Goal: Information Seeking & Learning: Learn about a topic

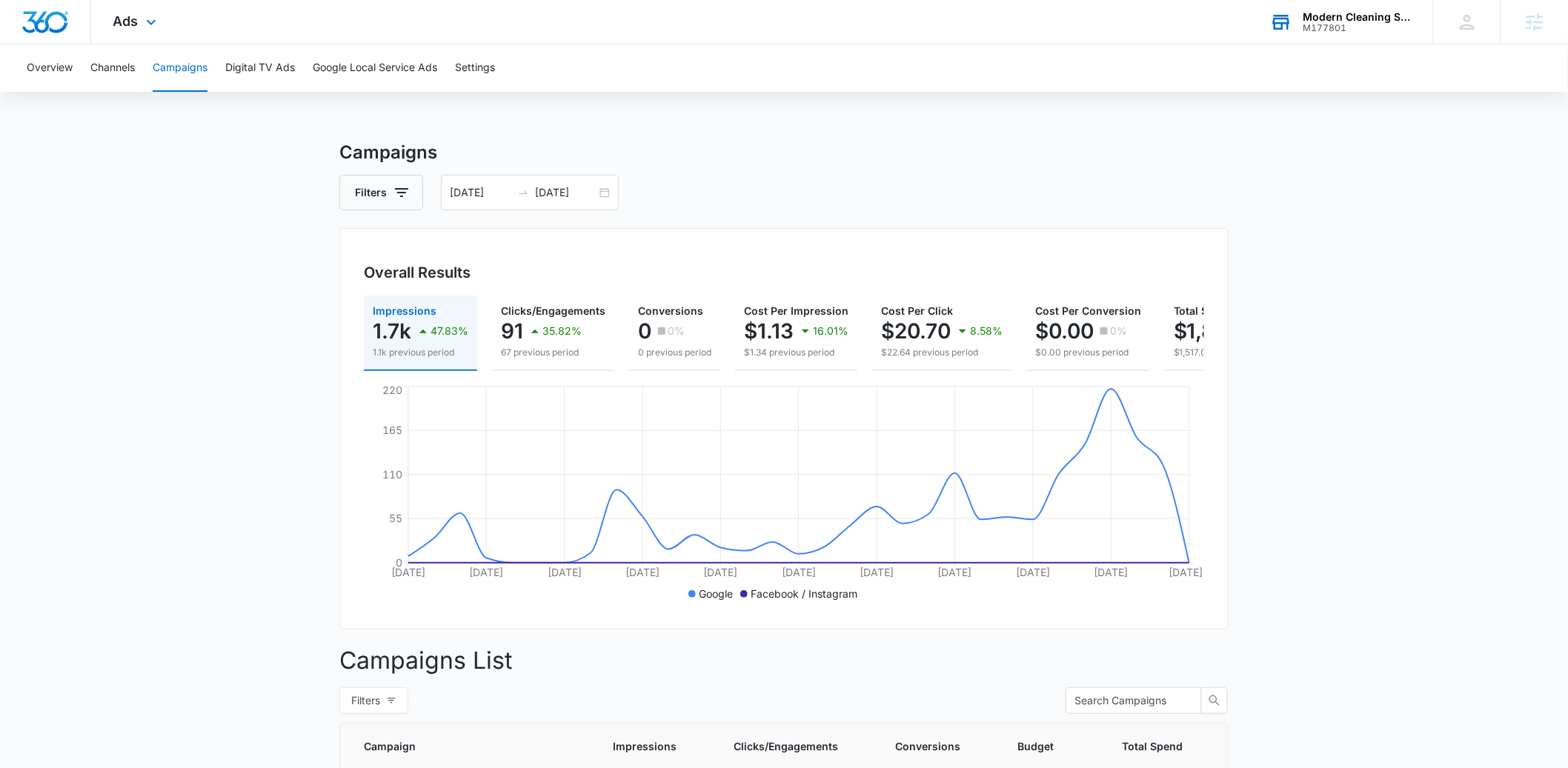
click at [1305, 27] on div "M177801" at bounding box center [1356, 28] width 108 height 10
click at [1364, 14] on div "Modern Cleaning Solutions" at bounding box center [1356, 17] width 108 height 12
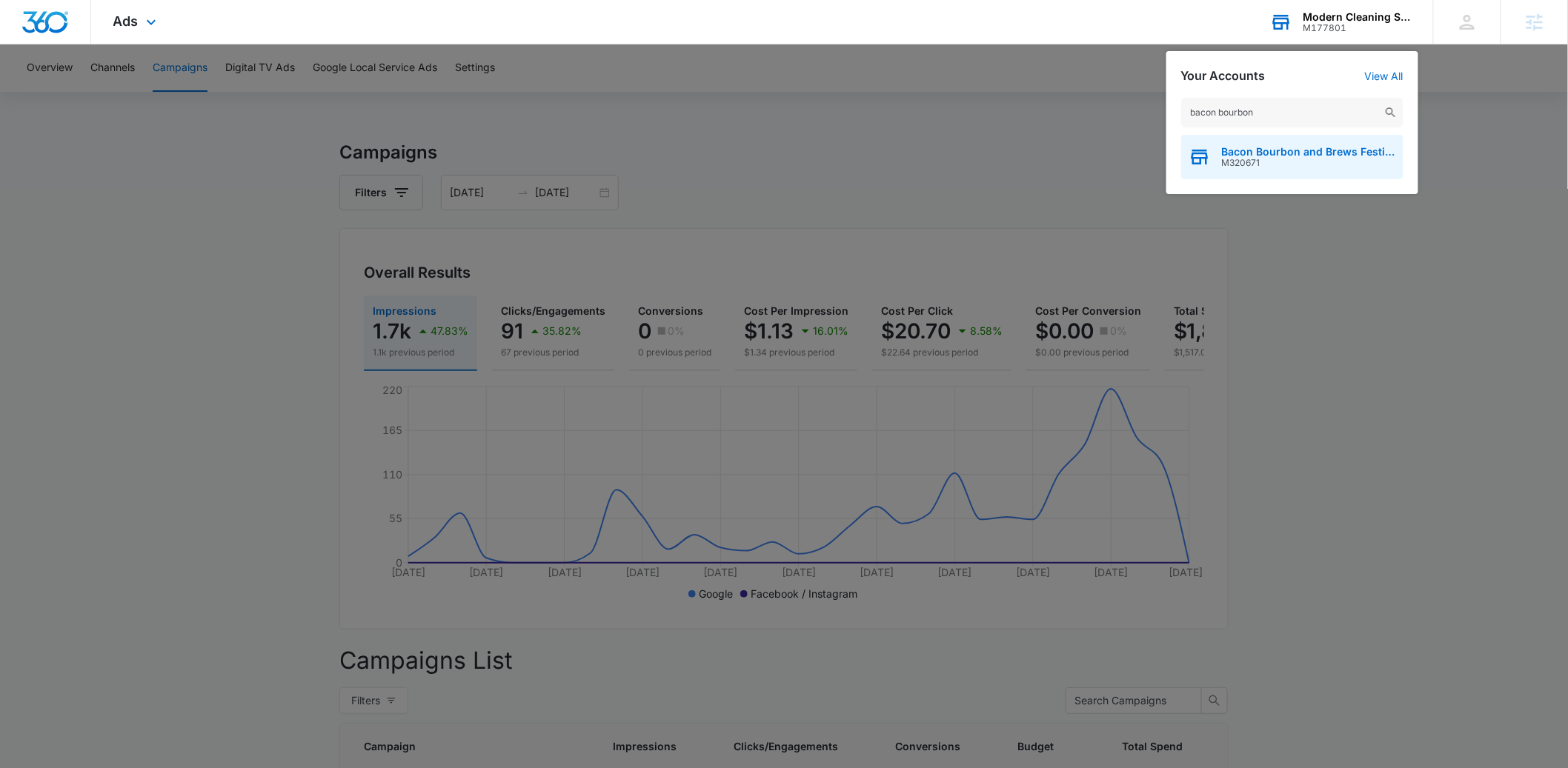
type input "bacon bourbon"
click at [1260, 166] on span "M320671" at bounding box center [1308, 163] width 174 height 10
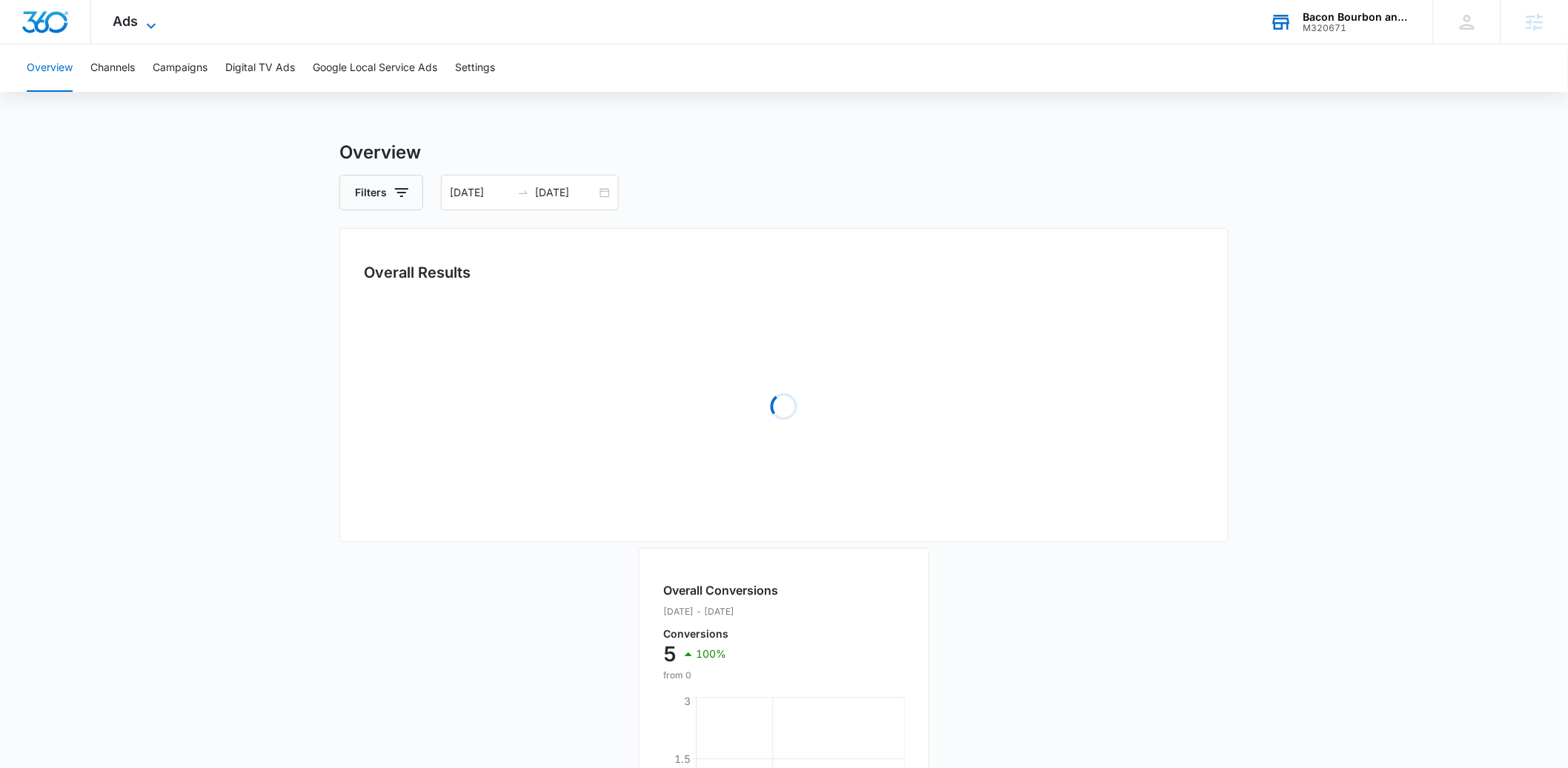
click at [156, 22] on icon at bounding box center [151, 26] width 18 height 18
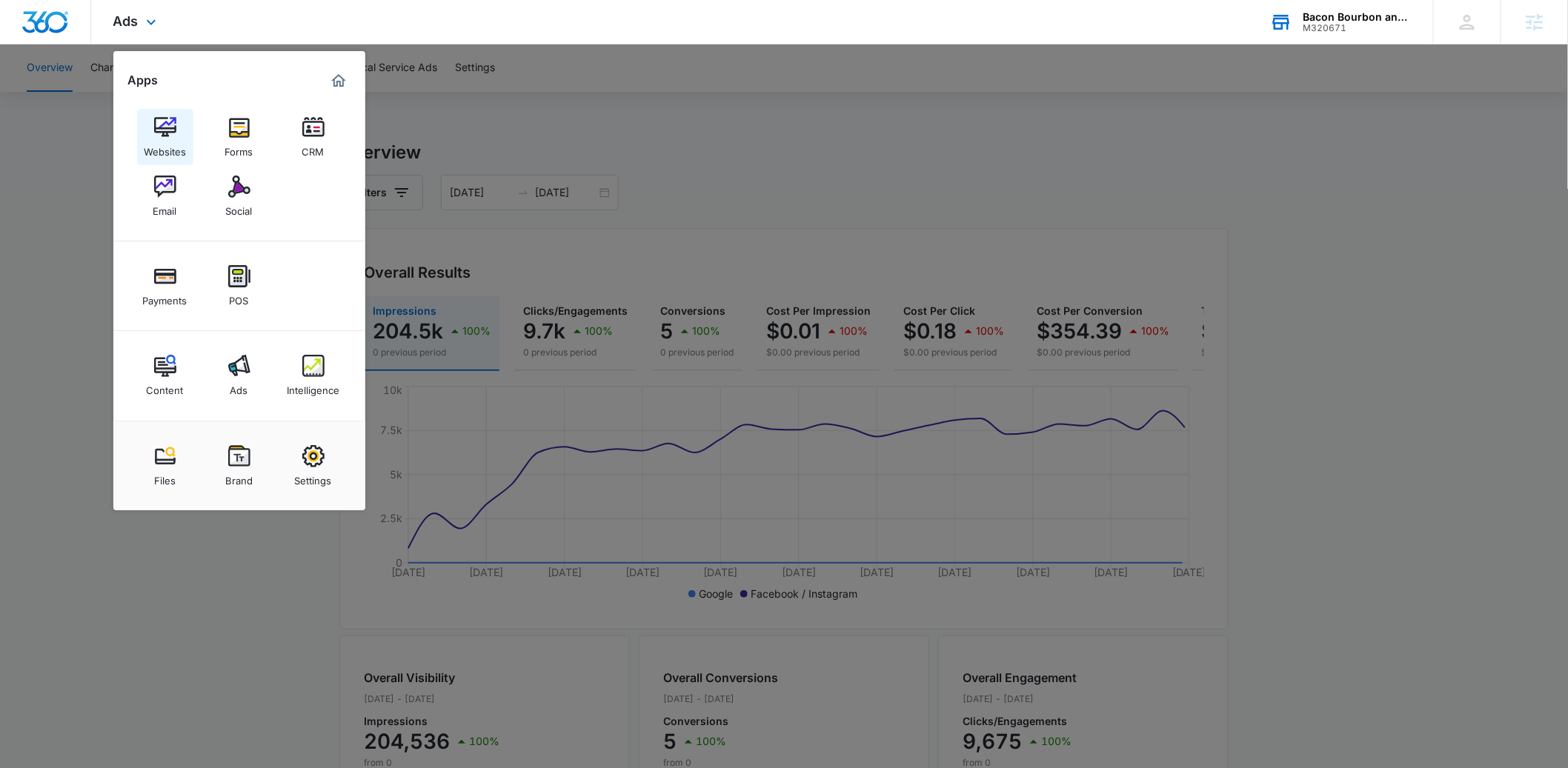
click at [172, 142] on div "Websites" at bounding box center [165, 148] width 42 height 19
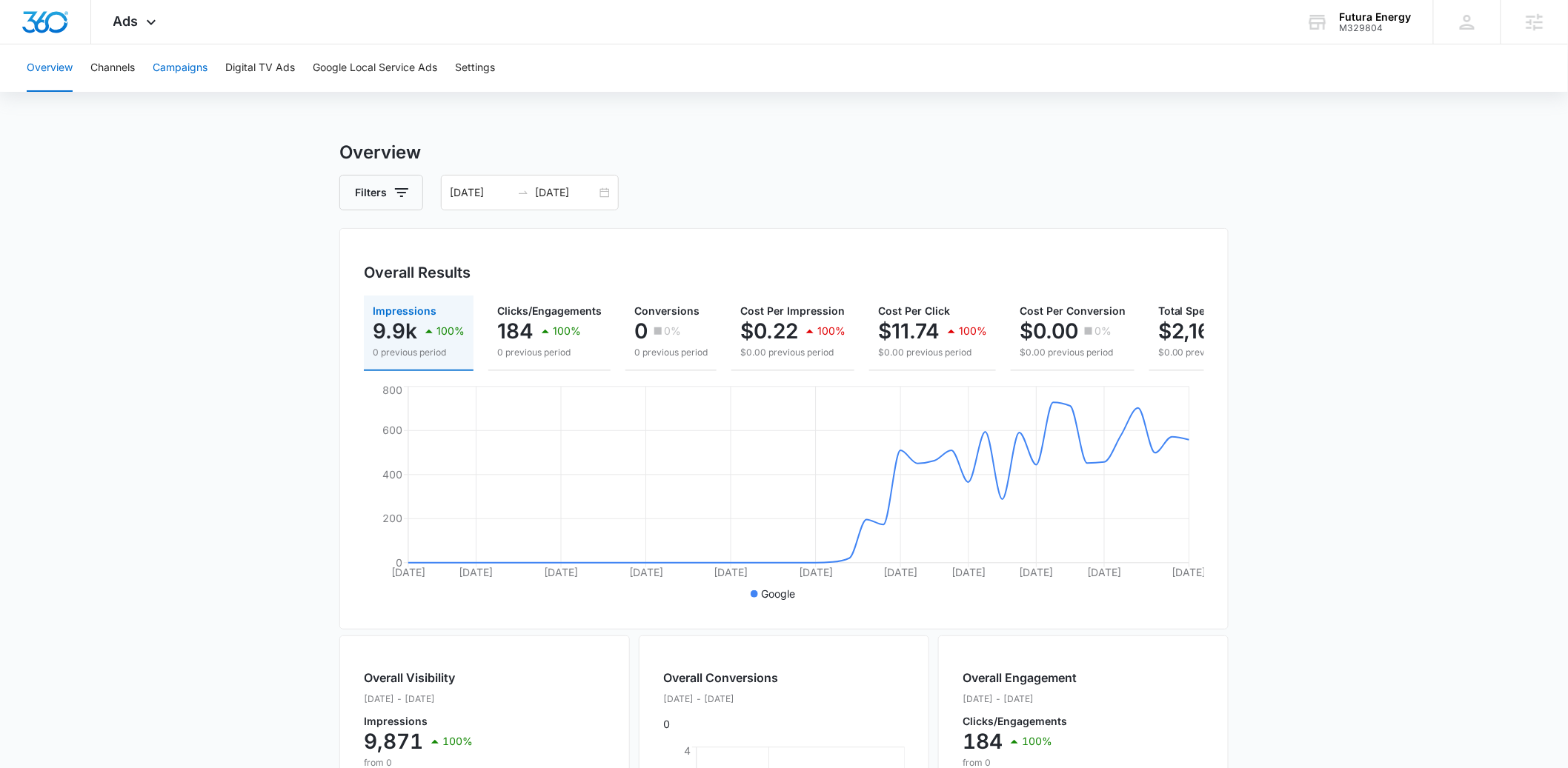
click at [195, 69] on button "Campaigns" at bounding box center [180, 68] width 55 height 47
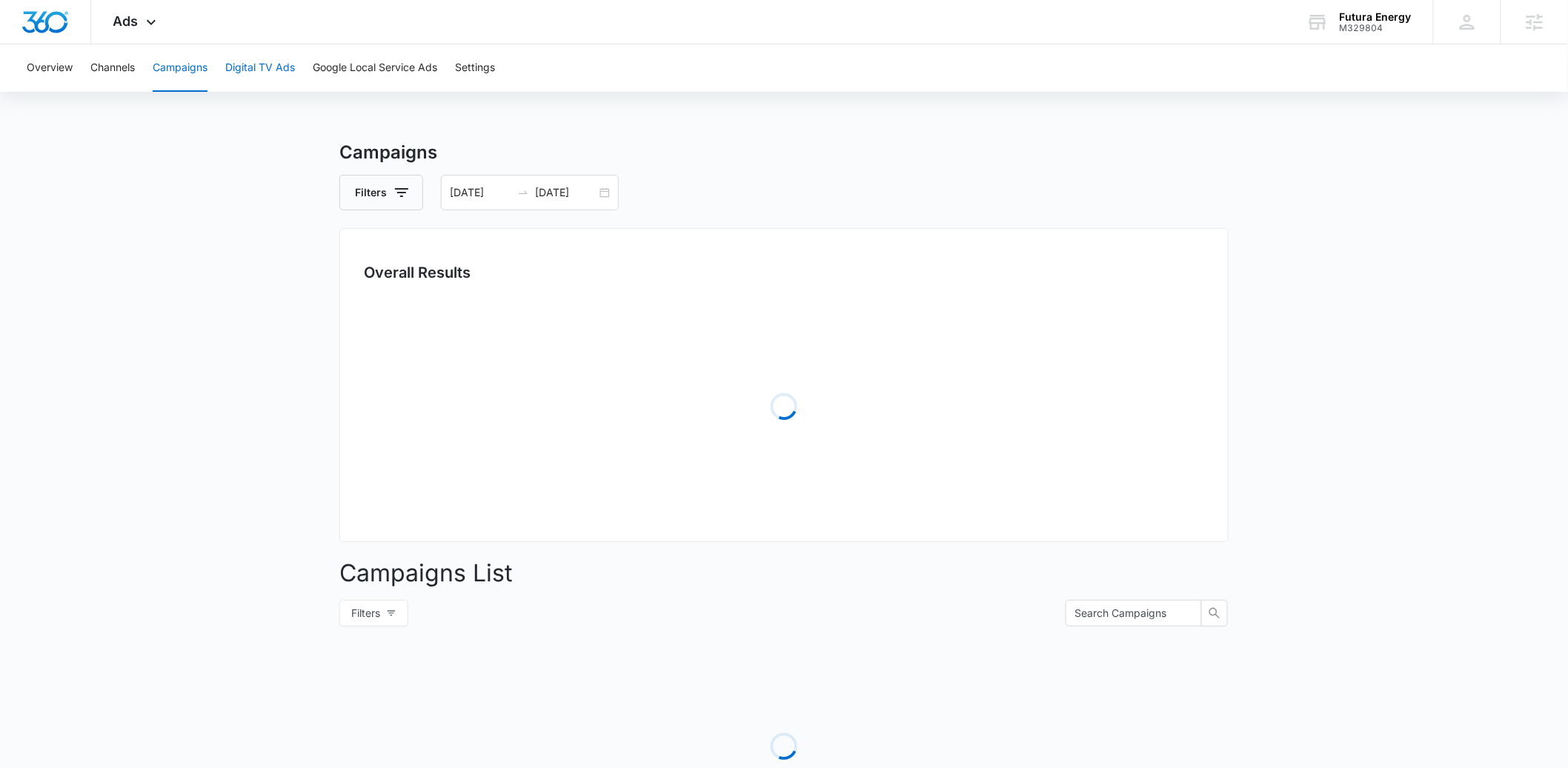
click at [264, 69] on button "Digital TV Ads" at bounding box center [260, 68] width 69 height 47
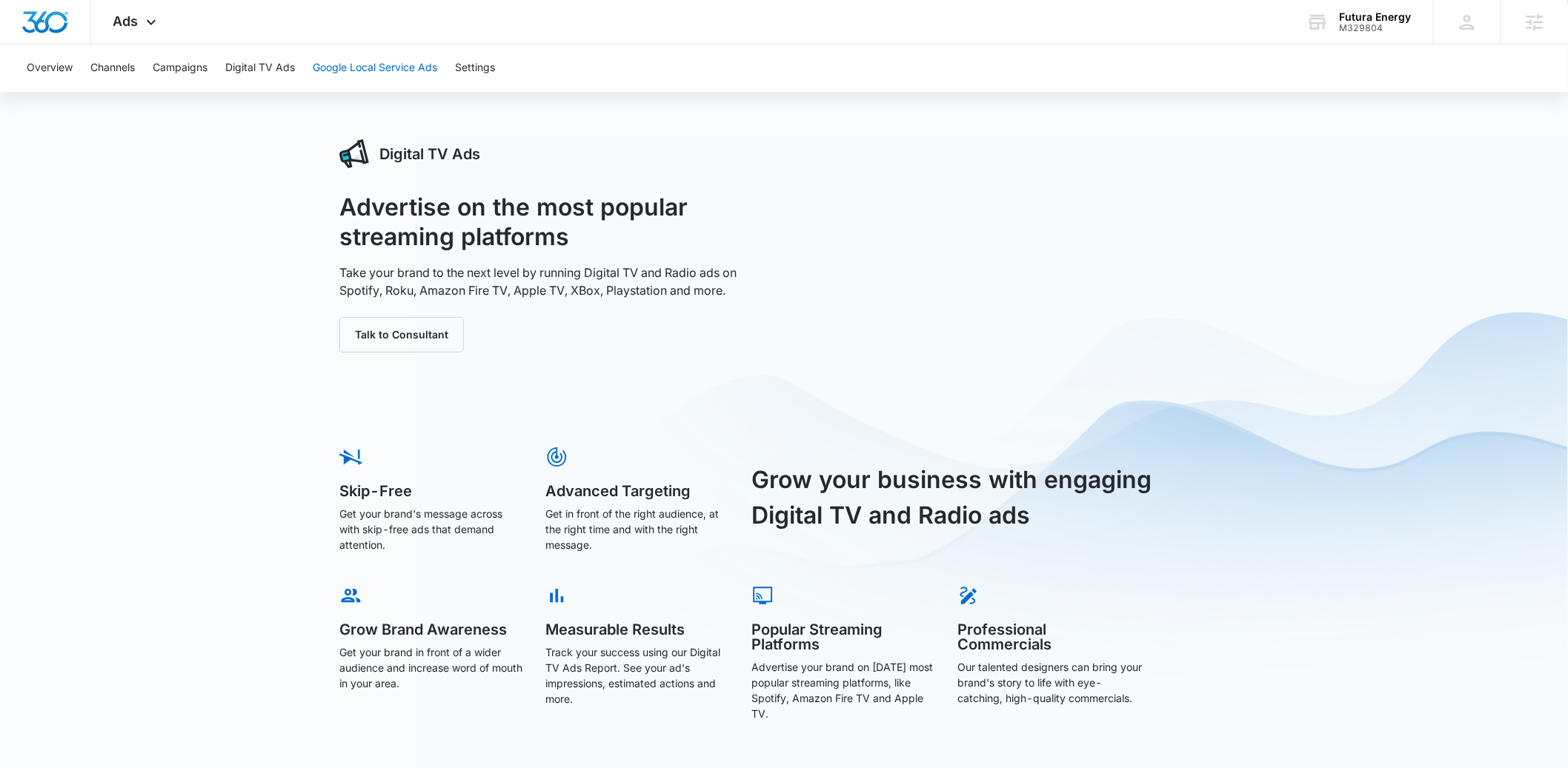
click at [355, 70] on button "Google Local Service Ads" at bounding box center [375, 68] width 125 height 47
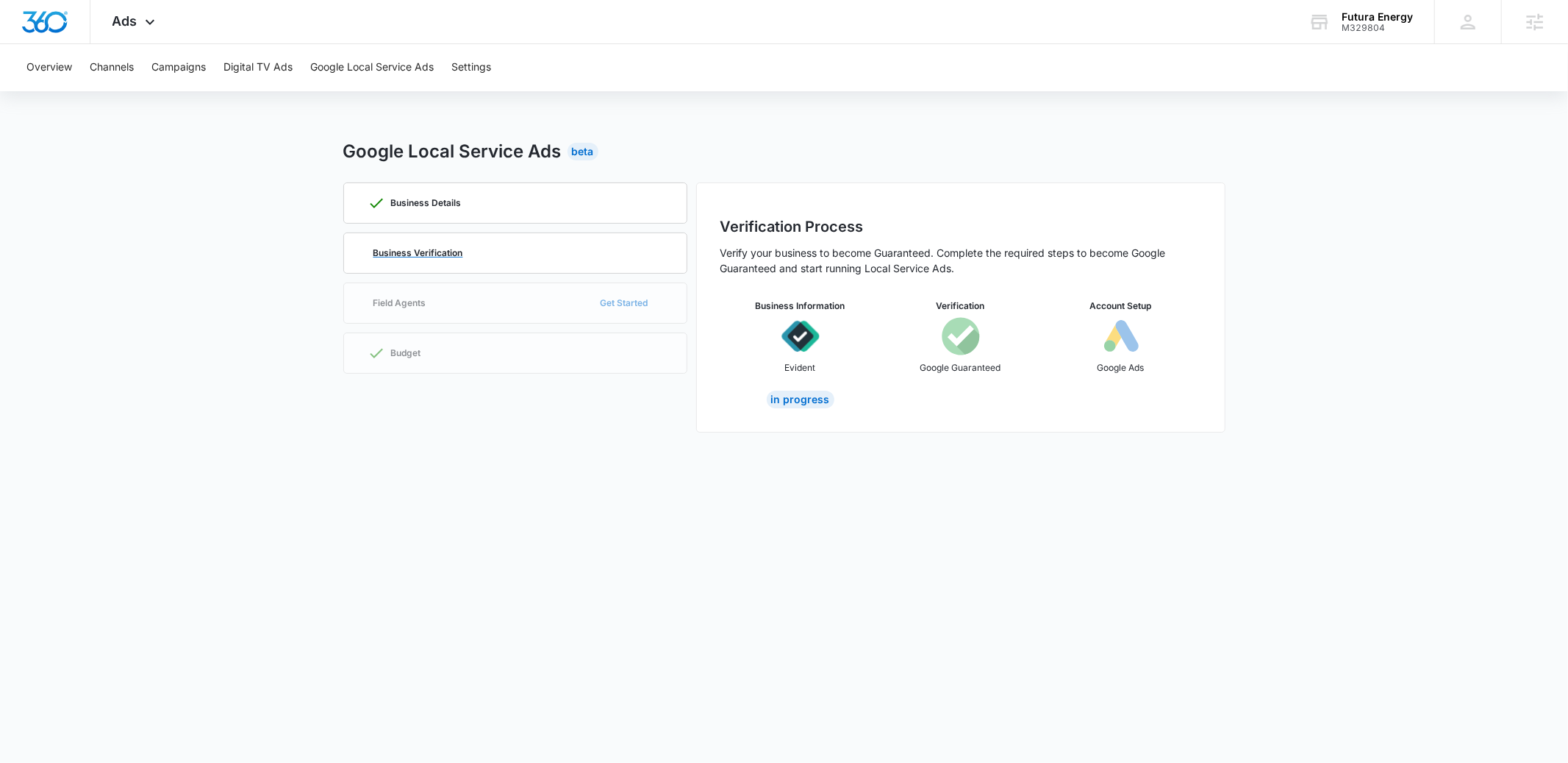
click at [442, 253] on p "Business Verification" at bounding box center [418, 252] width 90 height 9
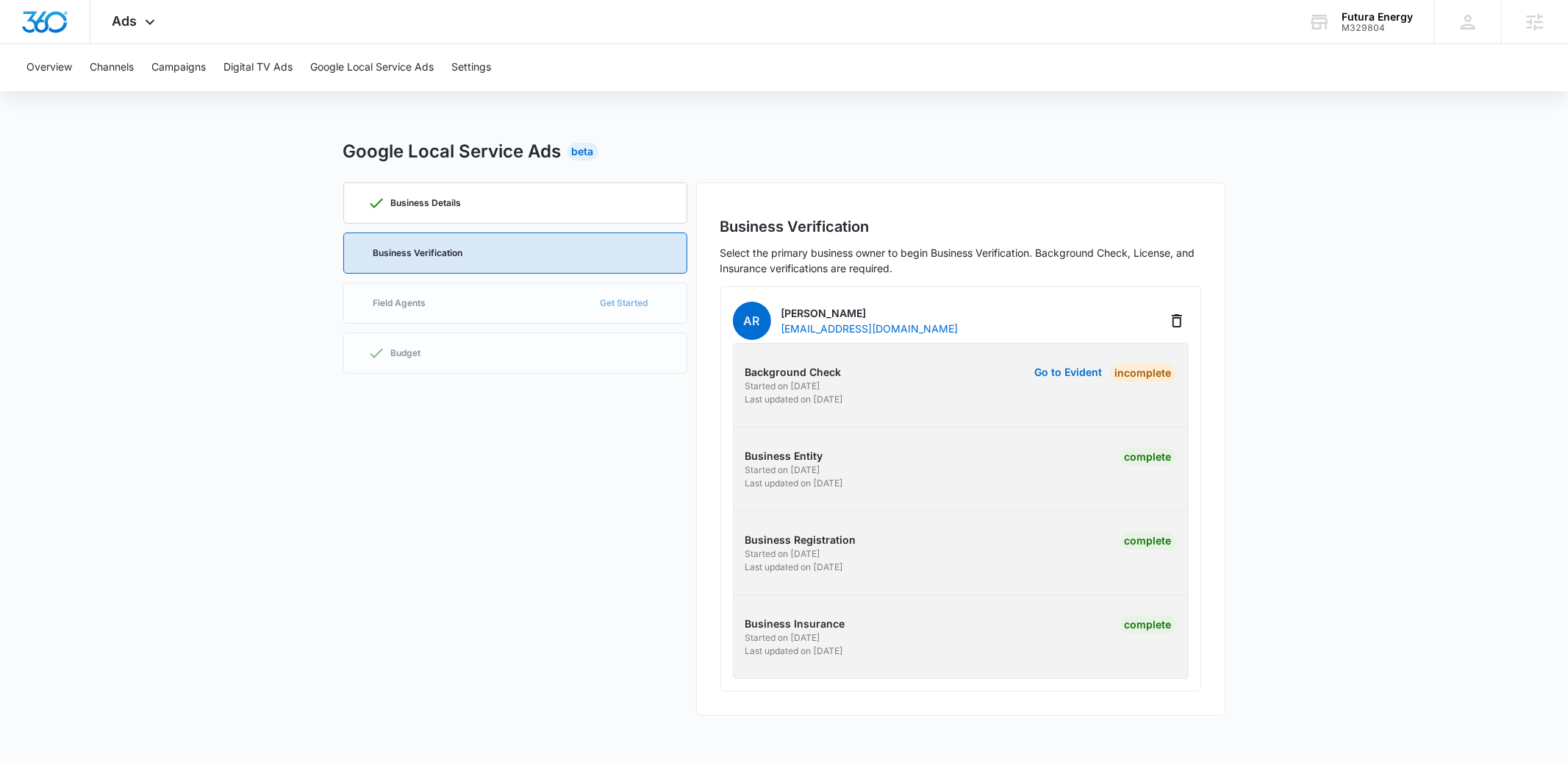
click at [1319, 489] on main "Google Local Service Ads Beta Business Details Business Verification Field Agen…" at bounding box center [784, 435] width 1568 height 595
click at [1357, 427] on main "Google Local Service Ads Beta Business Details Business Verification Field Agen…" at bounding box center [784, 435] width 1568 height 595
click at [462, 206] on div "Business Details" at bounding box center [515, 203] width 296 height 40
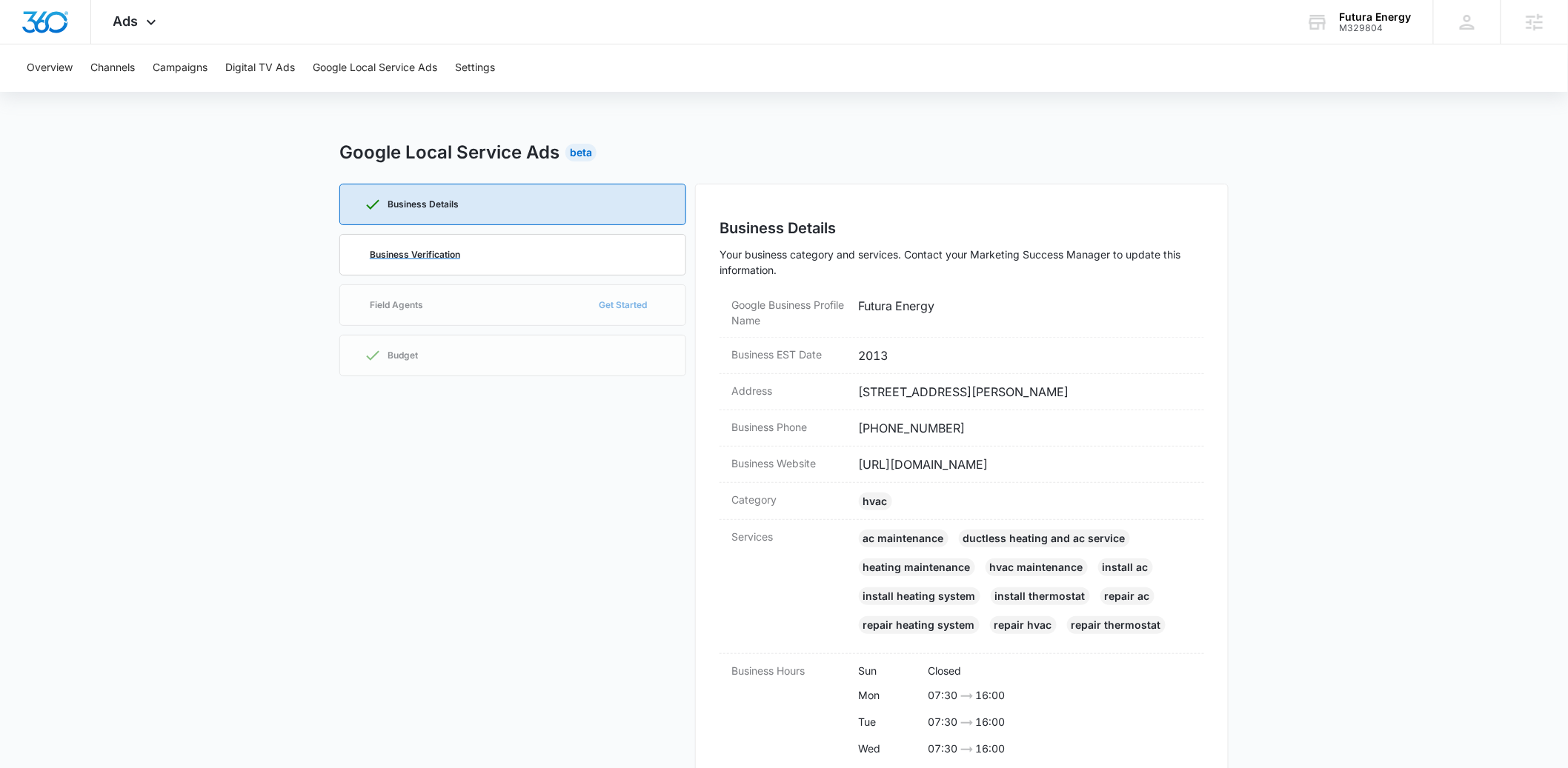
click at [461, 251] on div "Business Verification" at bounding box center [512, 255] width 298 height 40
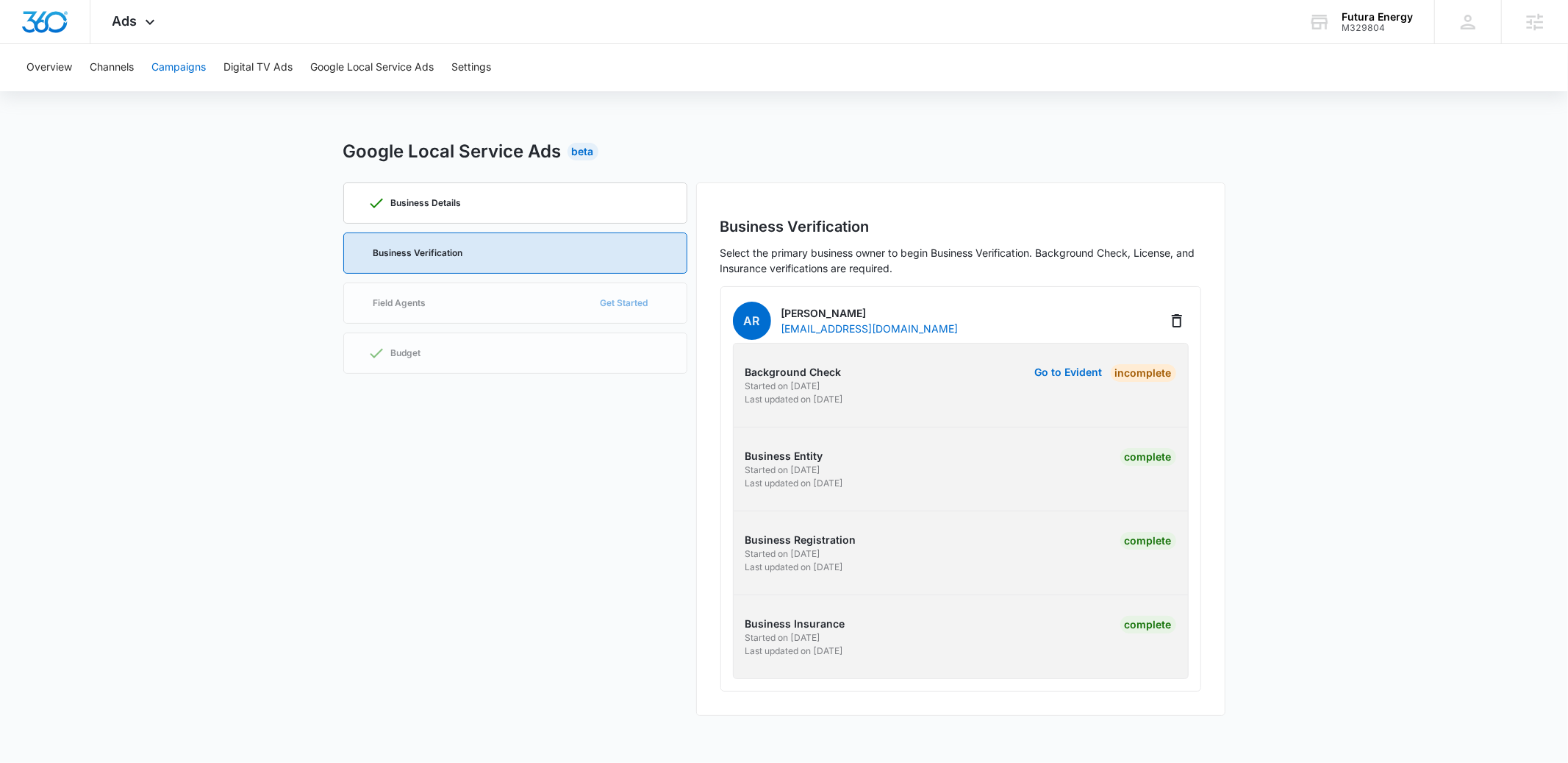
click at [167, 75] on button "Campaigns" at bounding box center [178, 67] width 55 height 47
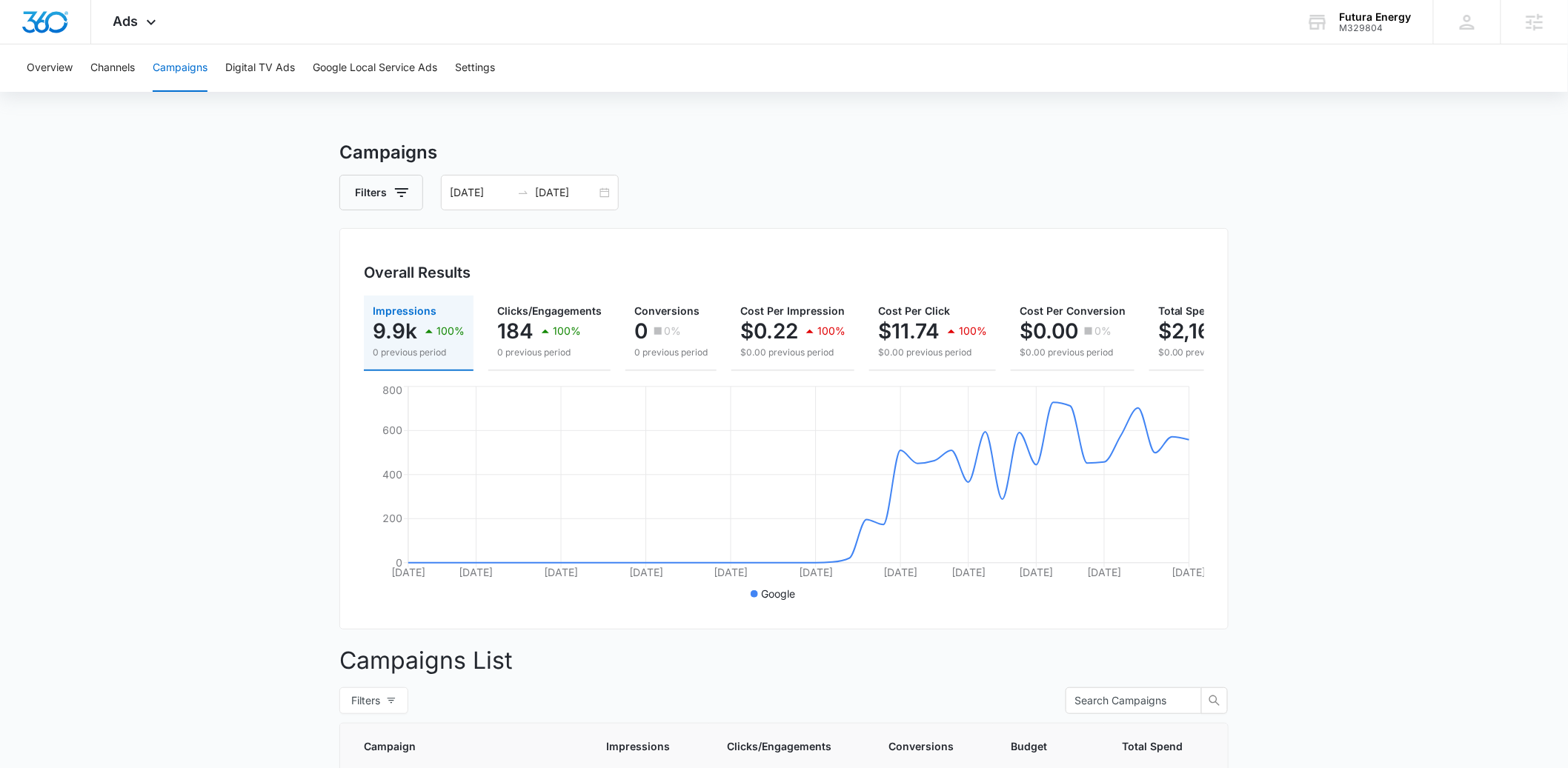
click at [148, 440] on main "Campaigns Filters 06/01/2025 07/17/2025 Overall Results Impressions 9.9k 100% 0…" at bounding box center [784, 597] width 1568 height 916
click at [1347, 483] on main "Campaigns Filters 06/01/2025 07/17/2025 Overall Results Impressions 9.9k 100% 0…" at bounding box center [784, 597] width 1568 height 916
click at [589, 181] on div "06/01/2025 07/17/2025" at bounding box center [530, 192] width 178 height 36
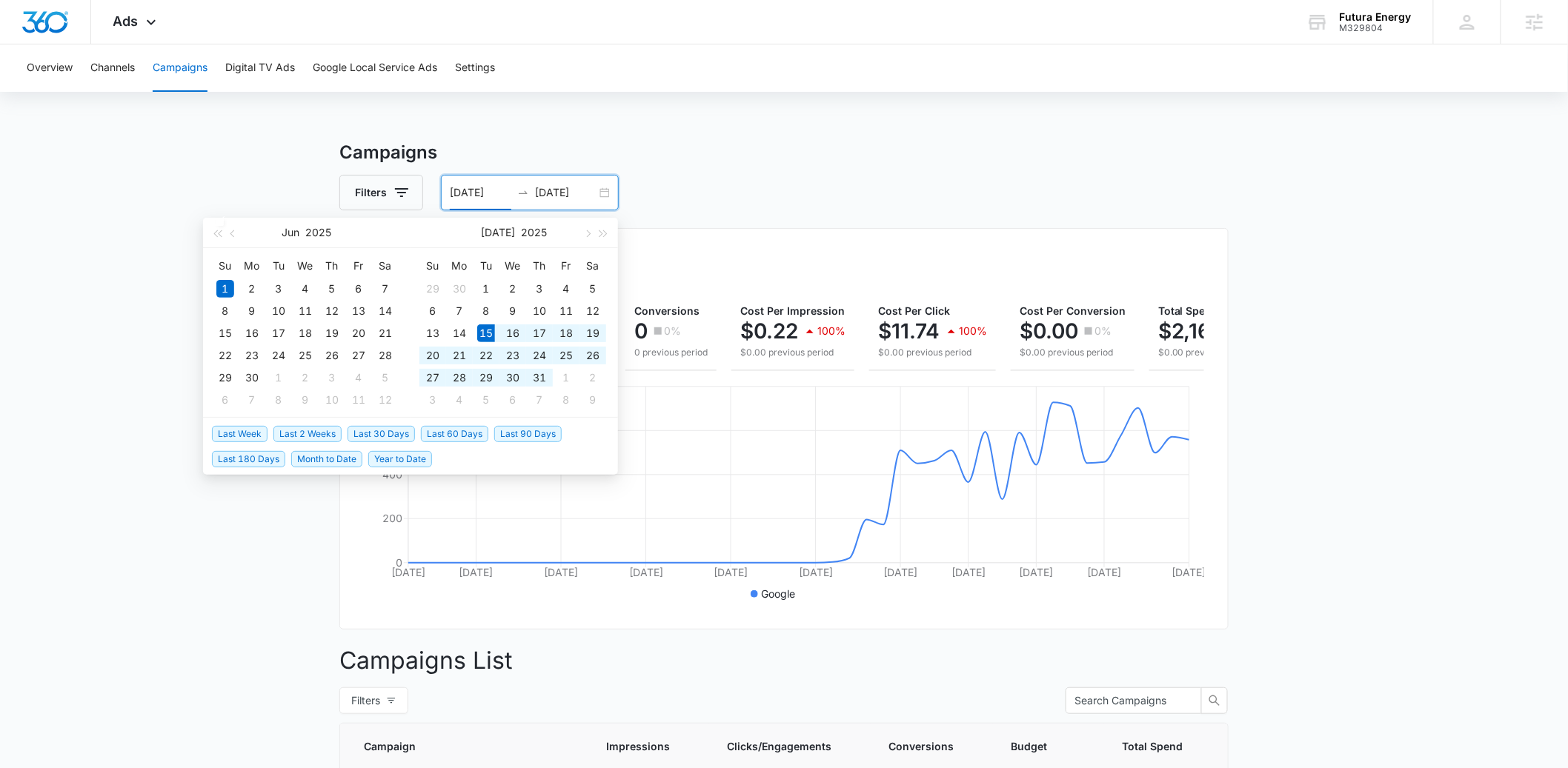
click at [403, 430] on span "Last 30 Days" at bounding box center [381, 433] width 67 height 16
type input "07/15/2025"
type input "08/14/2025"
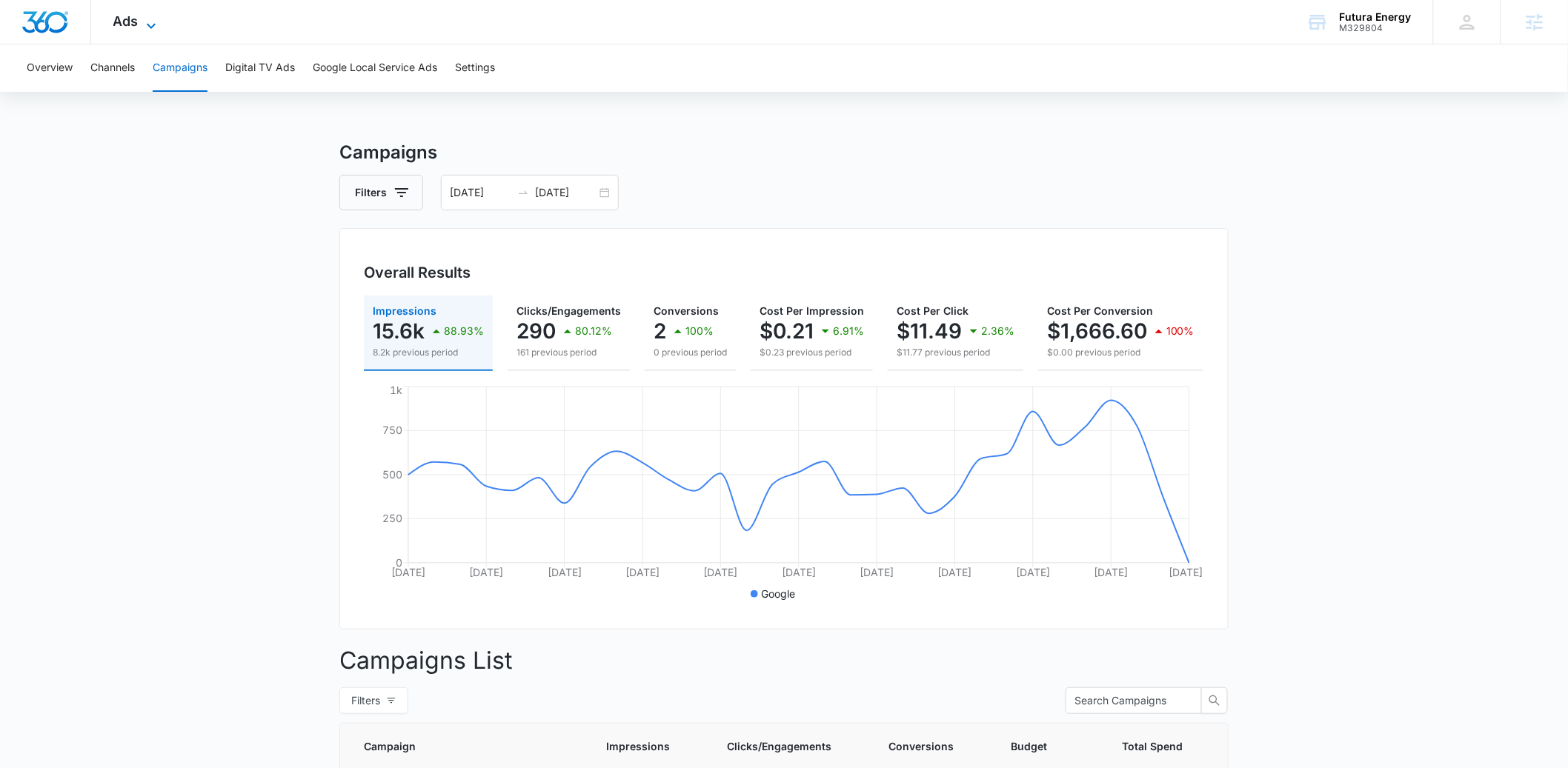
click at [154, 26] on icon at bounding box center [151, 26] width 18 height 18
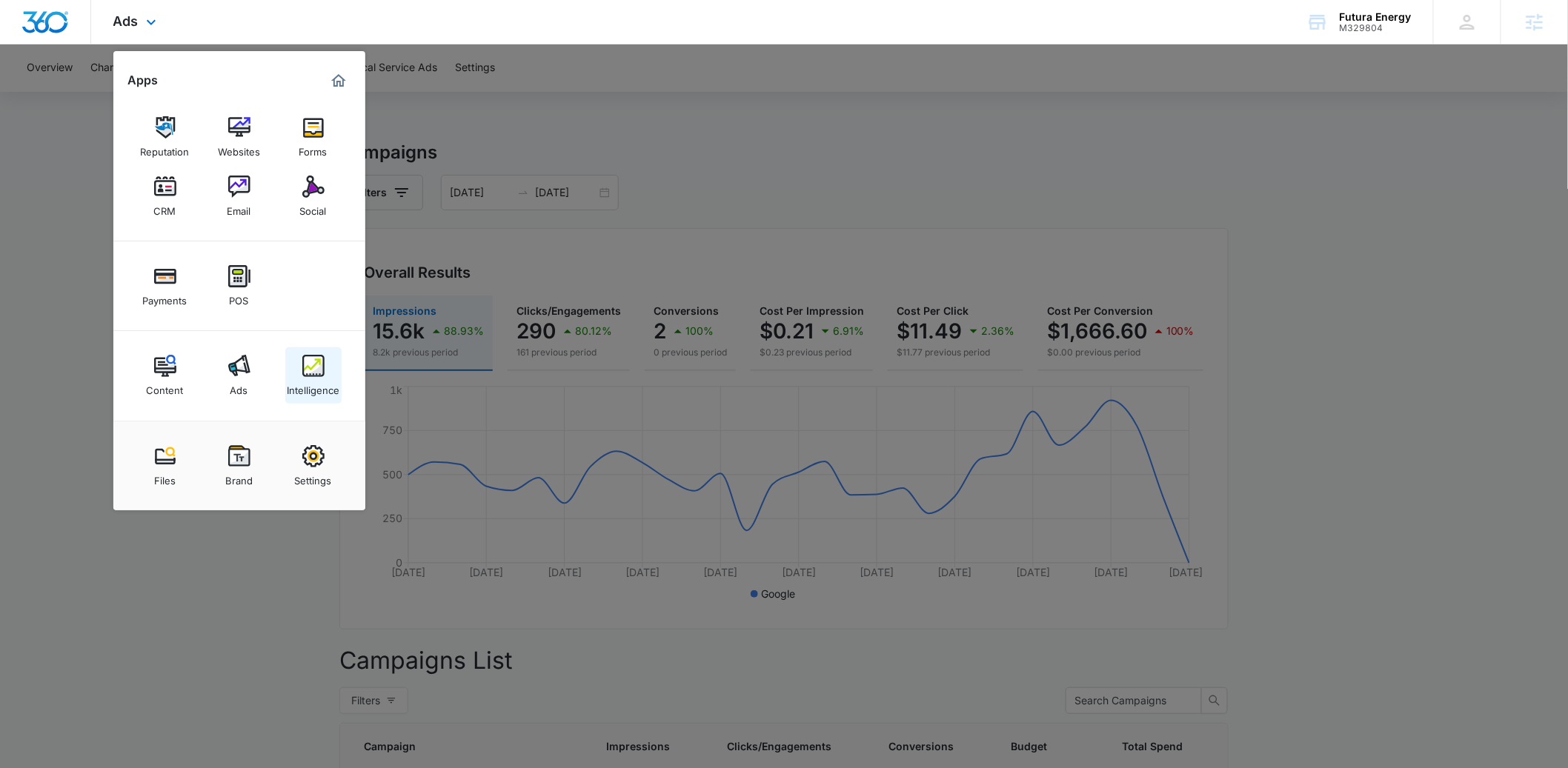
click at [302, 368] on img at bounding box center [313, 366] width 22 height 22
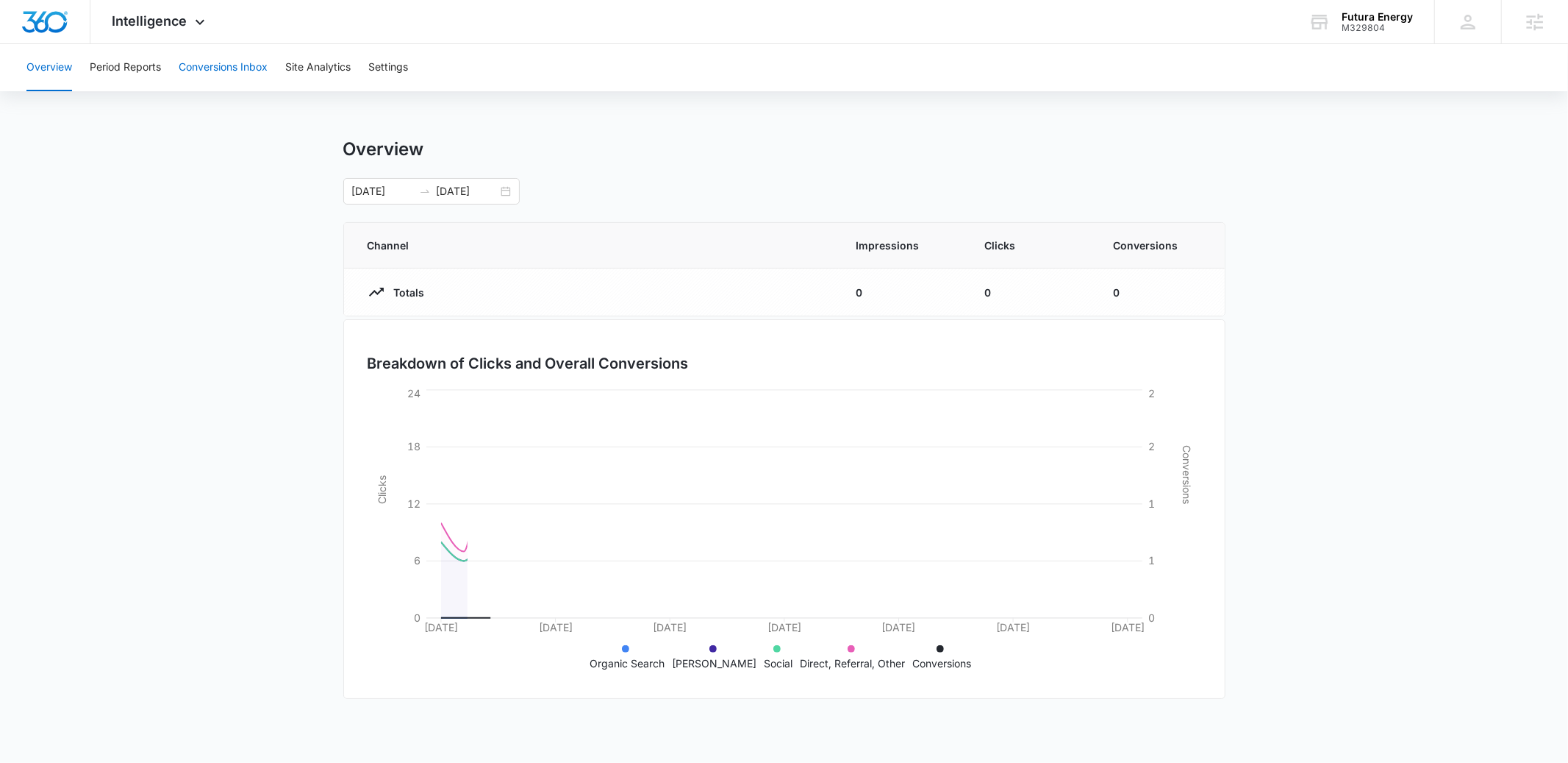
click at [223, 86] on button "Conversions Inbox" at bounding box center [223, 67] width 89 height 47
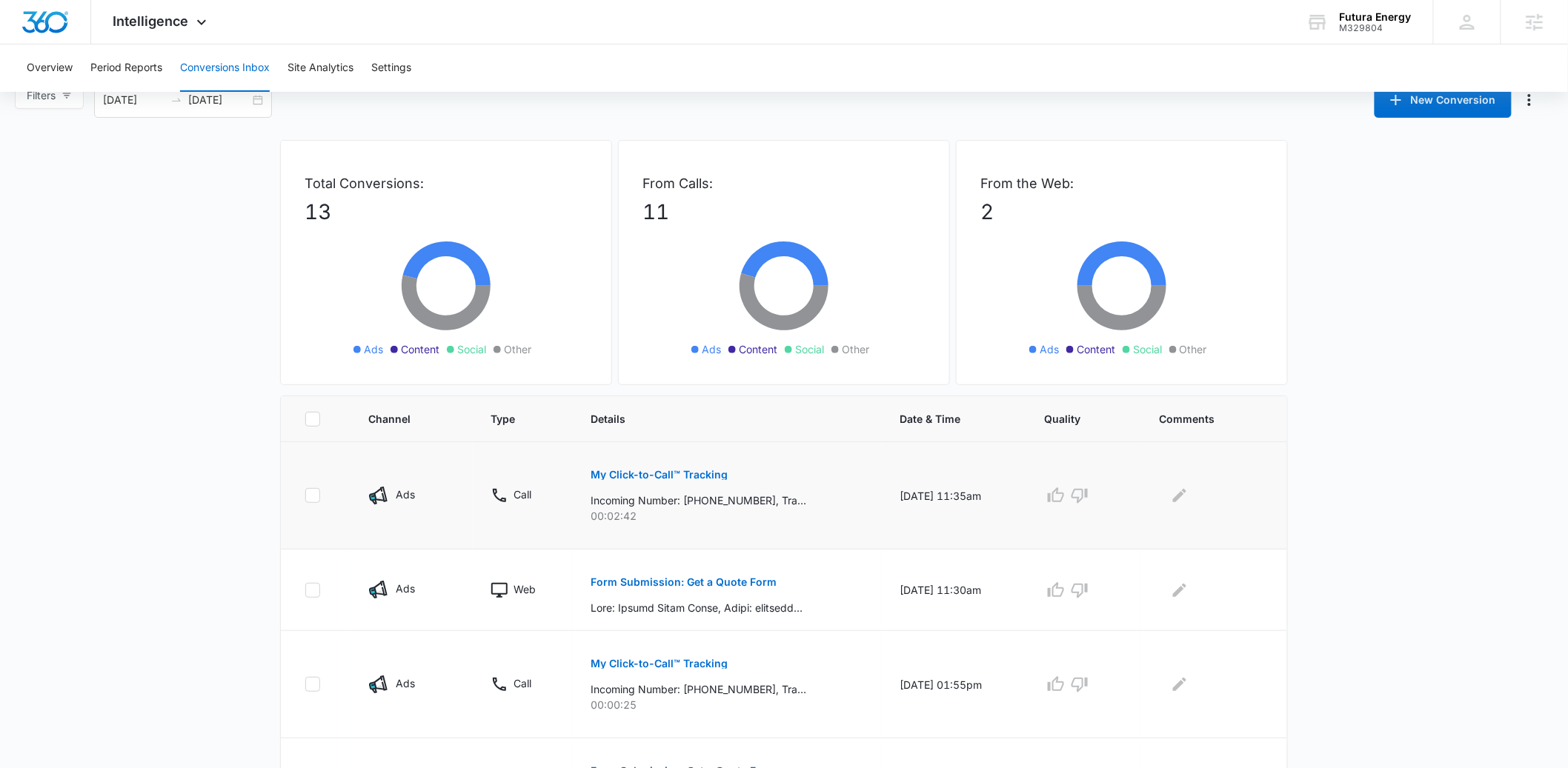
scroll to position [36, 0]
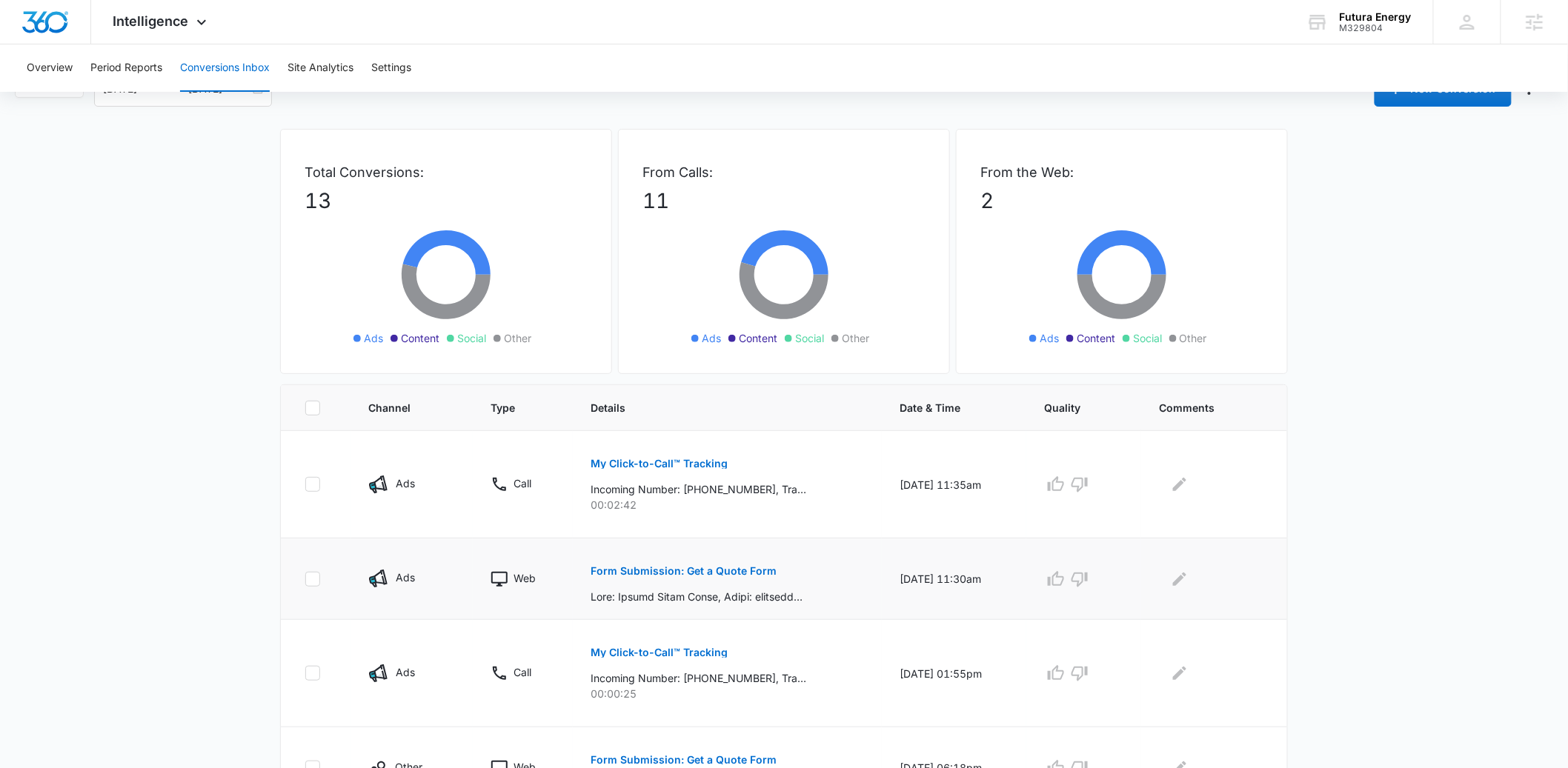
click at [696, 576] on button "Form Submission: Get a Quote Form" at bounding box center [683, 571] width 186 height 36
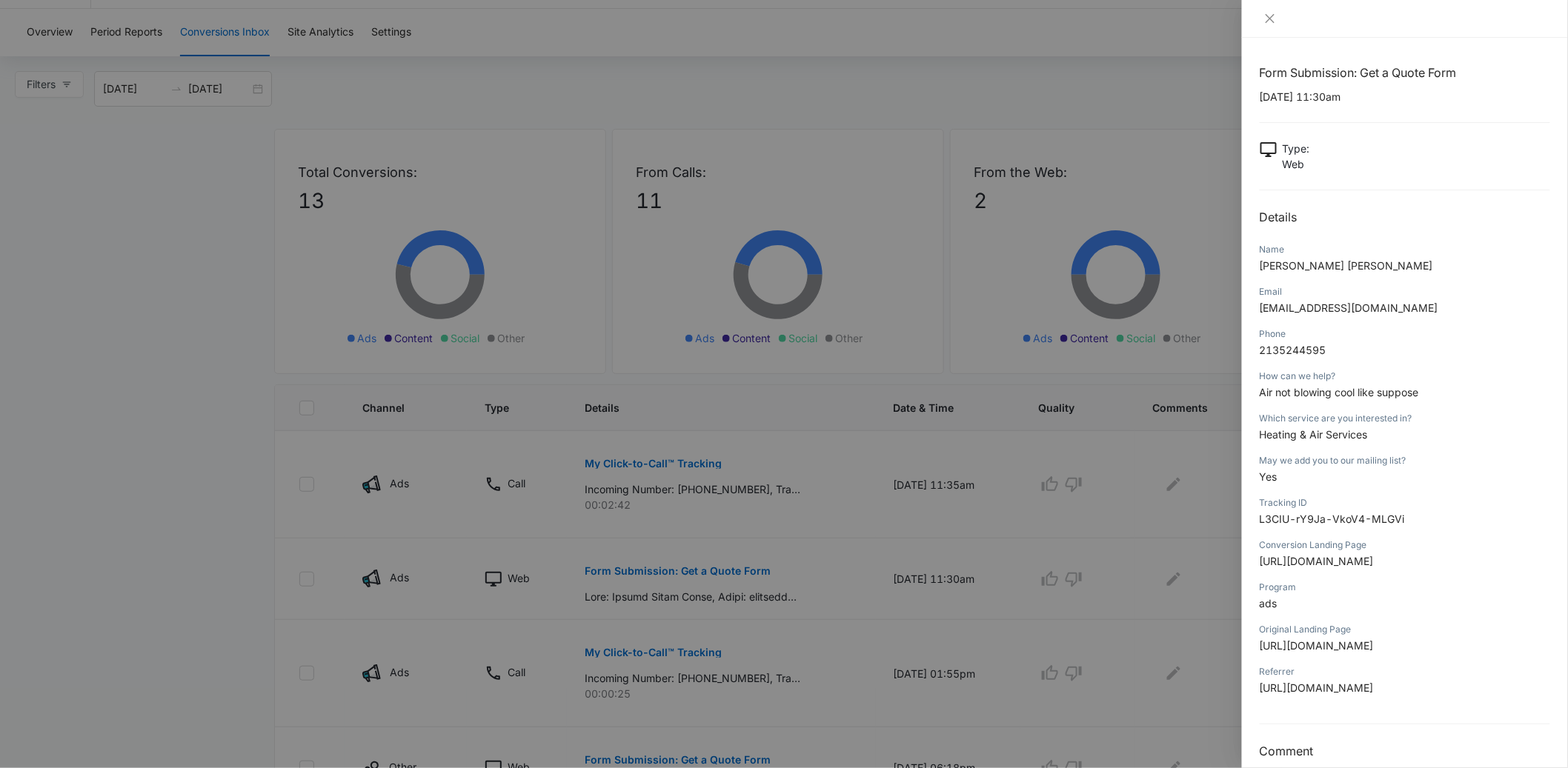
scroll to position [3, 0]
click at [204, 544] on div at bounding box center [784, 384] width 1568 height 768
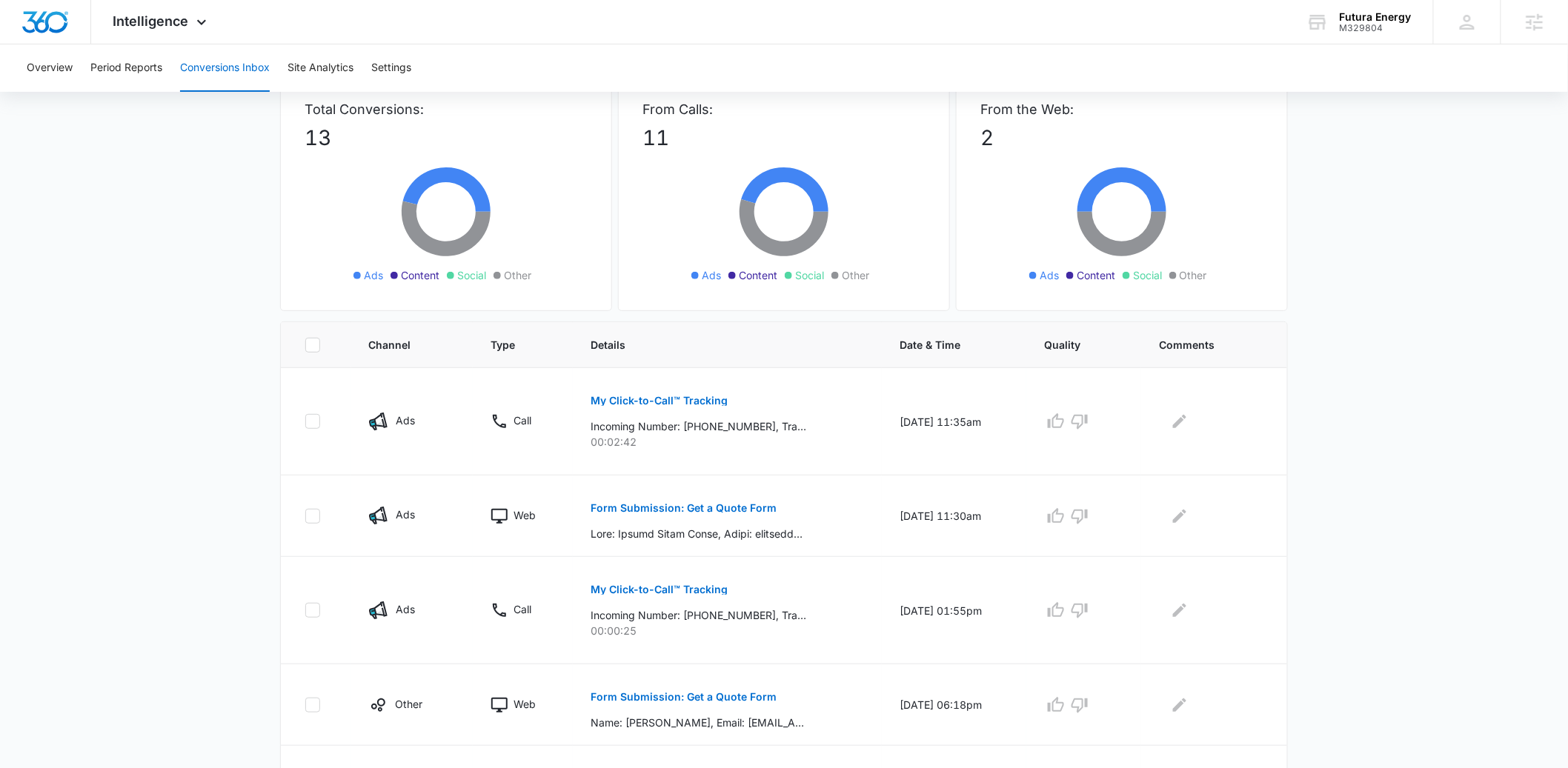
scroll to position [0, 0]
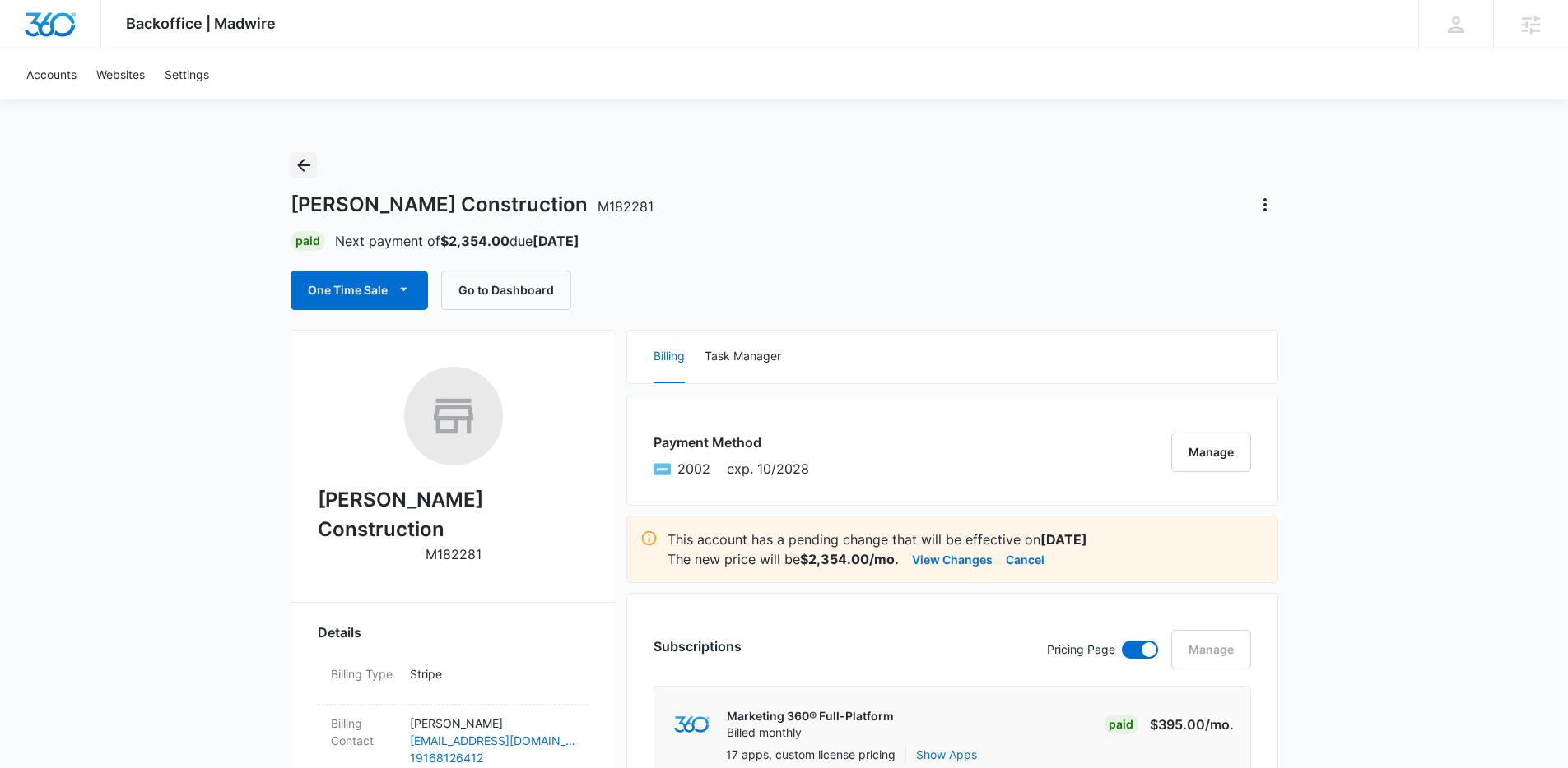
click at [294, 158] on icon "Back" at bounding box center [303, 165] width 20 height 20
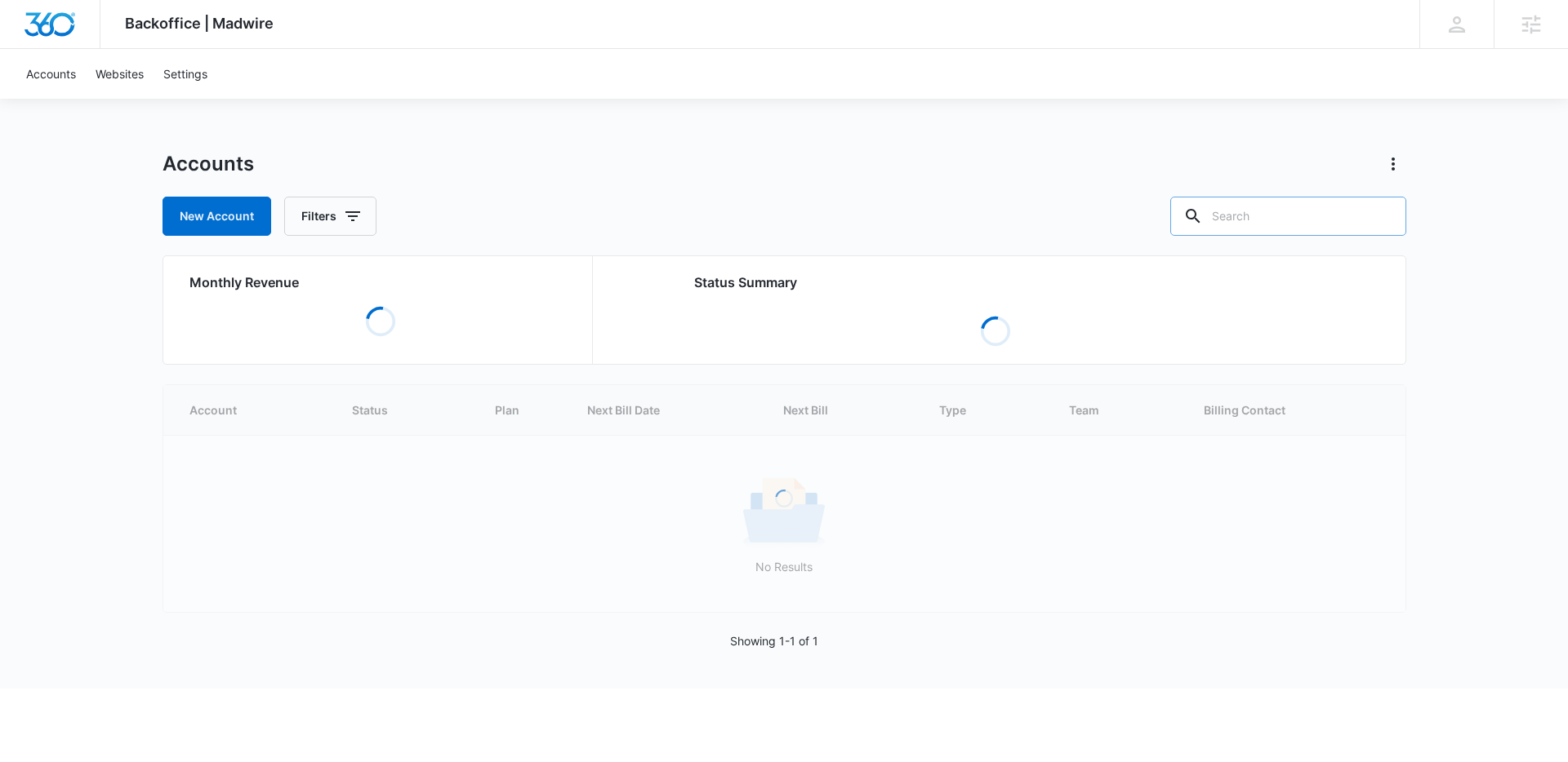
click at [1340, 221] on input "text" at bounding box center [1288, 216] width 236 height 40
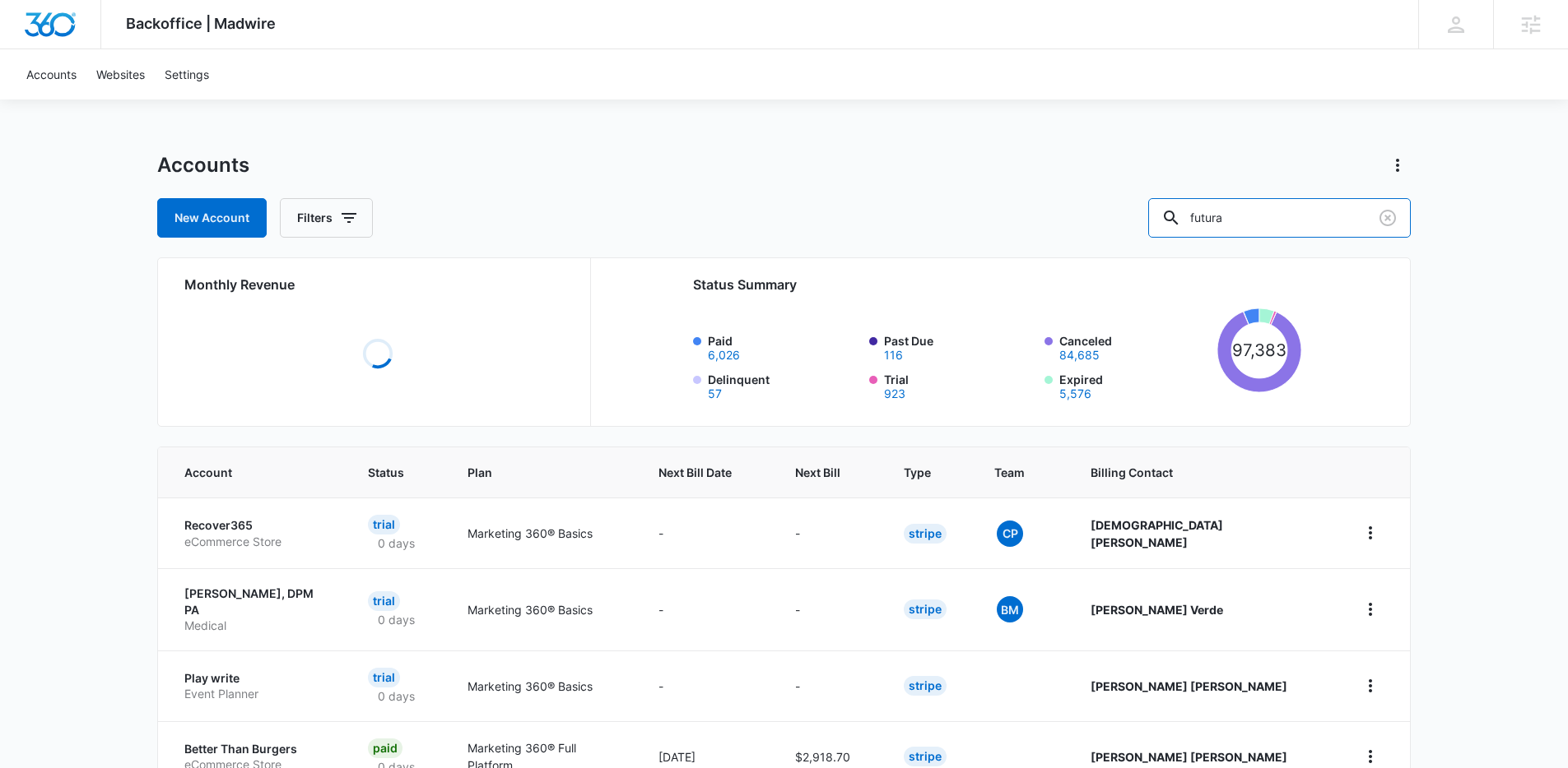
type input "futura"
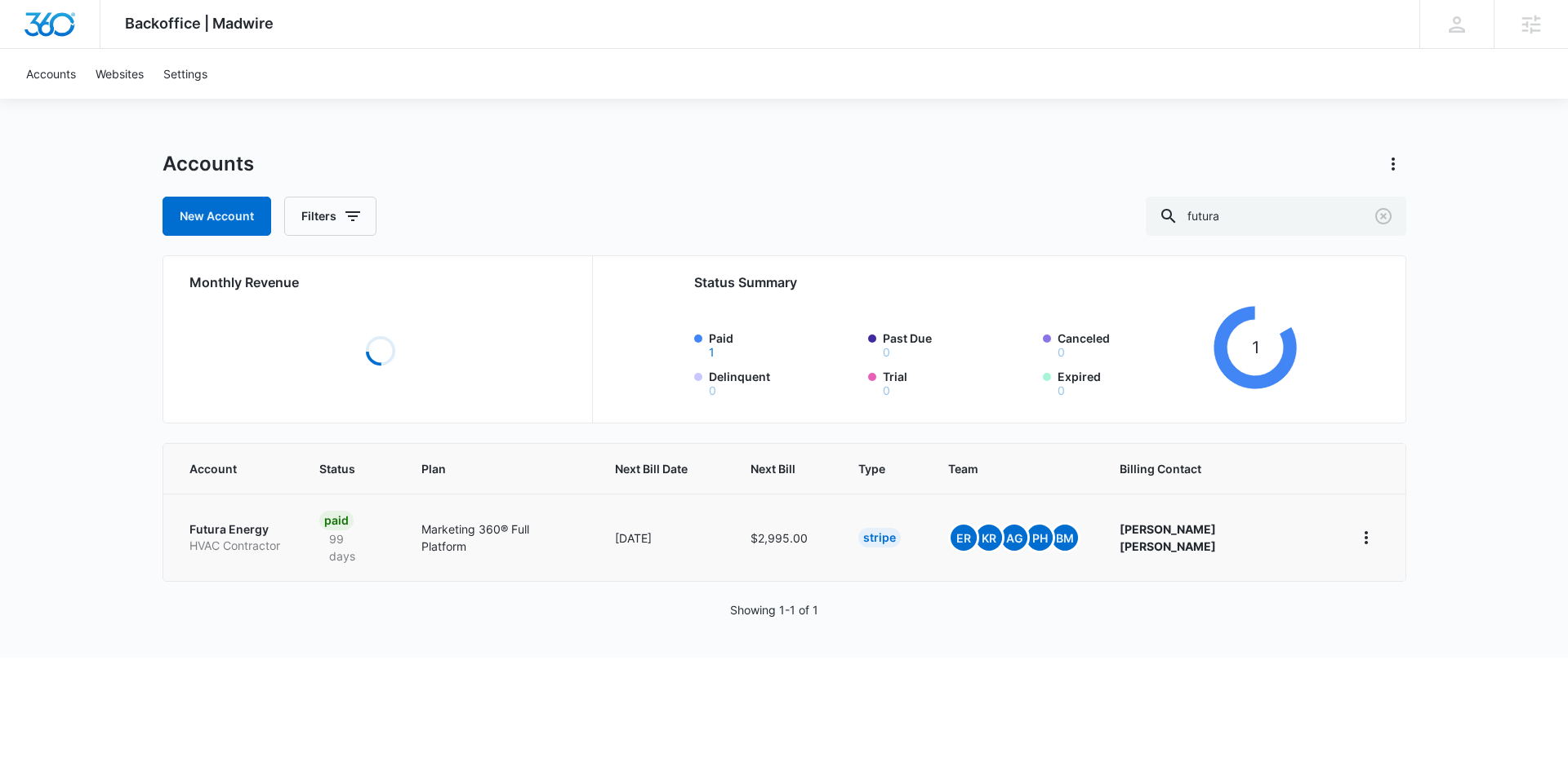
click at [244, 522] on p "Futura Energy" at bounding box center [234, 530] width 91 height 17
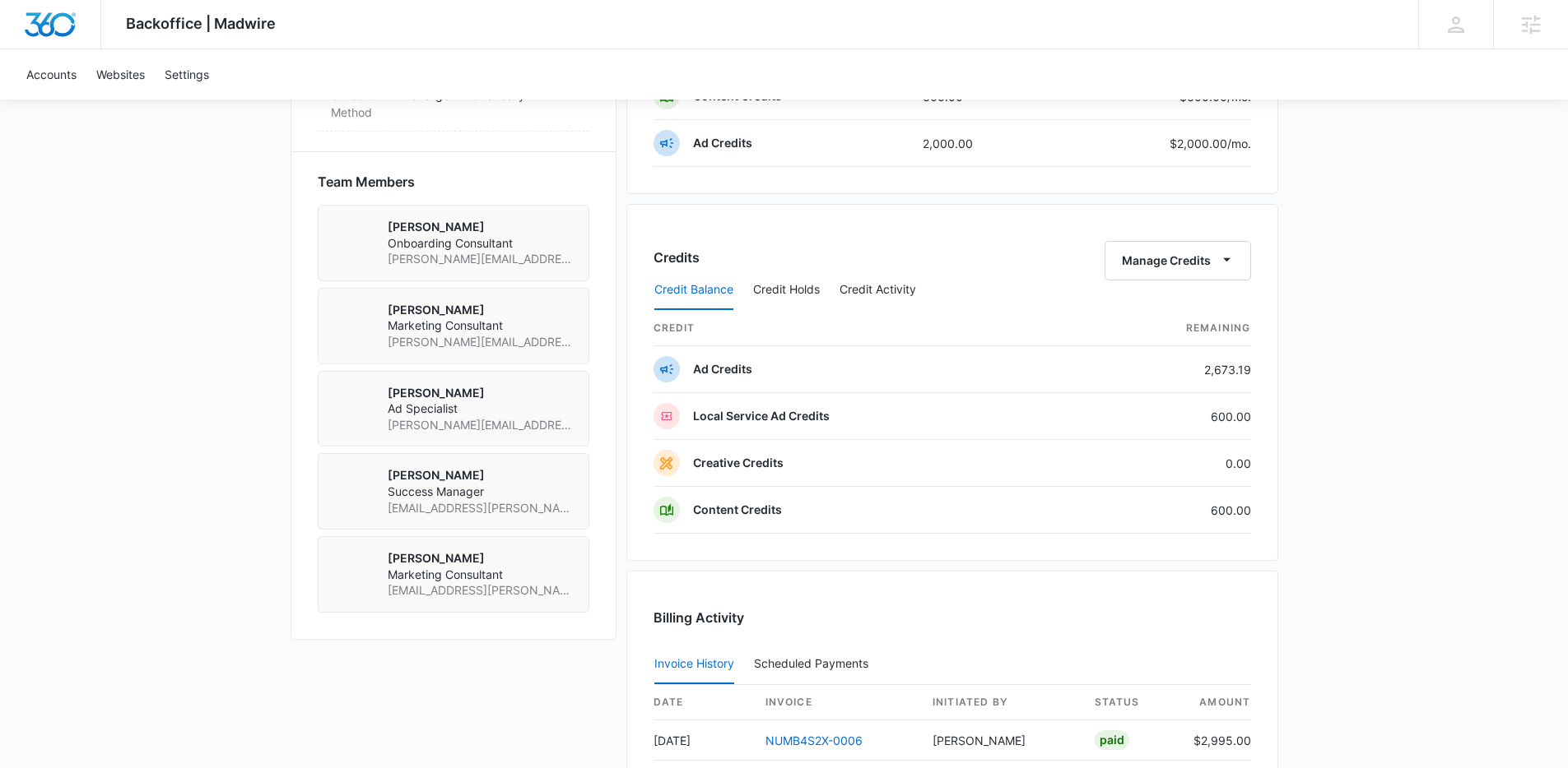
scroll to position [1495, 0]
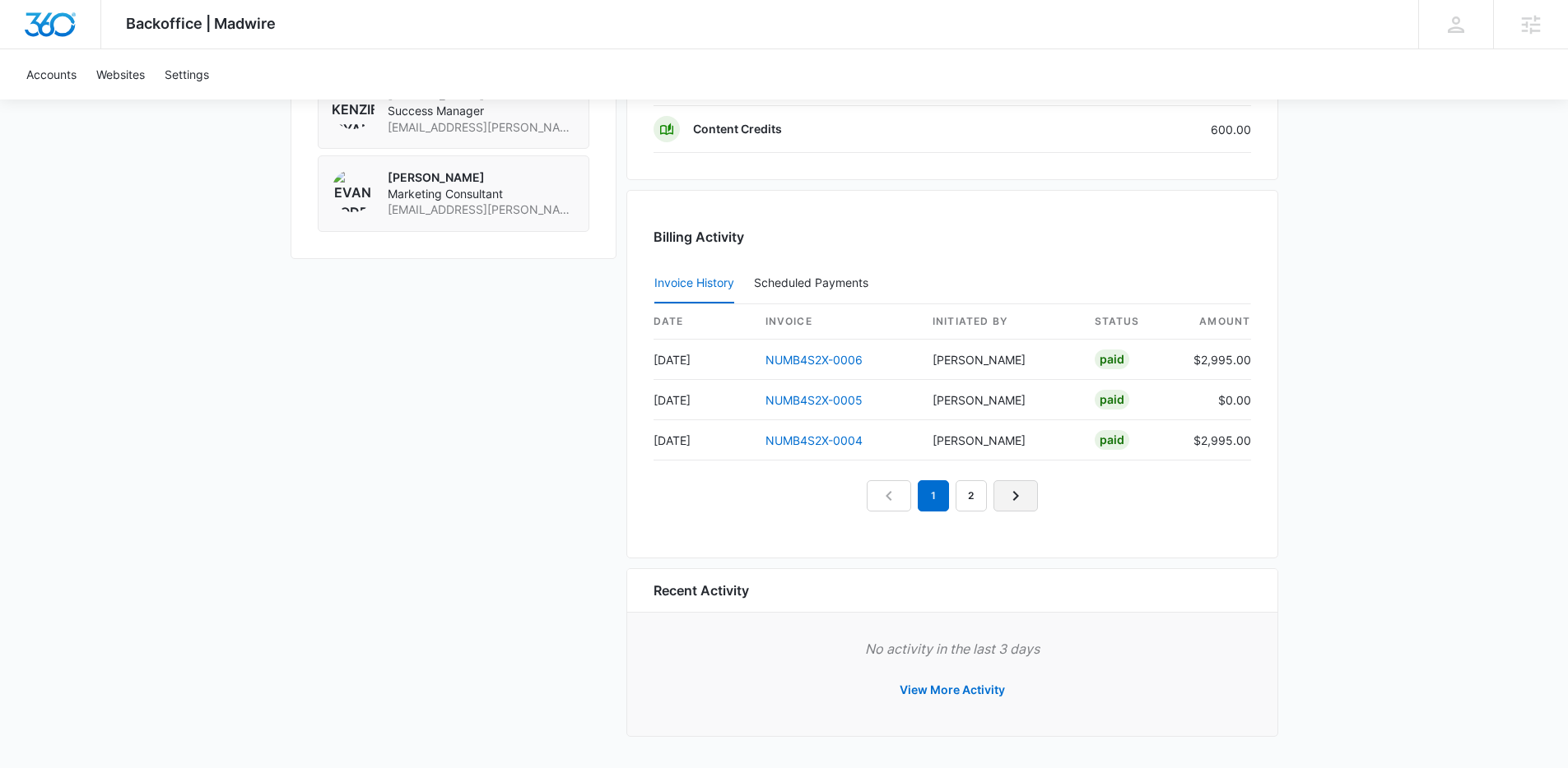
click at [1015, 501] on icon "Next Page" at bounding box center [1015, 496] width 20 height 20
click at [945, 505] on link "1" at bounding box center [933, 496] width 31 height 31
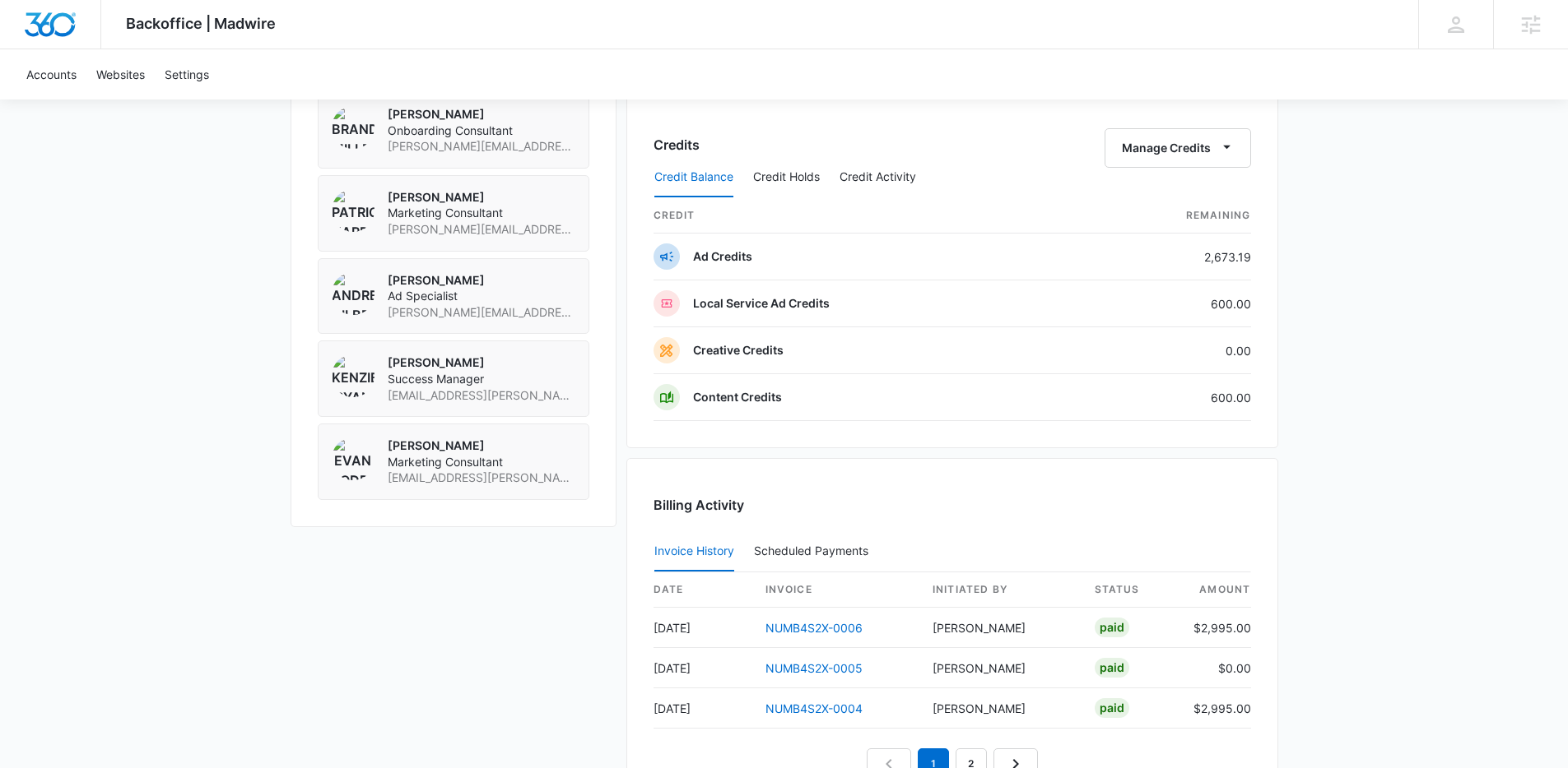
scroll to position [1333, 0]
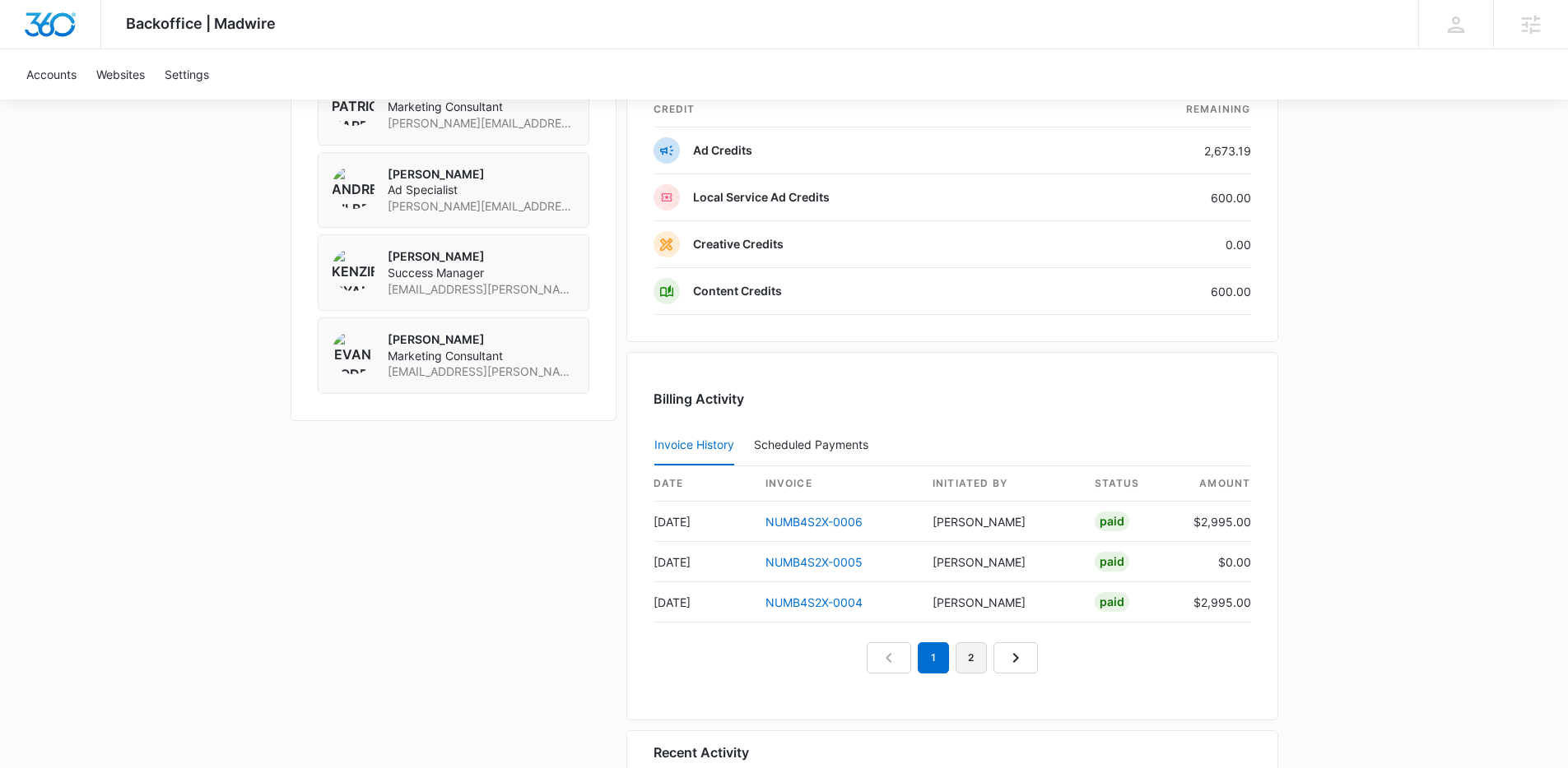
click at [974, 656] on link "2" at bounding box center [971, 657] width 31 height 31
click at [933, 659] on link "1" at bounding box center [933, 657] width 31 height 31
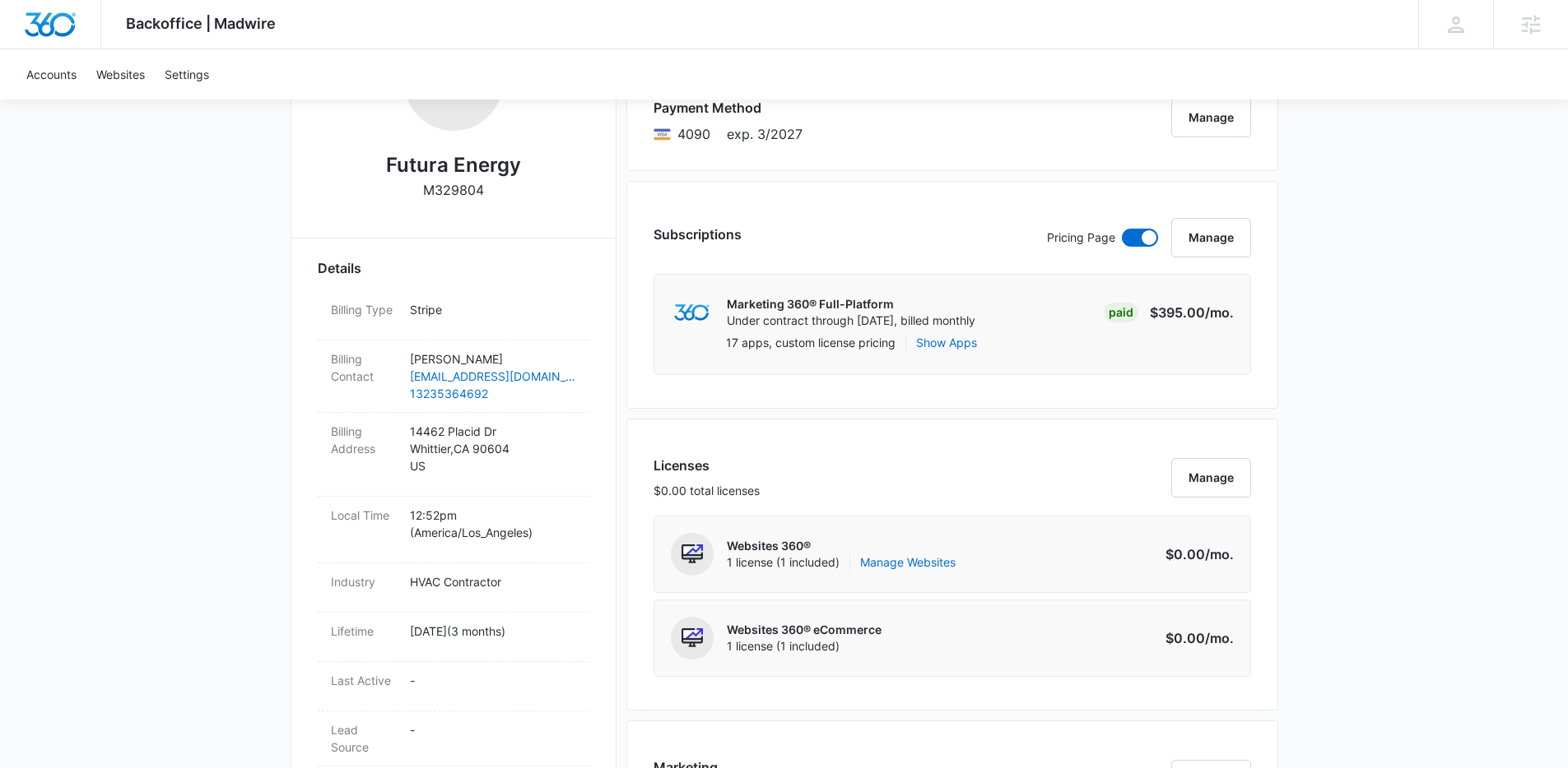
scroll to position [181, 0]
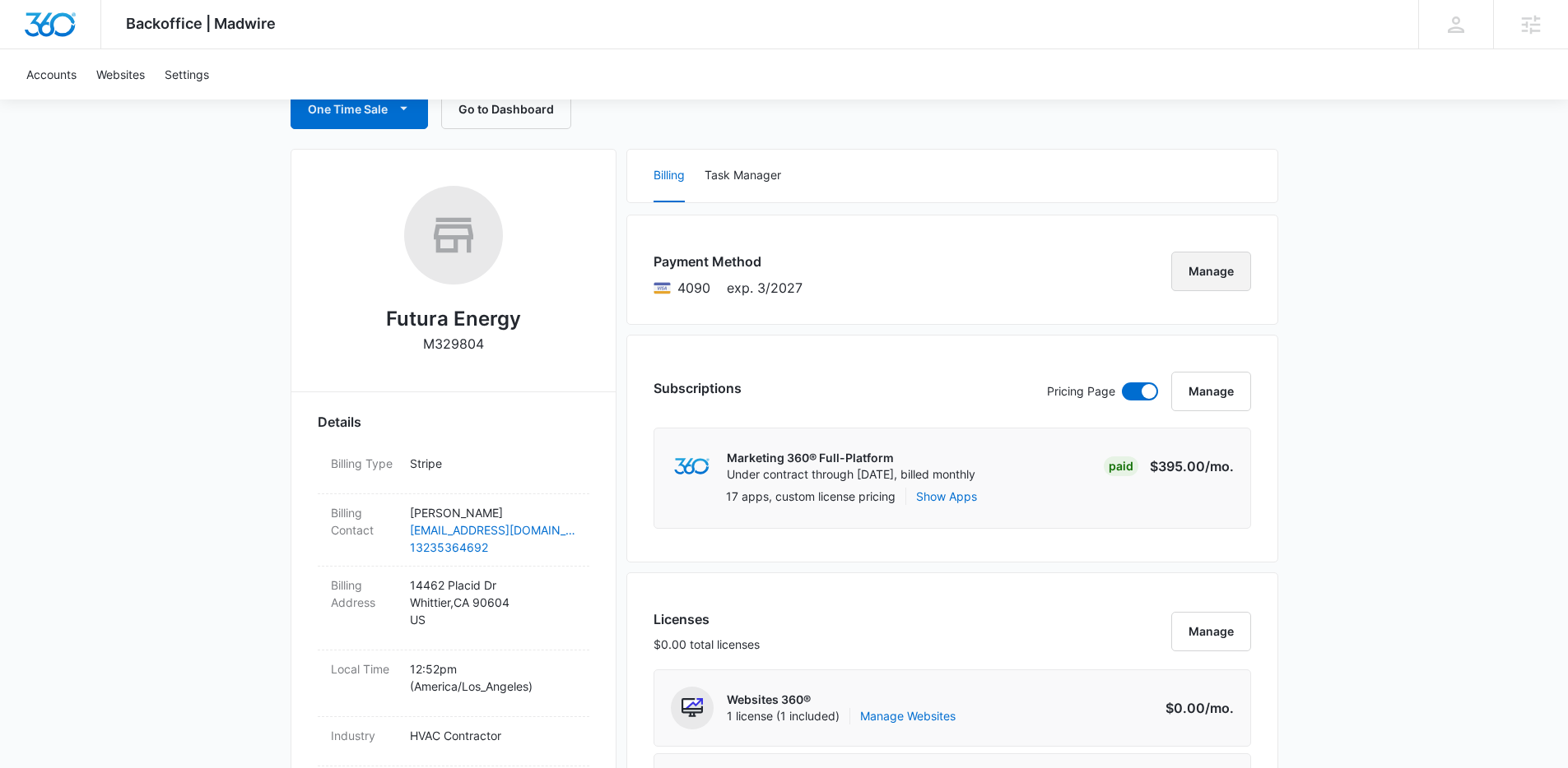
click at [1245, 259] on button "Manage" at bounding box center [1211, 271] width 80 height 40
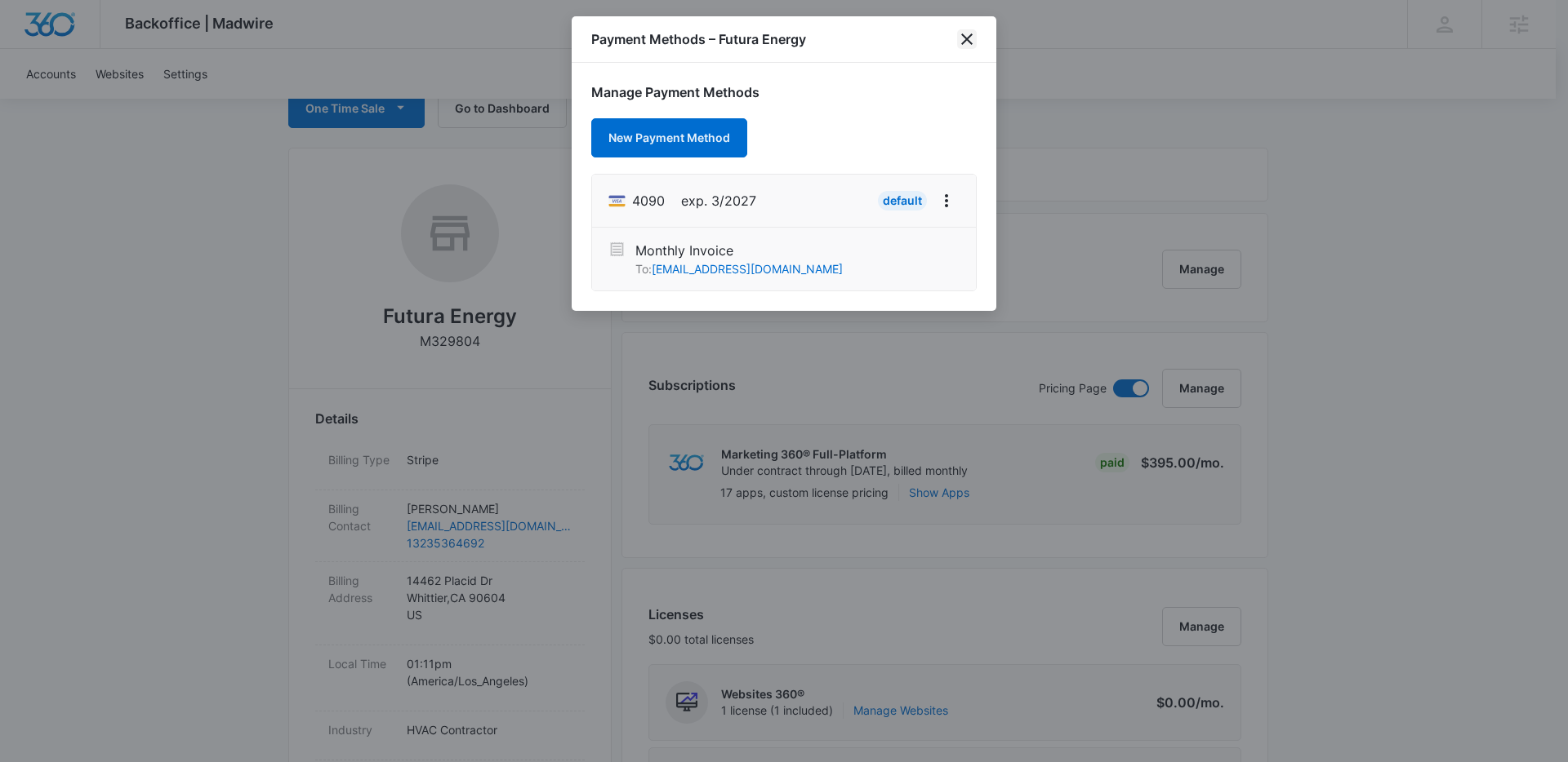
click at [975, 37] on icon "close" at bounding box center [967, 39] width 19 height 19
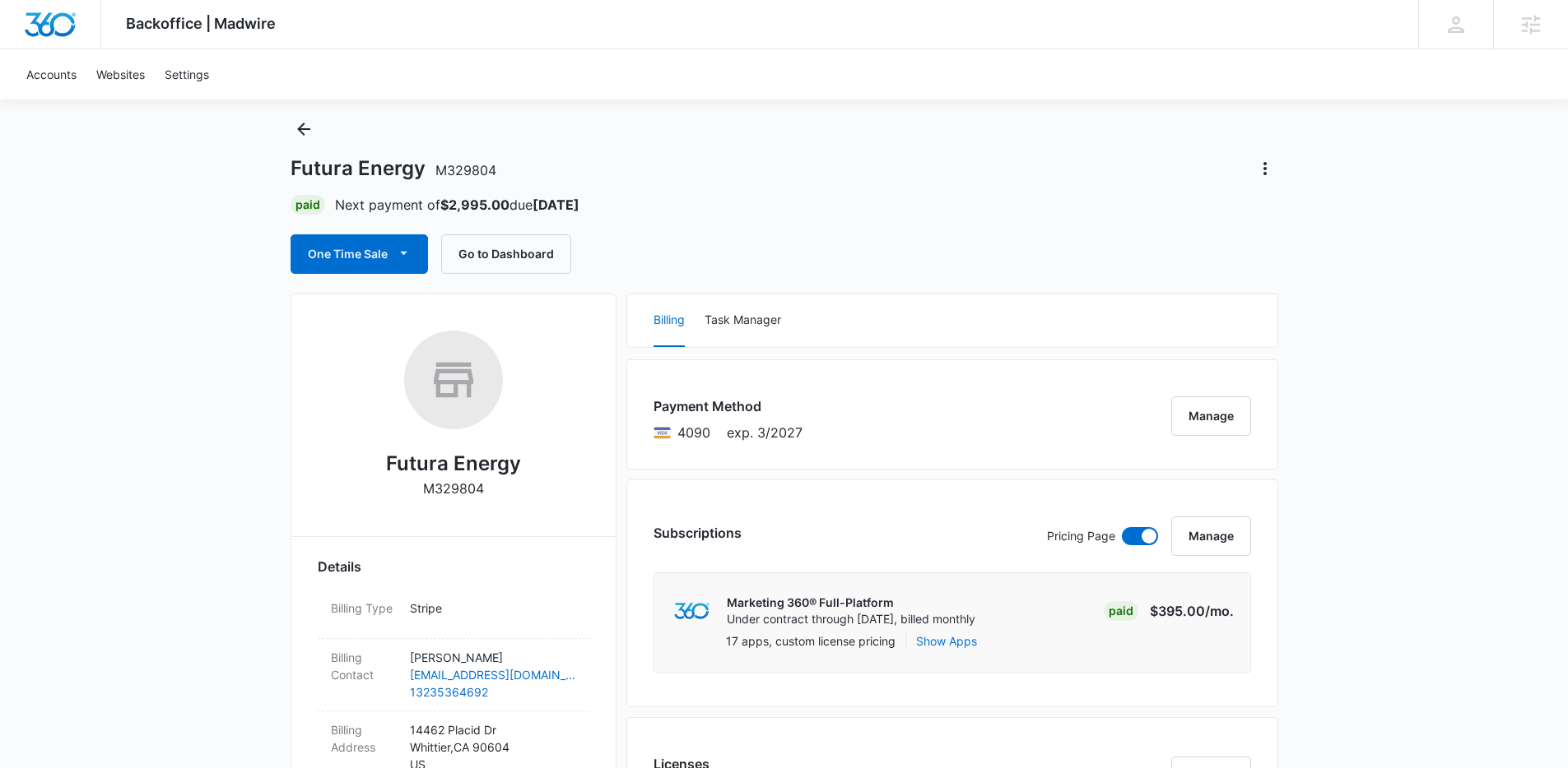
scroll to position [0, 0]
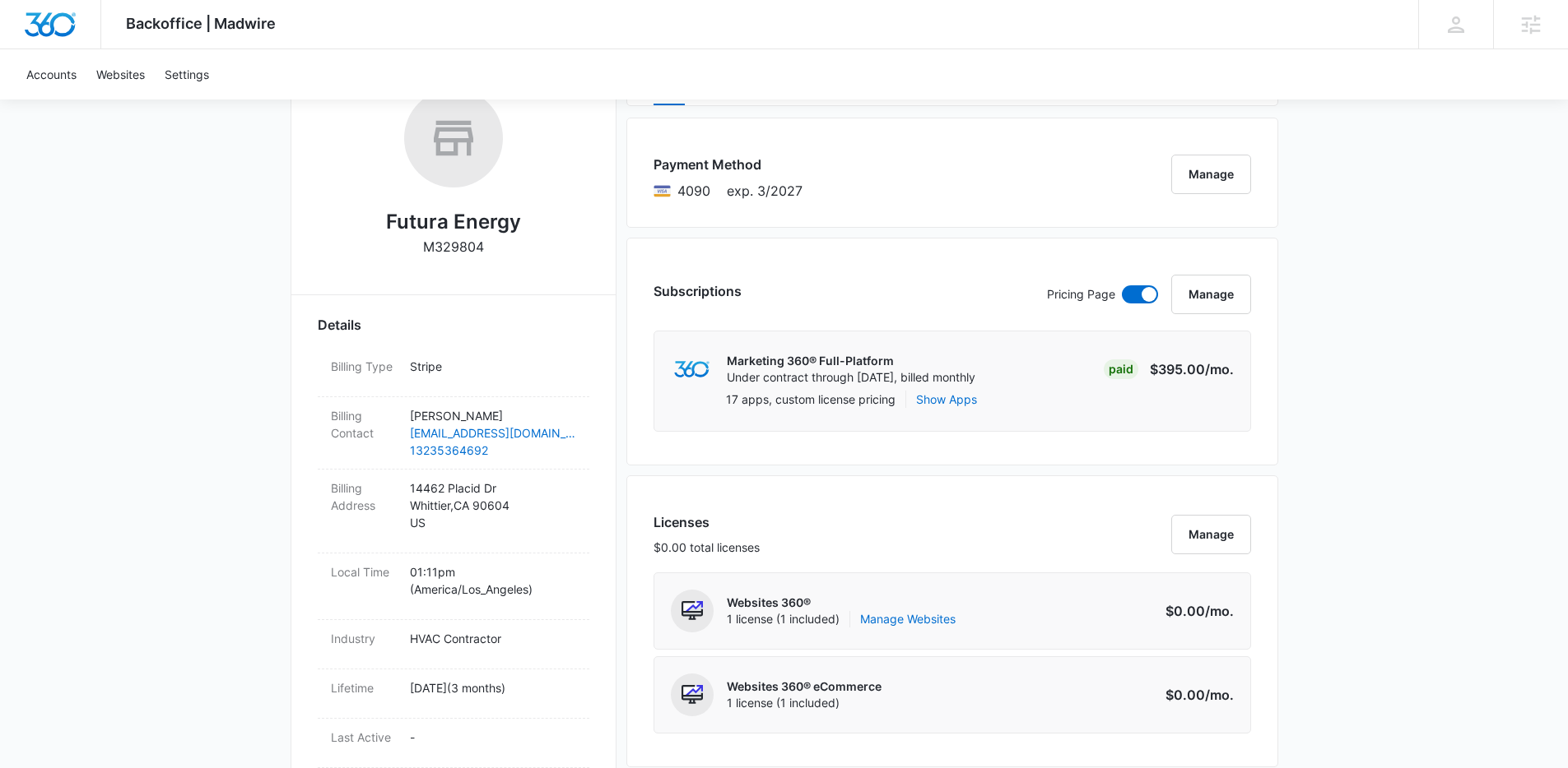
scroll to position [361, 0]
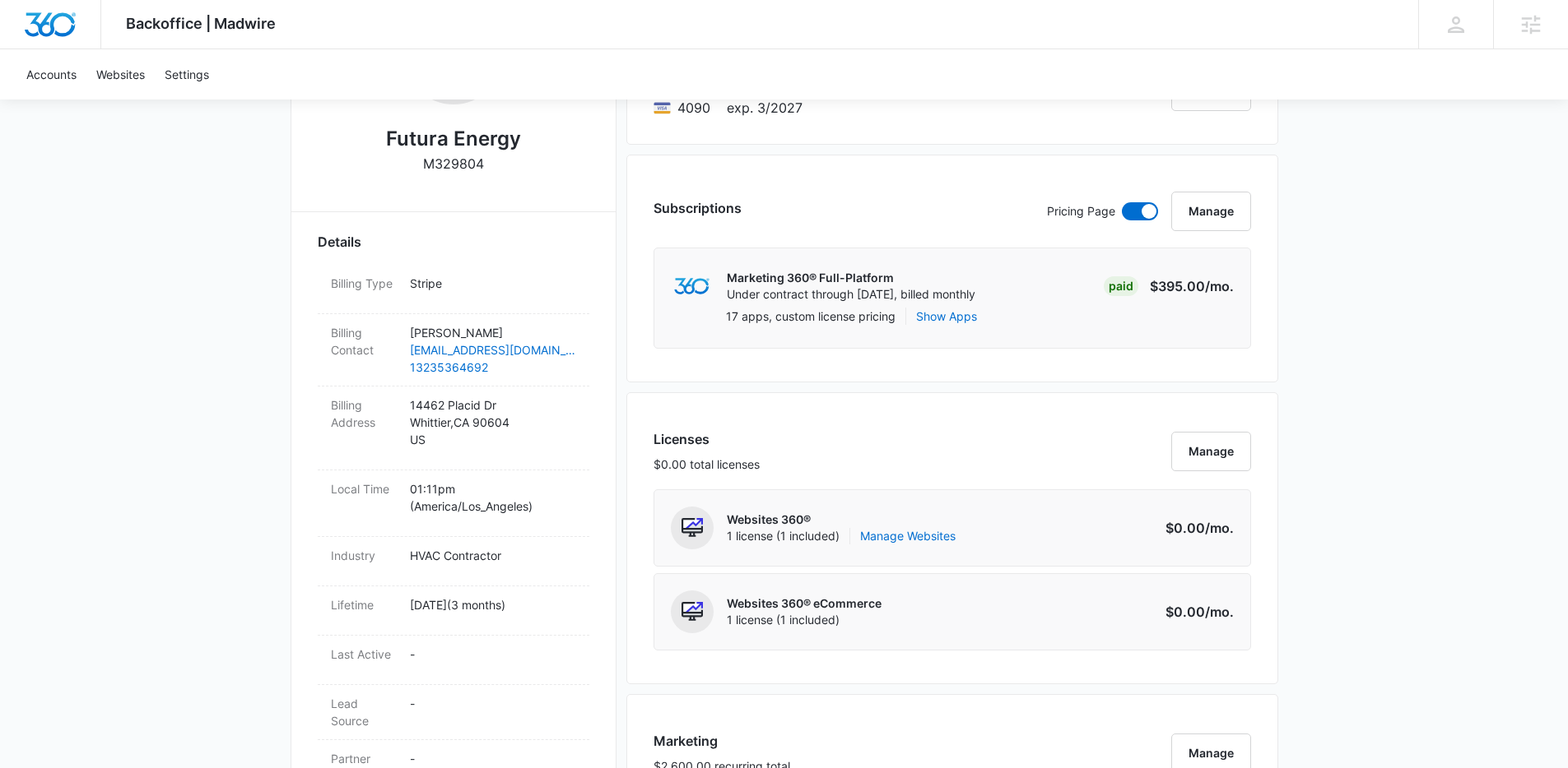
click at [1421, 422] on div "Backoffice | Madwire Apps Settings Kenzie Ryan kenzie.ryan@madwire.com My Profi…" at bounding box center [784, 771] width 1568 height 2263
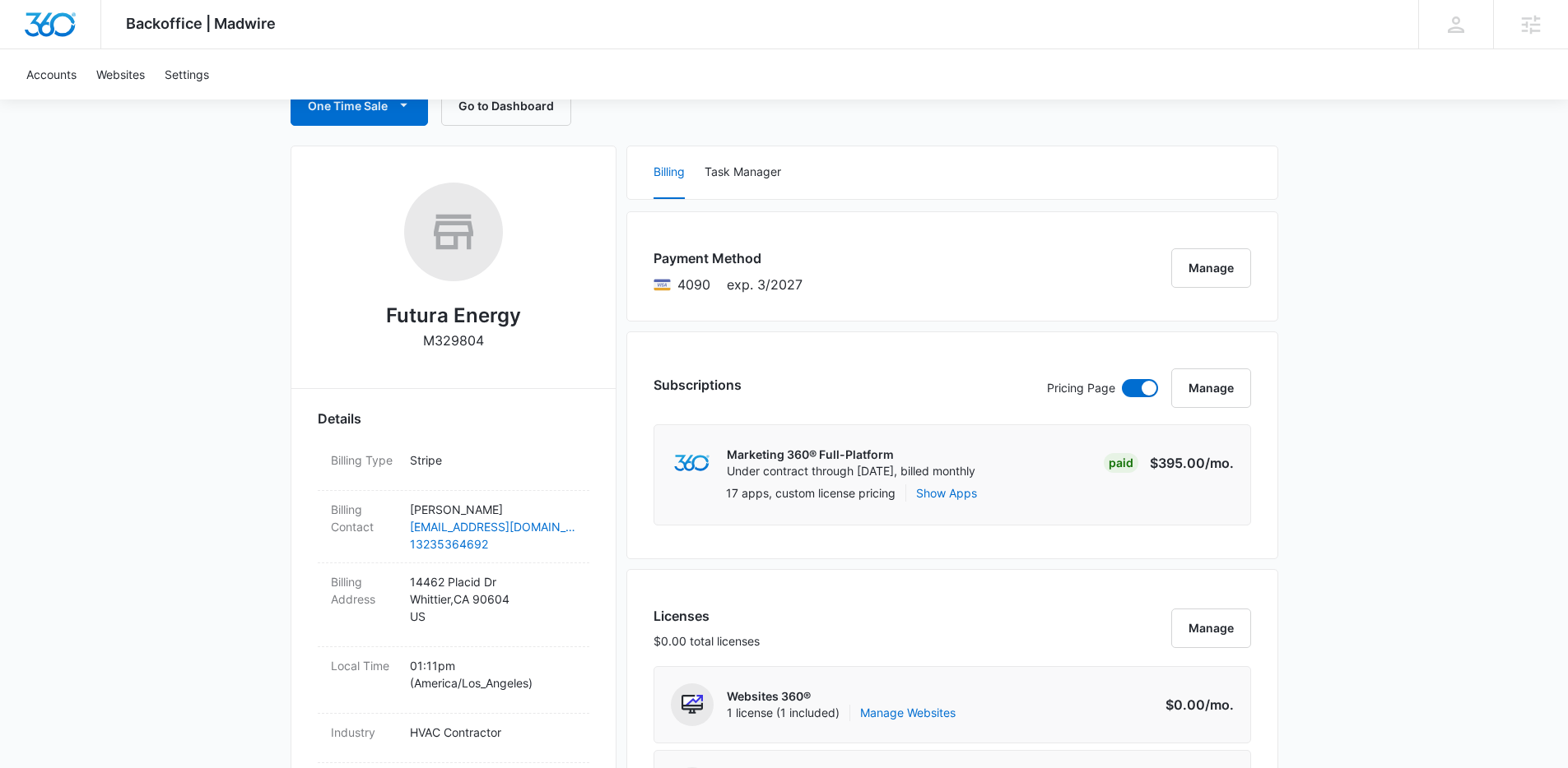
scroll to position [563, 0]
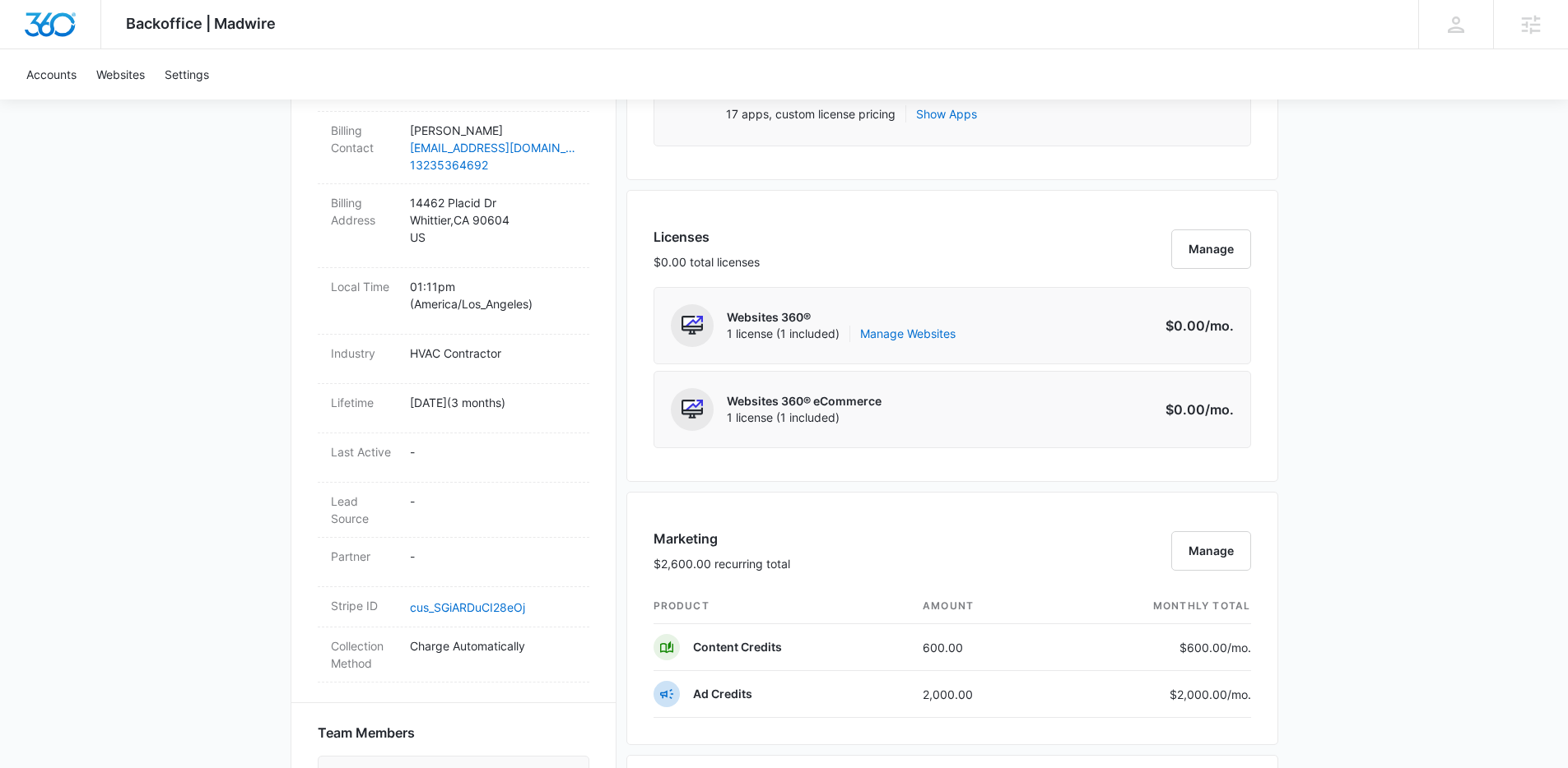
click at [1416, 417] on div "Backoffice | Madwire Apps Settings Kenzie Ryan kenzie.ryan@madwire.com My Profi…" at bounding box center [784, 568] width 1568 height 2263
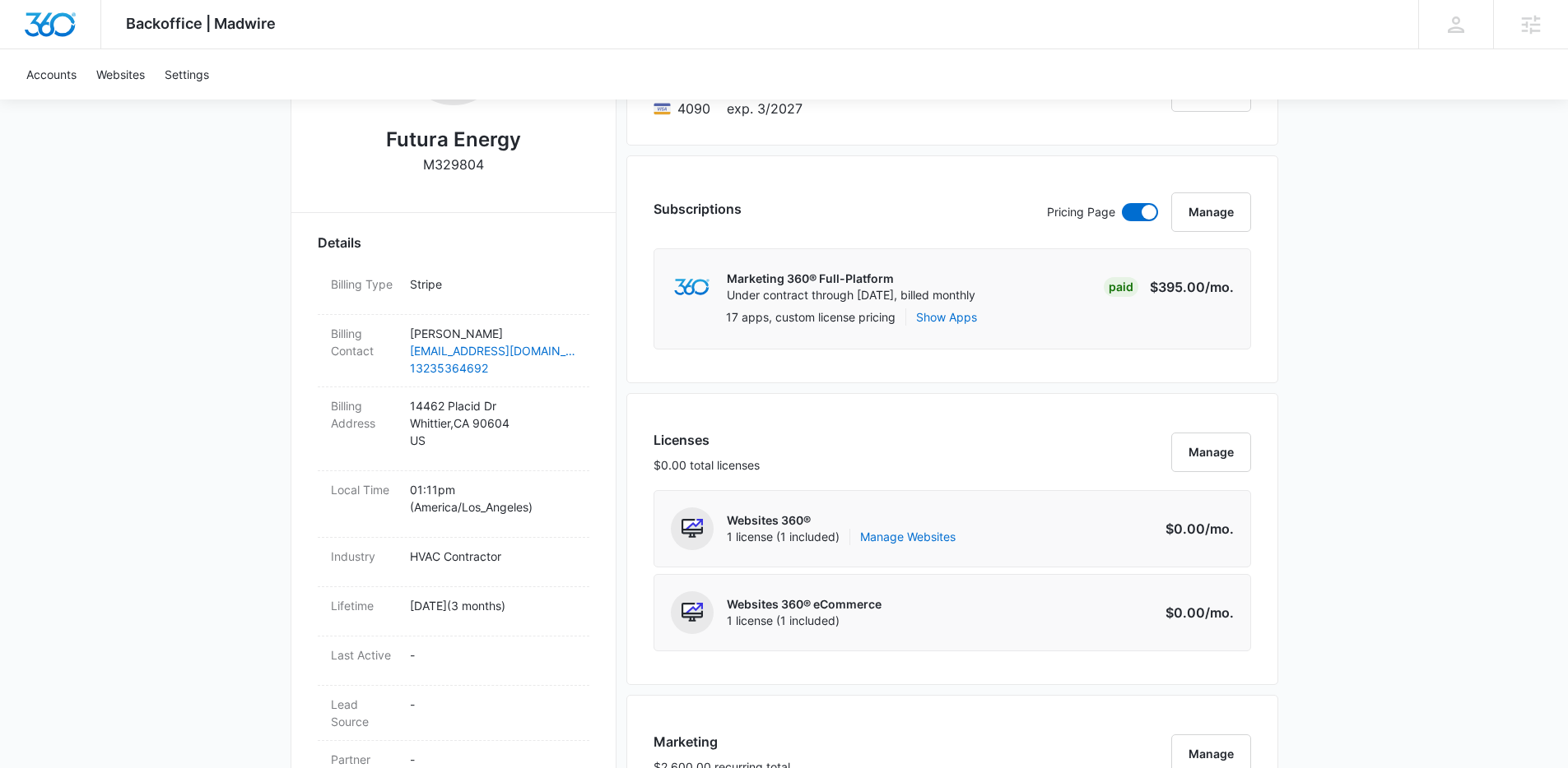
scroll to position [0, 0]
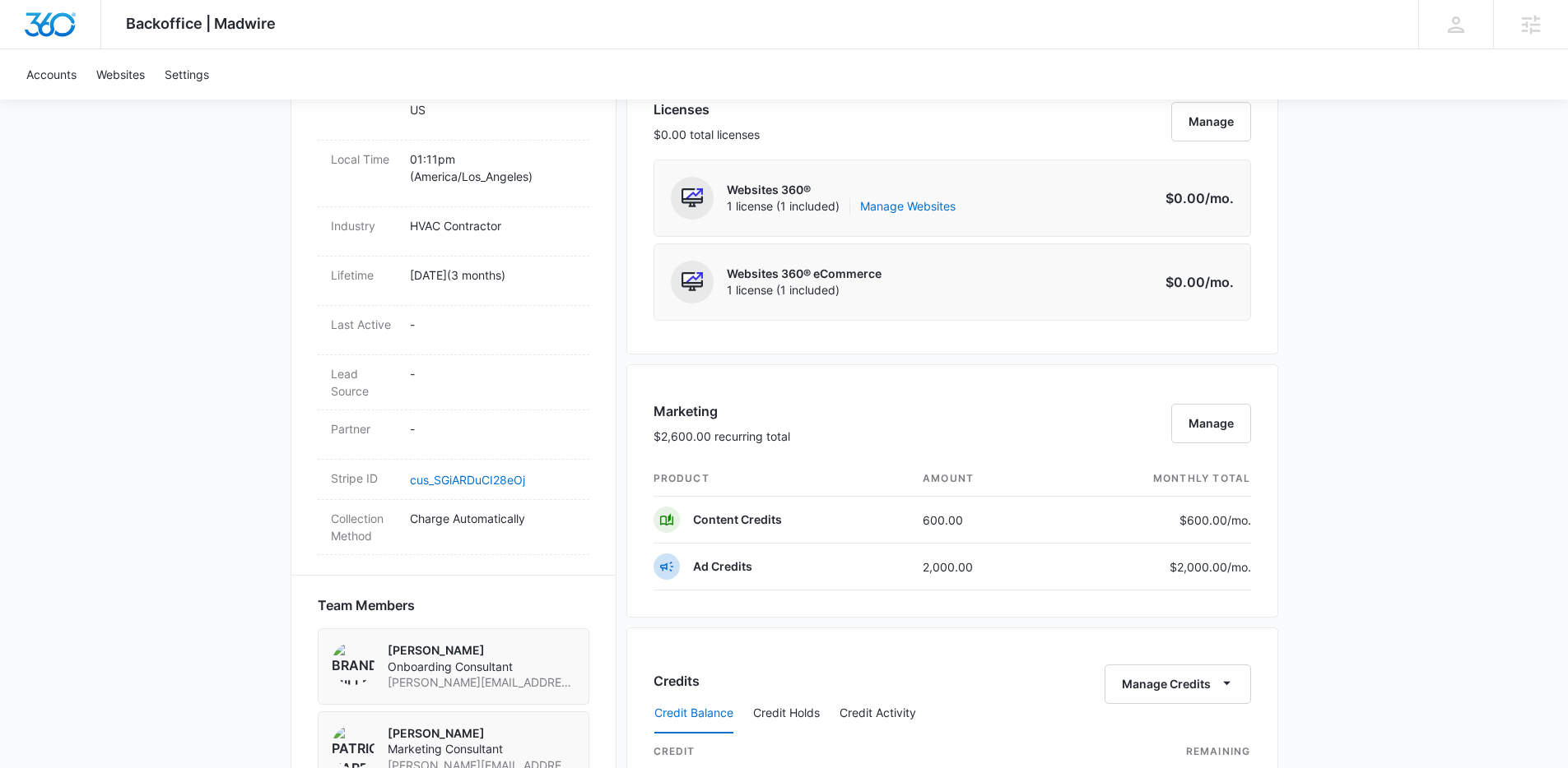
scroll to position [1050, 0]
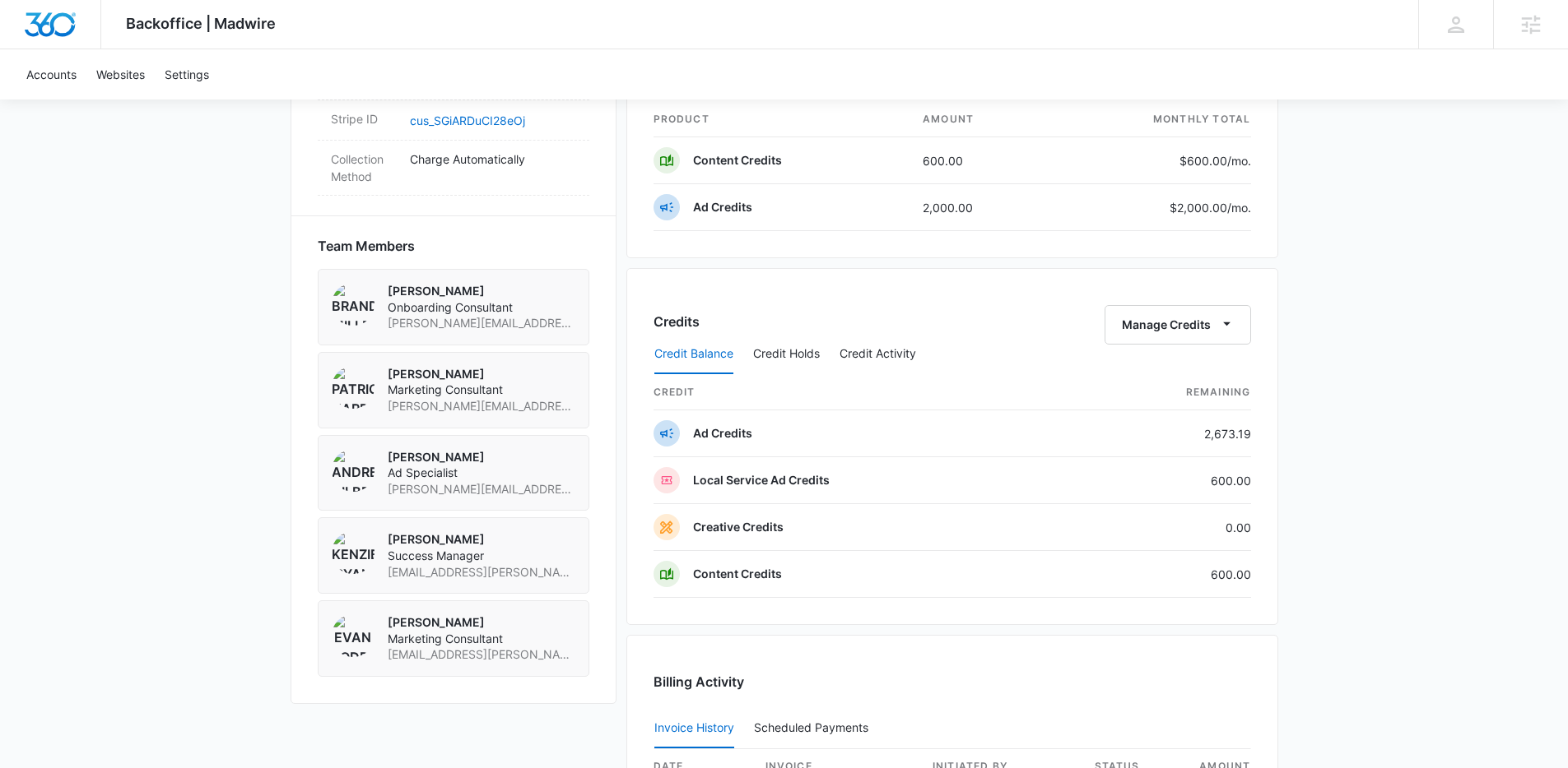
click at [1324, 424] on div "Backoffice | Madwire Apps Settings Kenzie Ryan kenzie.ryan@madwire.com My Profi…" at bounding box center [784, 82] width 1568 height 2263
click at [1324, 421] on div "Backoffice | Madwire Apps Settings Kenzie Ryan kenzie.ryan@madwire.com My Profi…" at bounding box center [784, 82] width 1568 height 2263
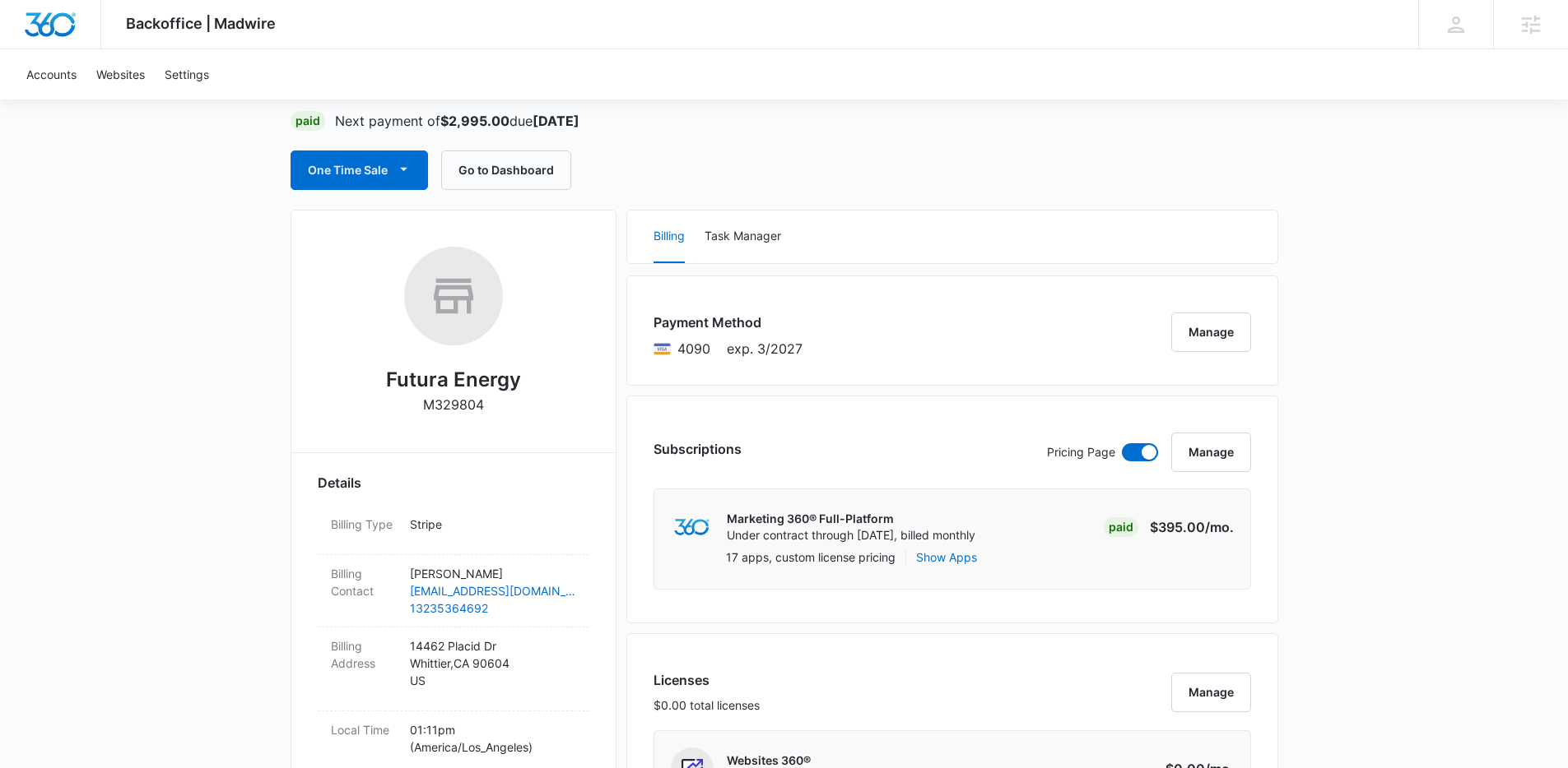
scroll to position [0, 0]
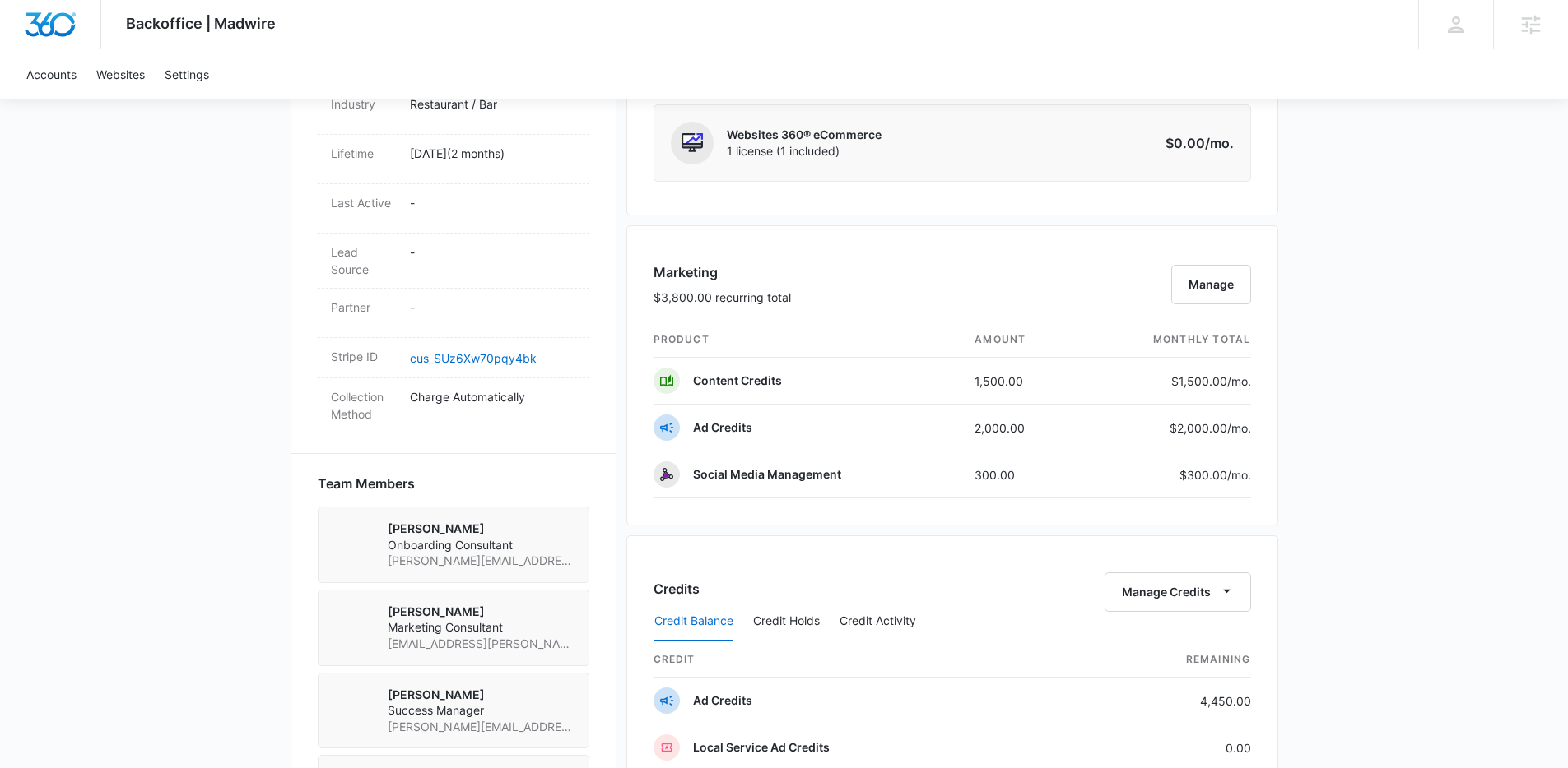
scroll to position [890, 0]
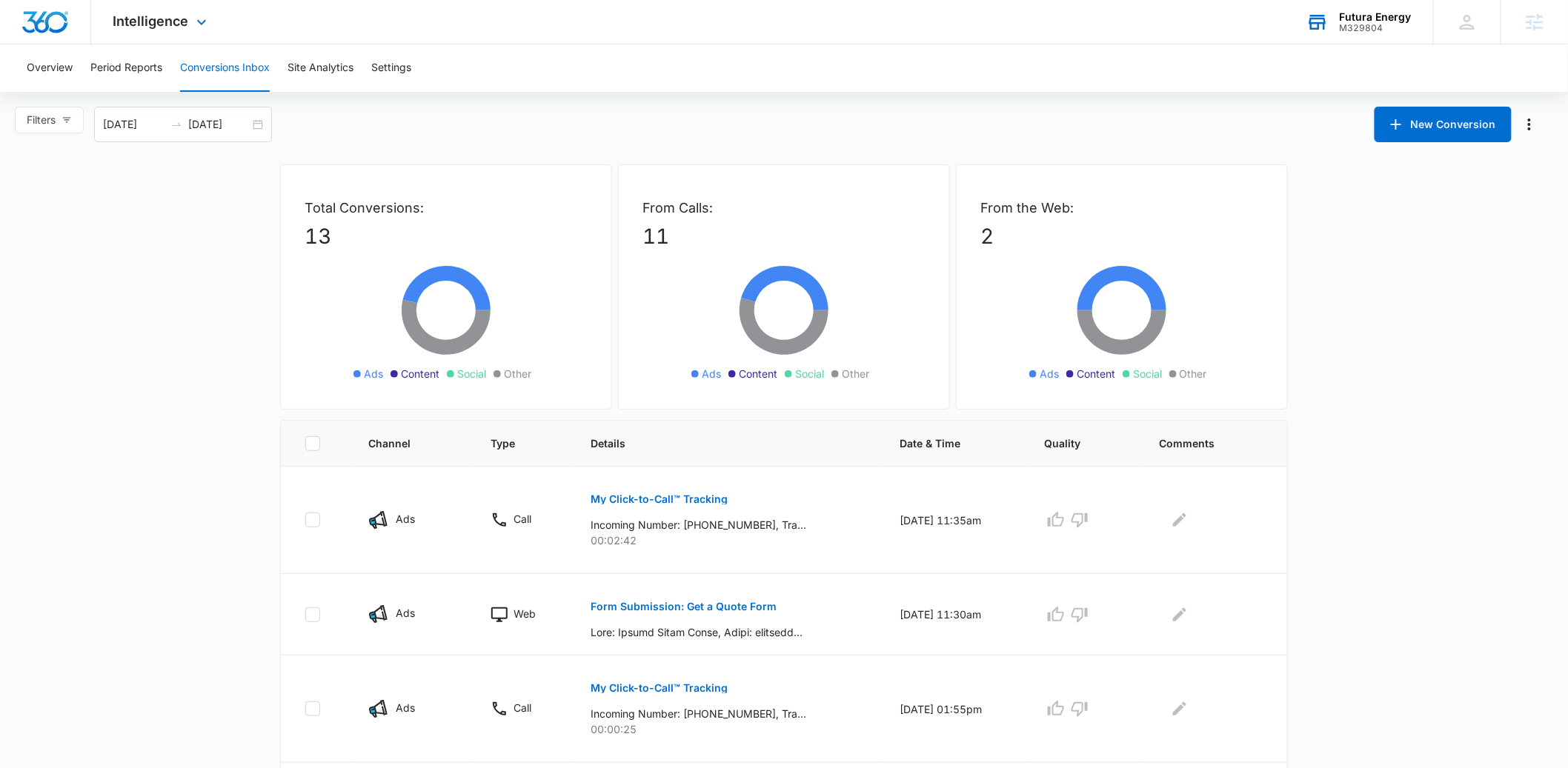
click at [1314, 31] on icon at bounding box center [1317, 22] width 22 height 22
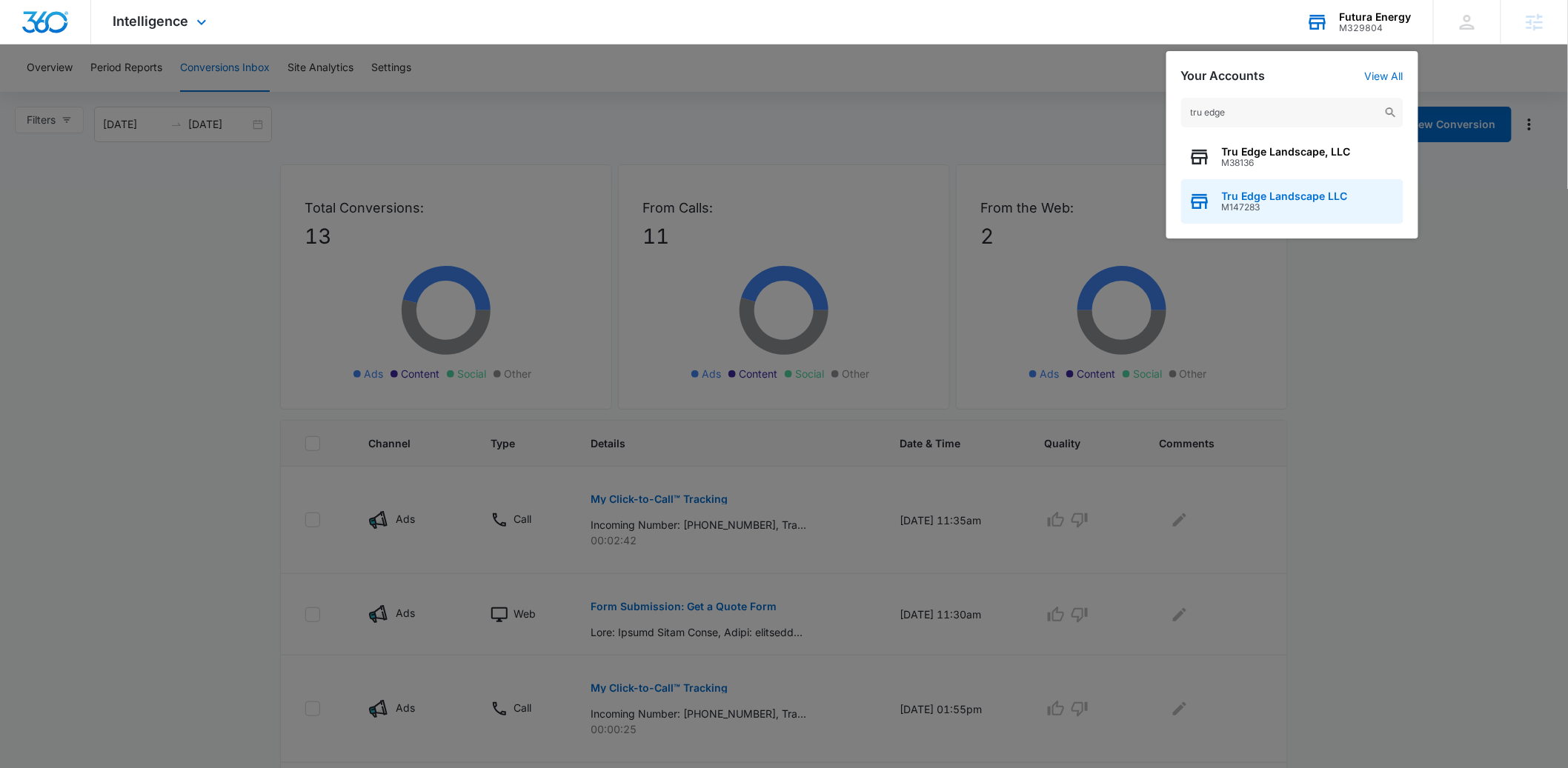
type input "tru edge"
click at [1284, 200] on span "Tru Edge Landscape LLC" at bounding box center [1284, 196] width 126 height 12
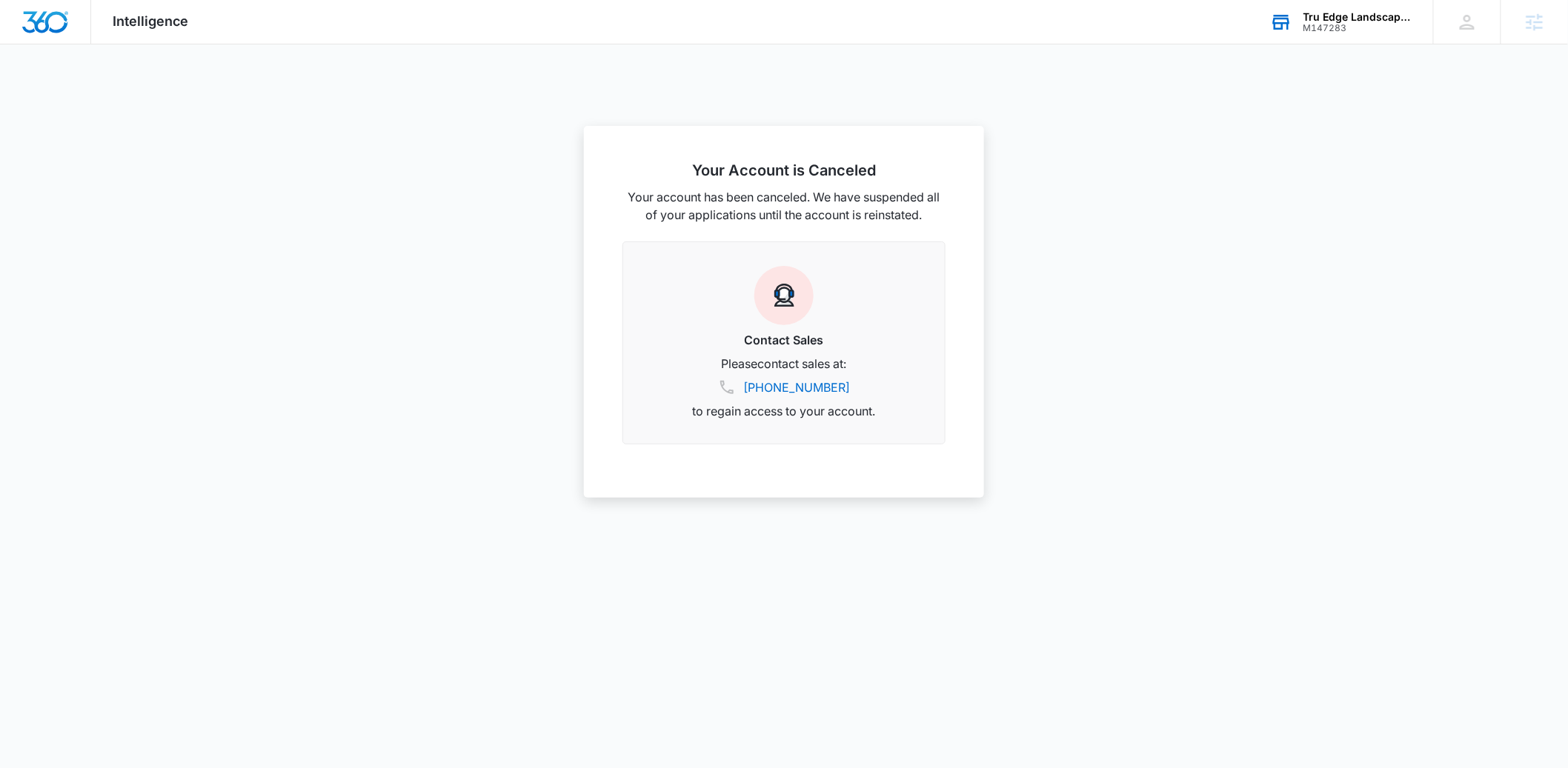
click at [1324, 15] on div "Tru Edge Landscape LLC" at bounding box center [1356, 17] width 108 height 12
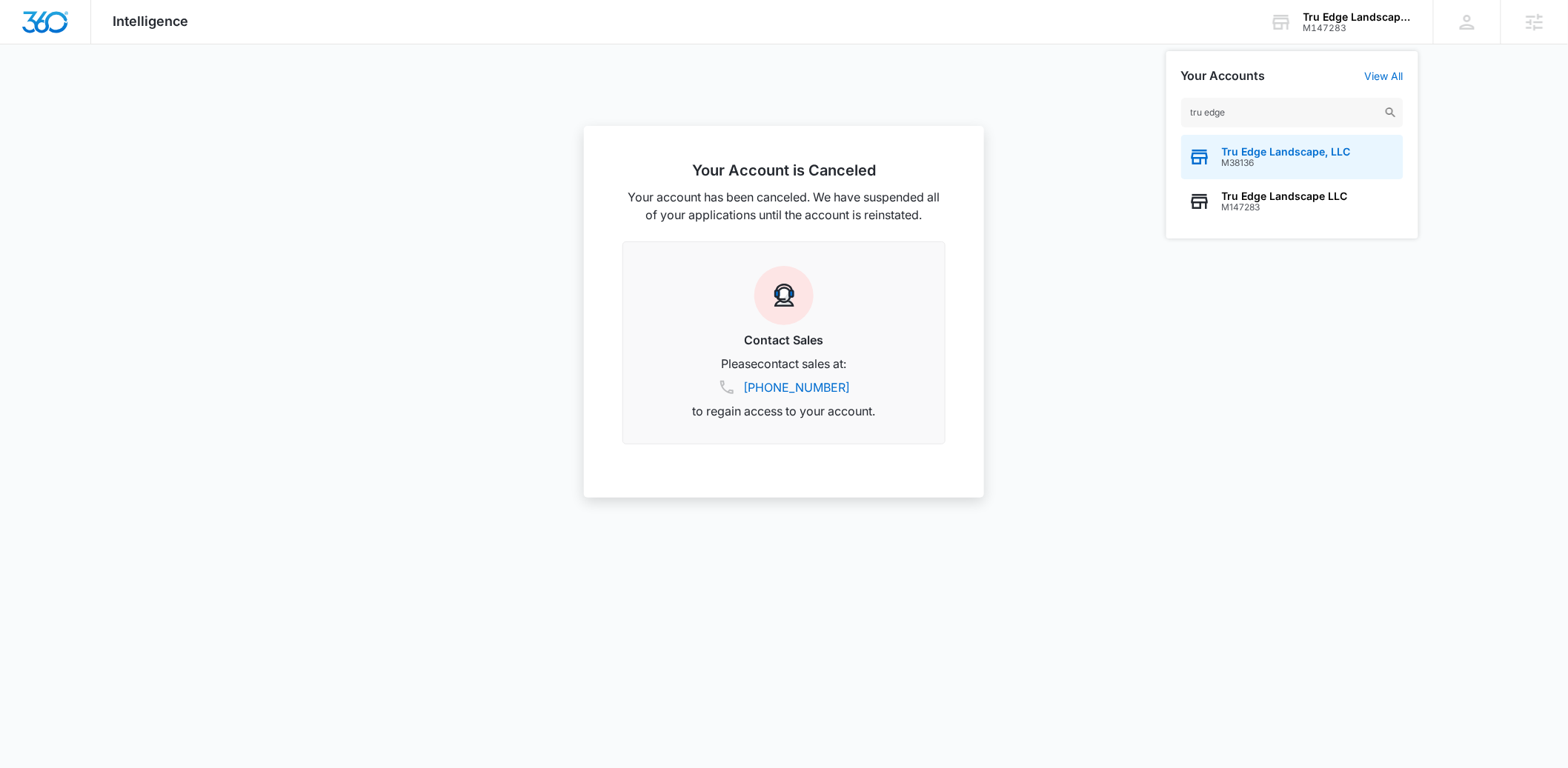
type input "tru edge"
click at [1239, 160] on span "M38136" at bounding box center [1285, 163] width 129 height 10
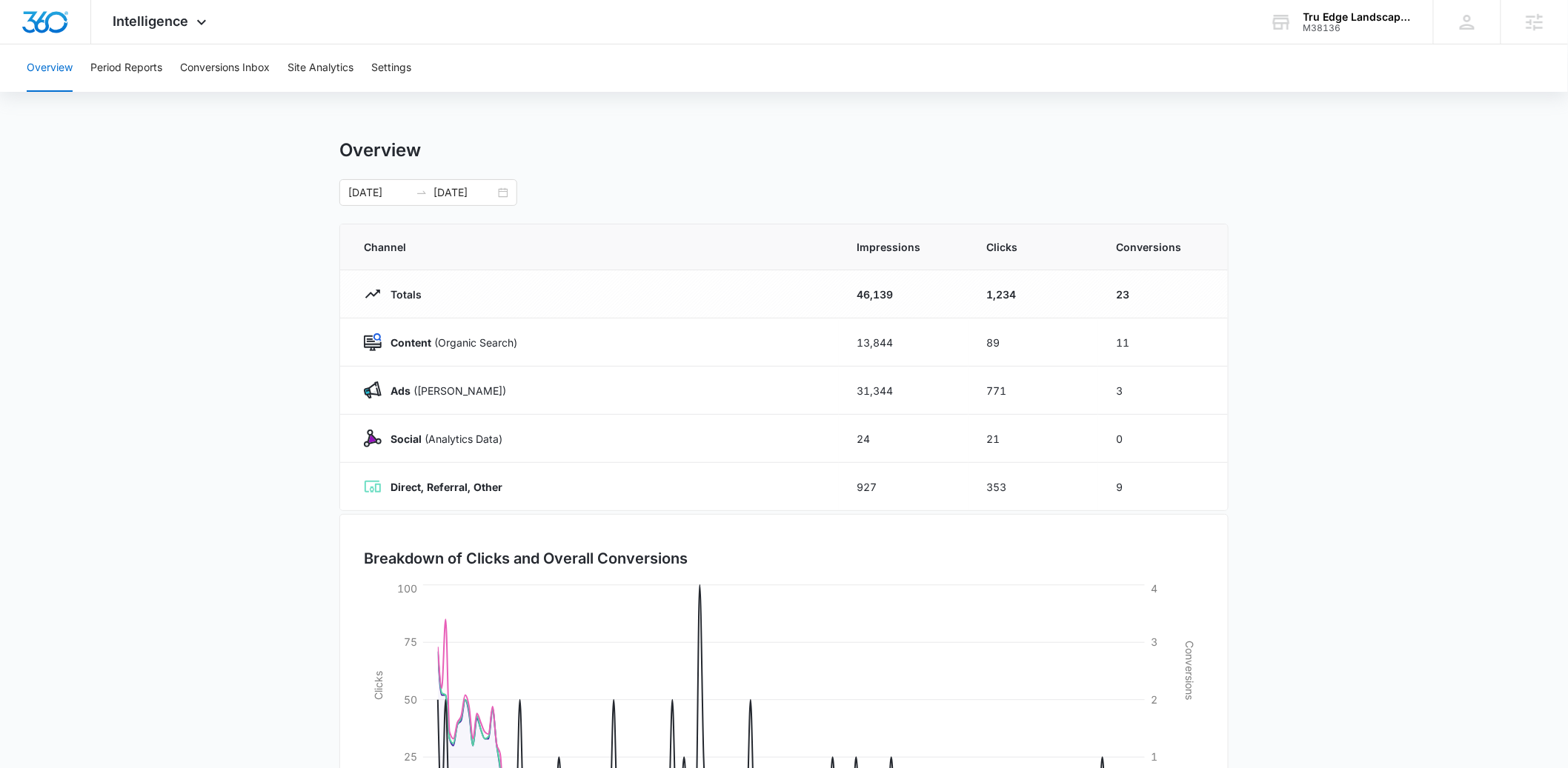
click at [236, 570] on main "Overview 02/01/2025 07/28/2025 Channel Impressions Clicks Conversions Totals 46…" at bounding box center [784, 528] width 1568 height 778
click at [503, 21] on div "Intelligence Apps Reputation Websites Forms CRM Email Social Payments POS Conte…" at bounding box center [784, 22] width 1568 height 45
click at [167, 24] on span "Intelligence" at bounding box center [151, 21] width 76 height 15
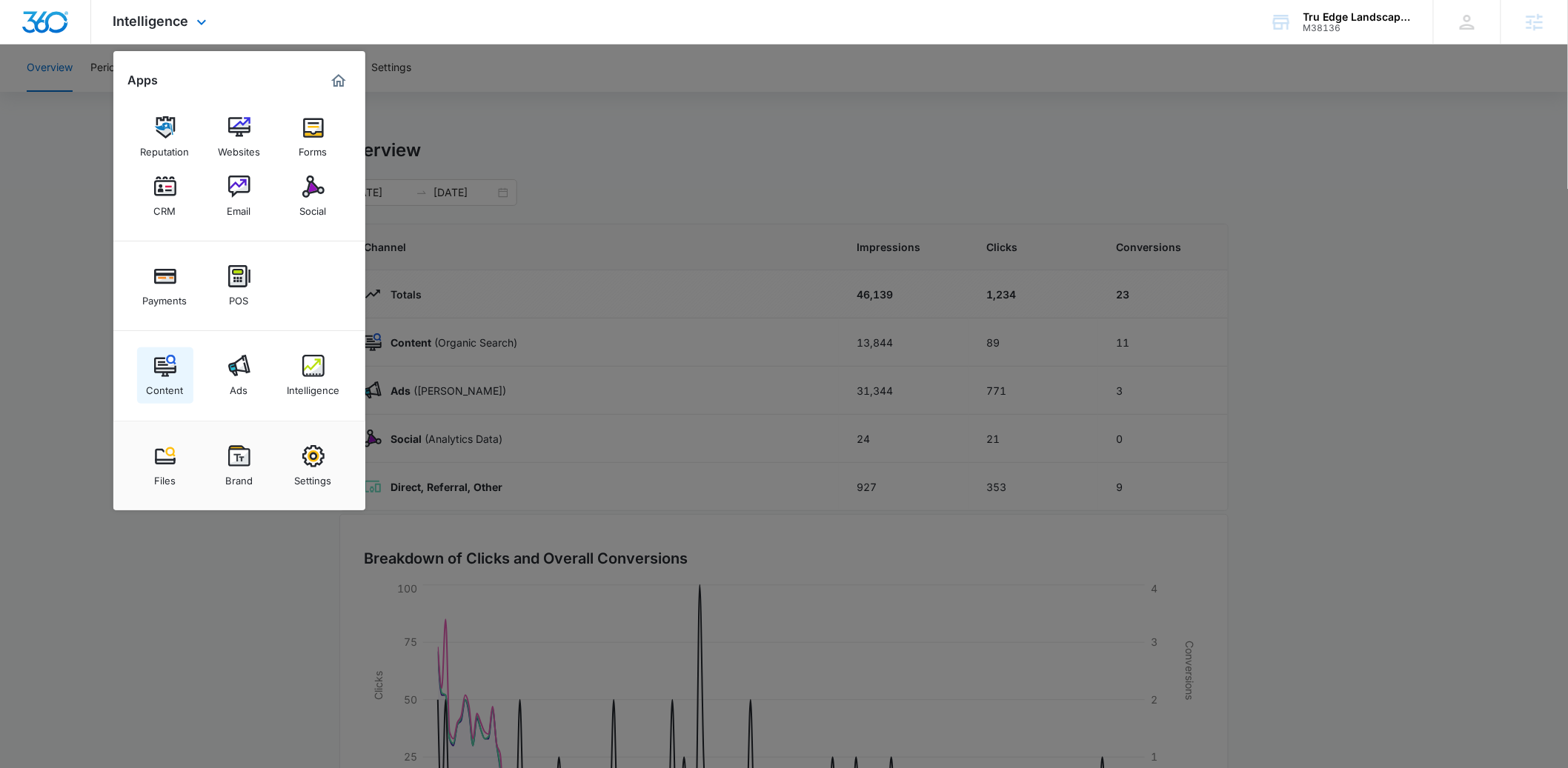
click at [170, 365] on img at bounding box center [165, 366] width 22 height 22
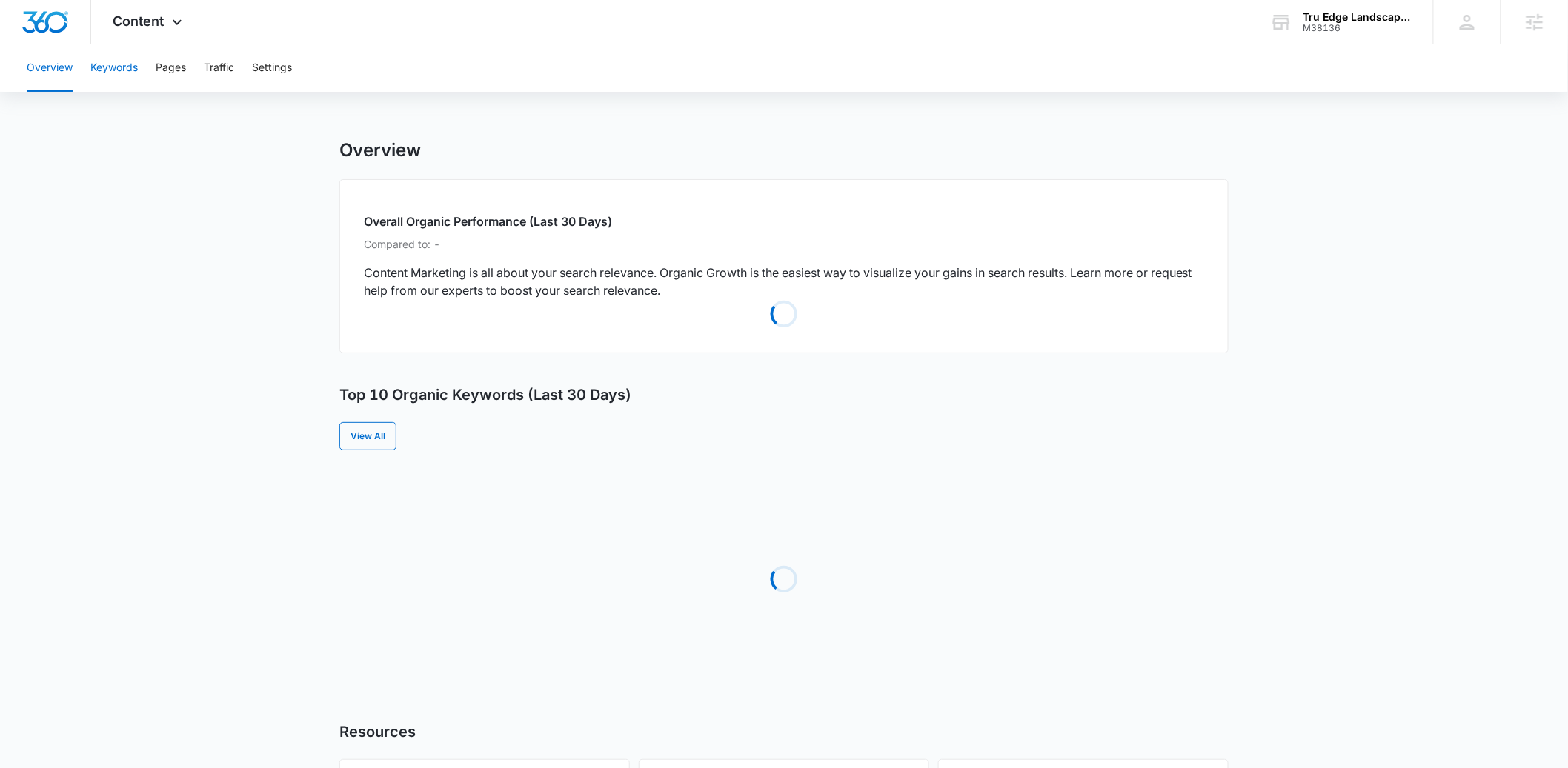
click at [117, 74] on button "Keywords" at bounding box center [113, 68] width 47 height 47
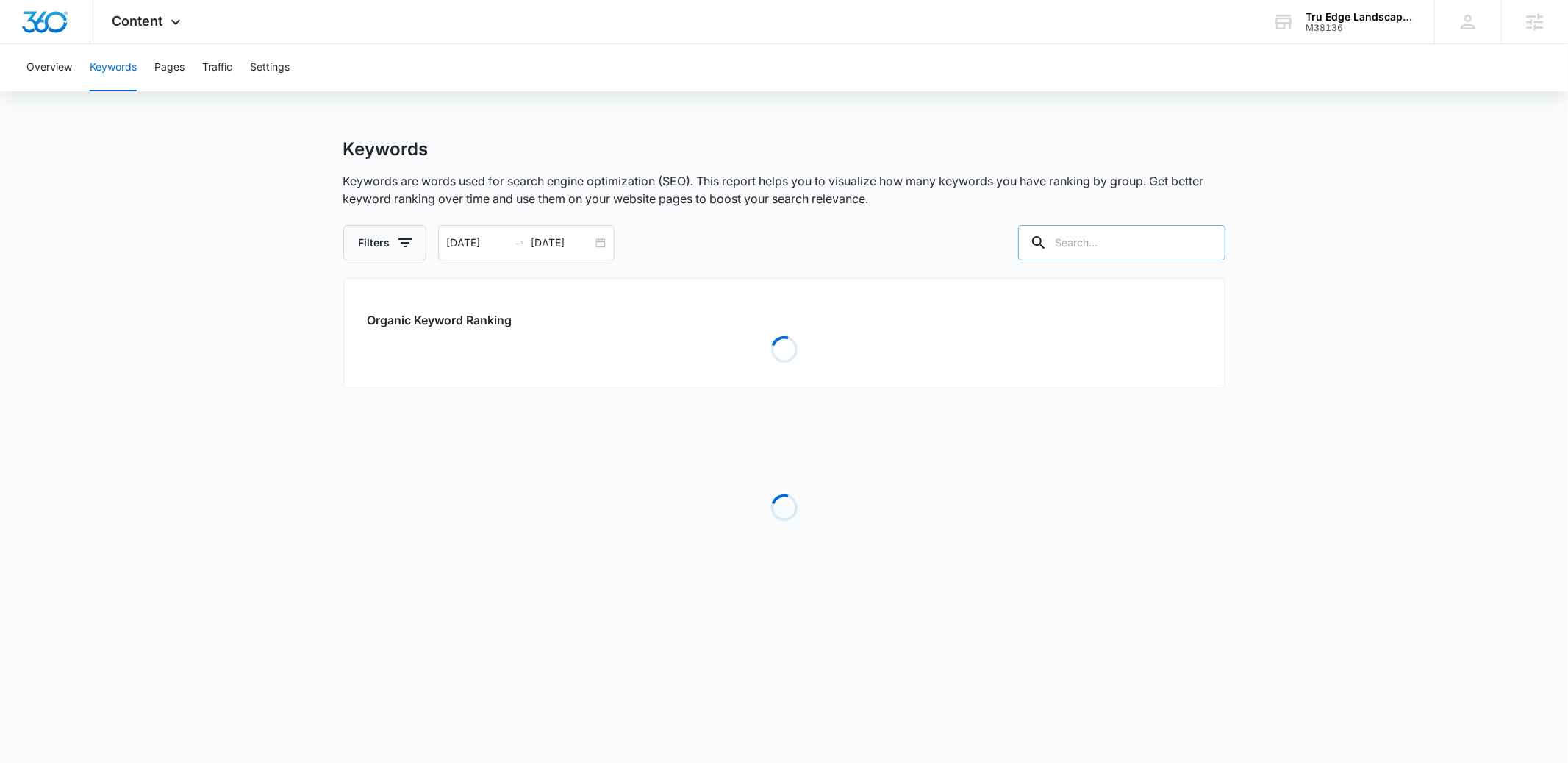
click at [1095, 241] on input "text" at bounding box center [1122, 243] width 208 height 36
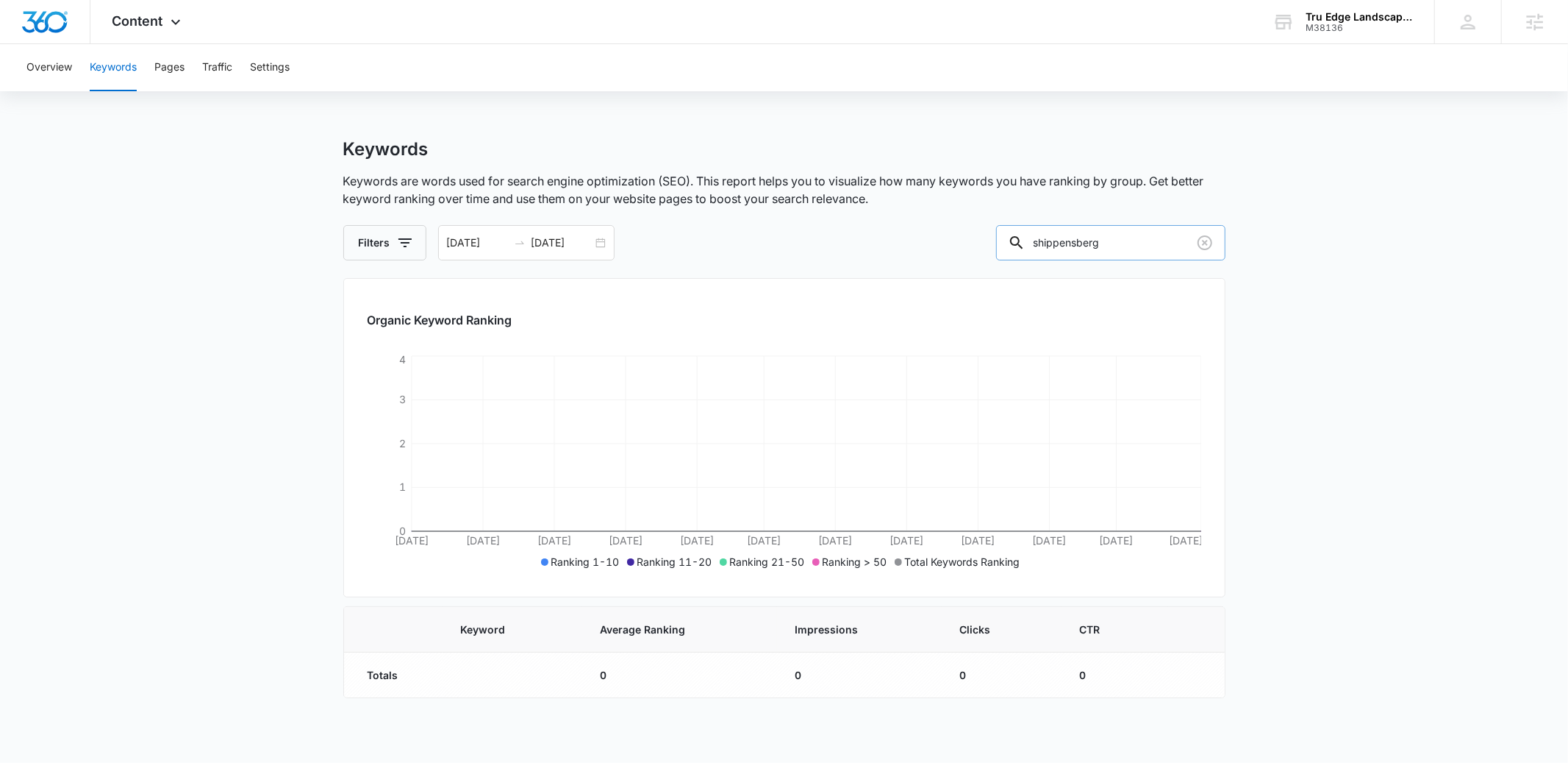
click at [1125, 243] on input "shippensberg" at bounding box center [1111, 243] width 229 height 36
type input "shippensburg"
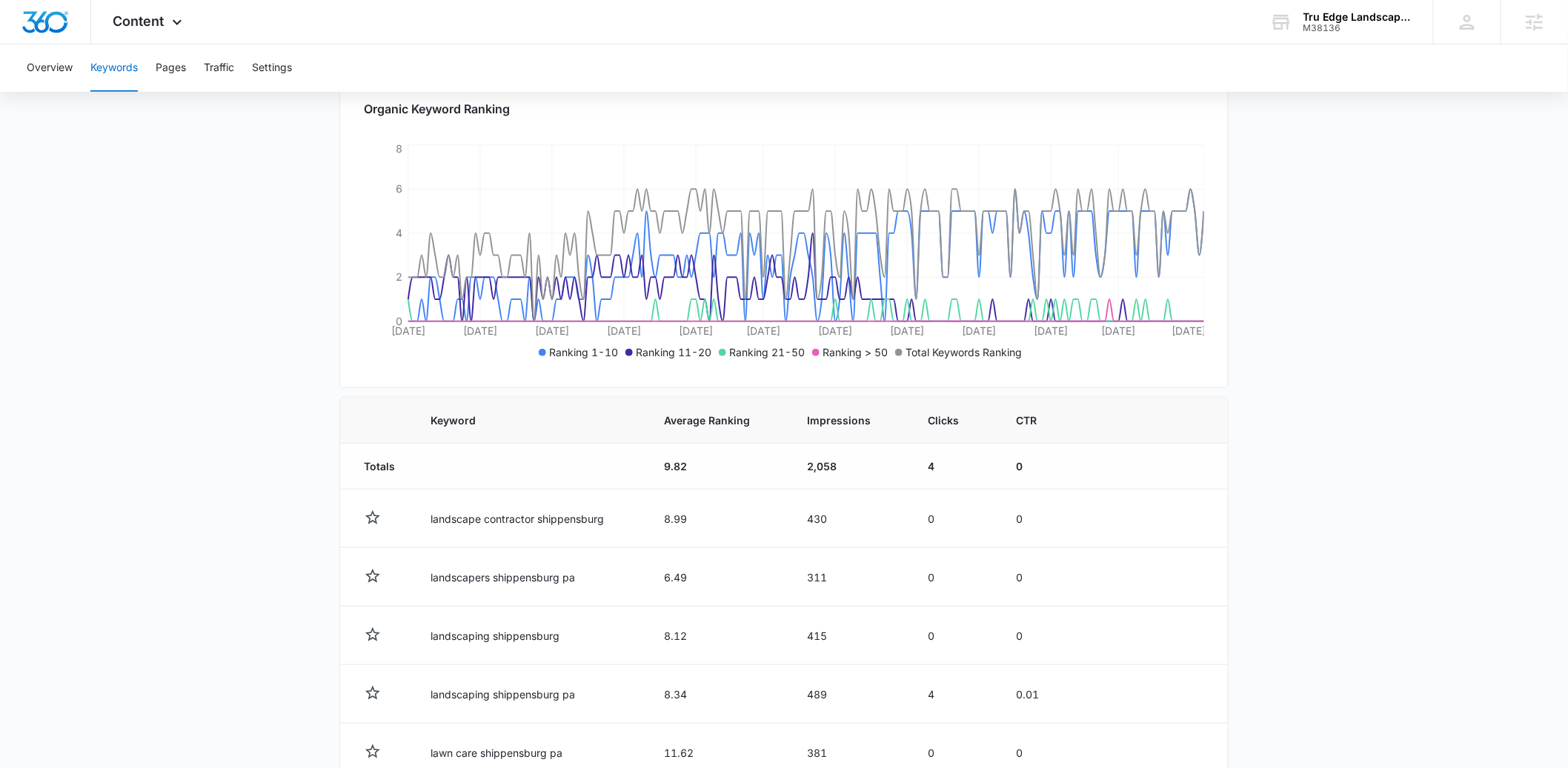
scroll to position [322, 0]
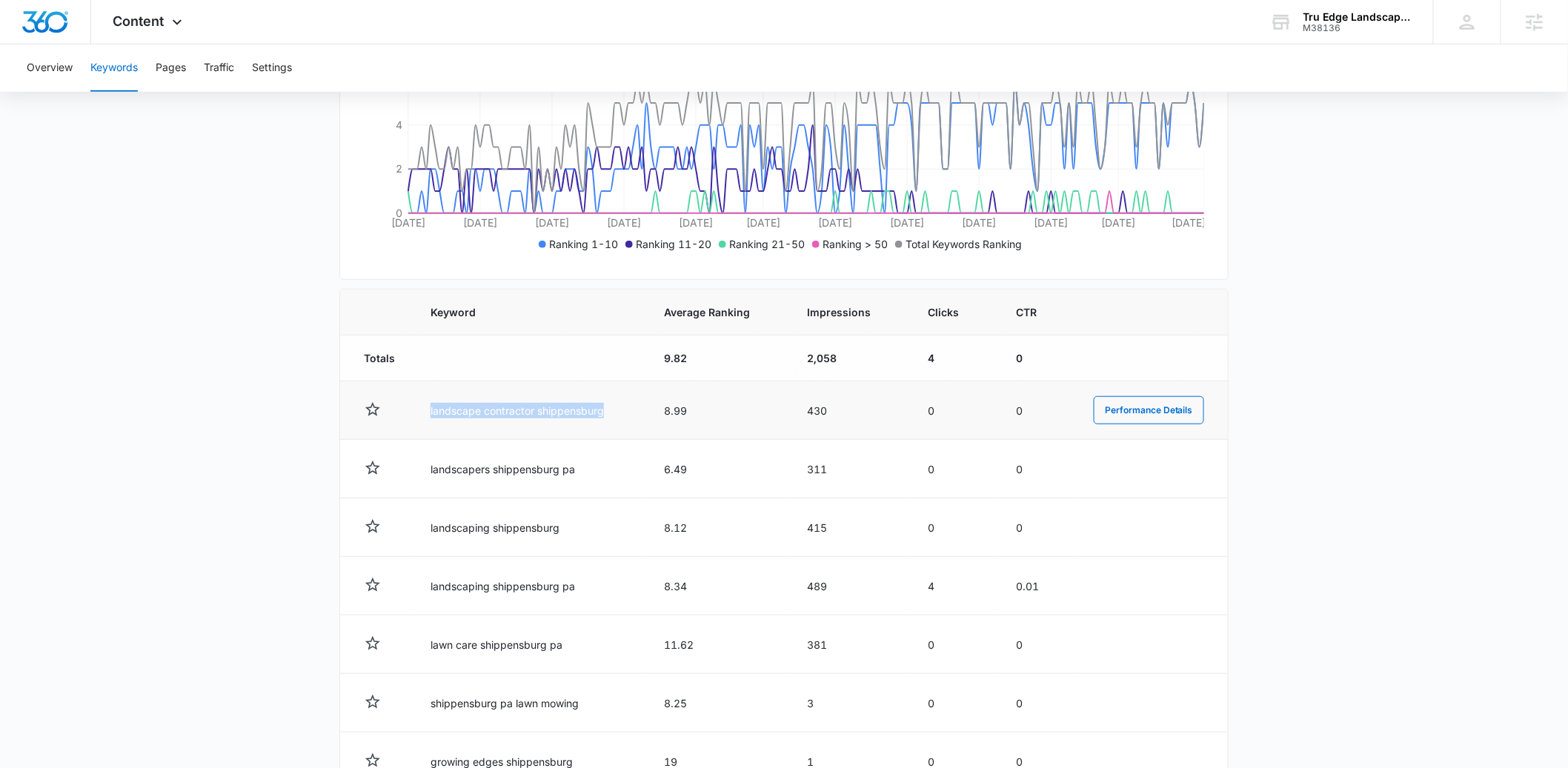
drag, startPoint x: 434, startPoint y: 408, endPoint x: 619, endPoint y: 408, distance: 185.0
click at [619, 408] on td "landscape contractor shippensburg" at bounding box center [530, 410] width 233 height 58
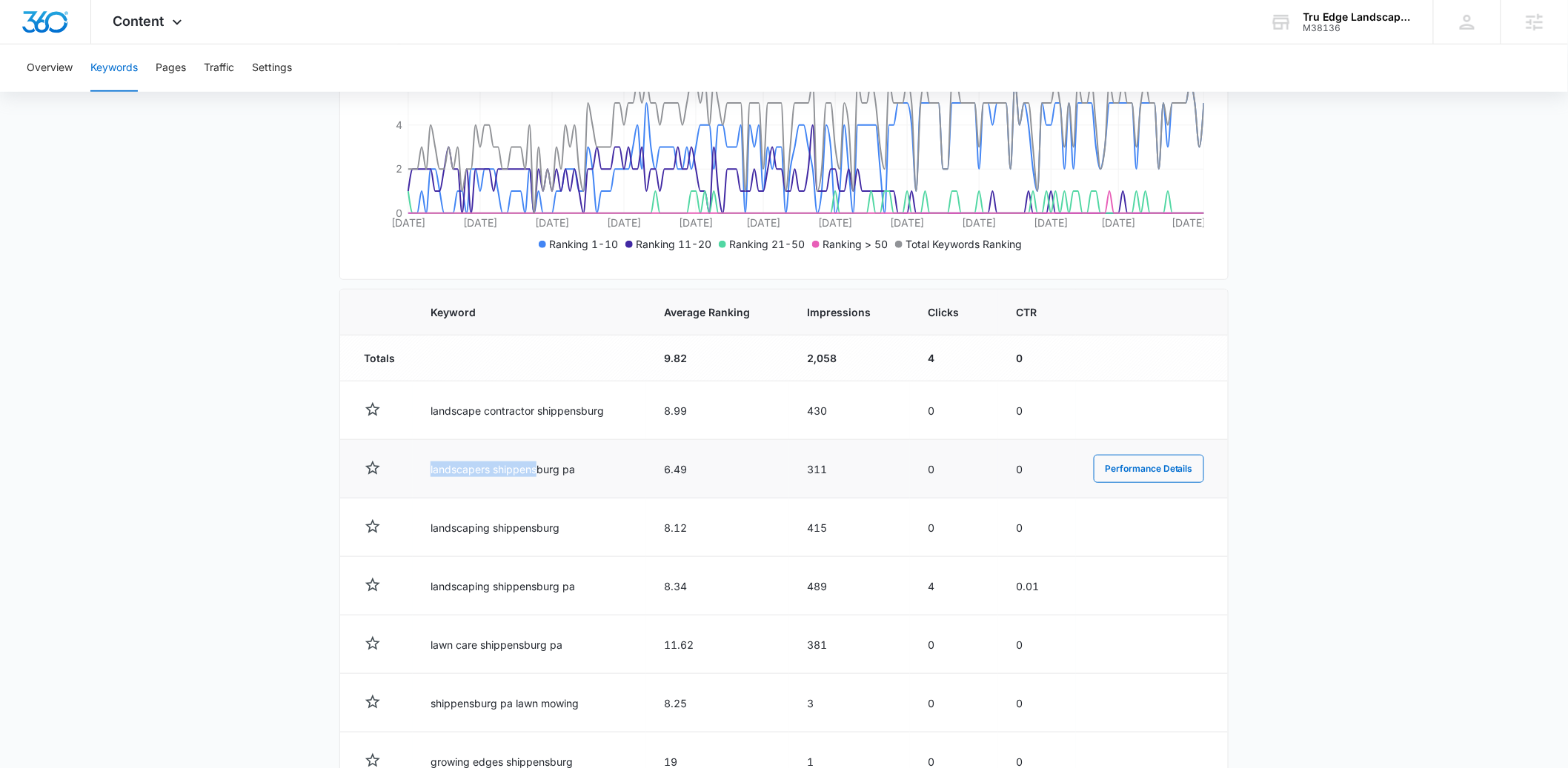
drag, startPoint x: 432, startPoint y: 474, endPoint x: 540, endPoint y: 473, distance: 108.0
click at [540, 473] on td "landscapers shippensburg pa" at bounding box center [530, 469] width 233 height 58
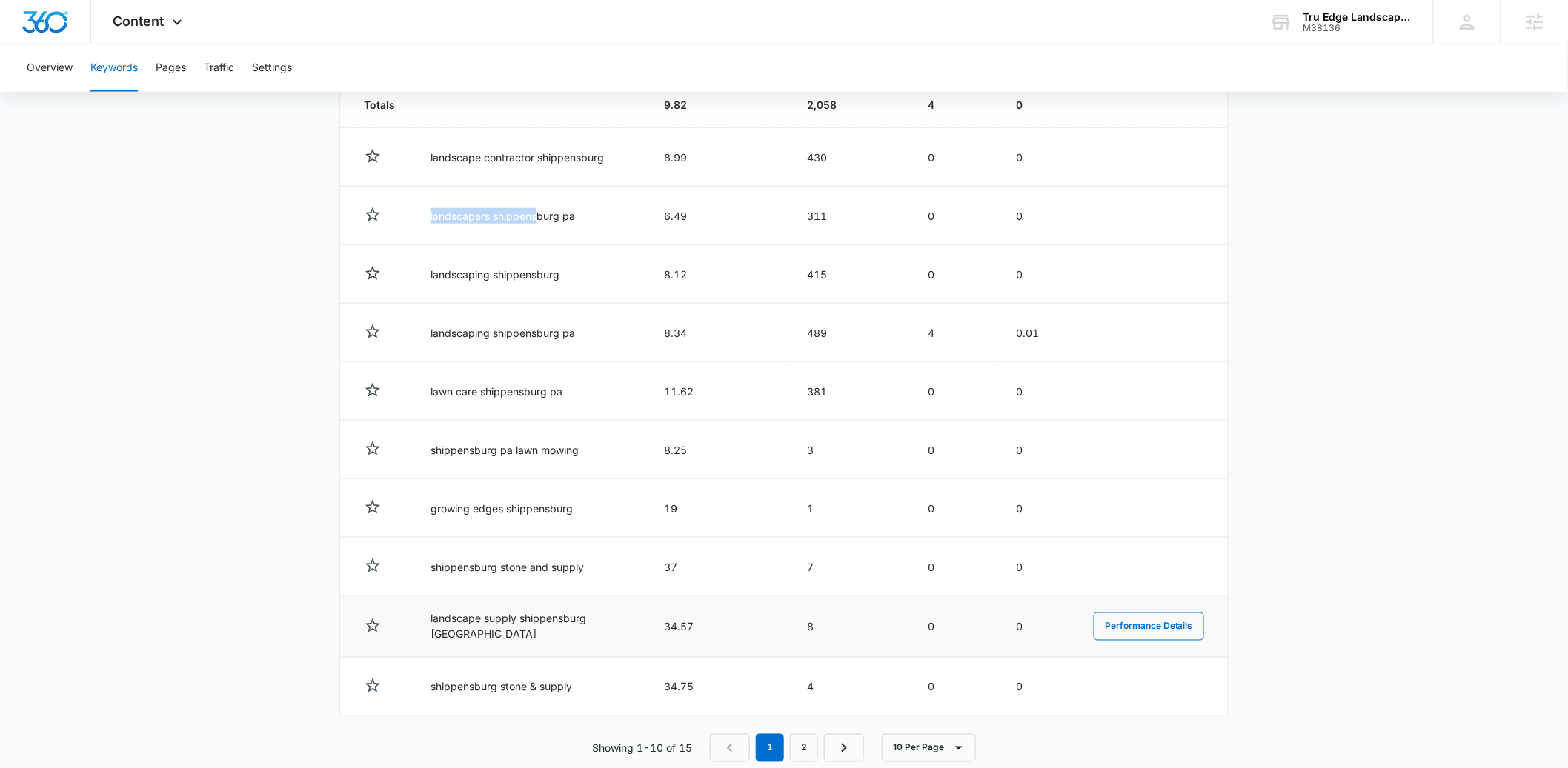
scroll to position [576, 0]
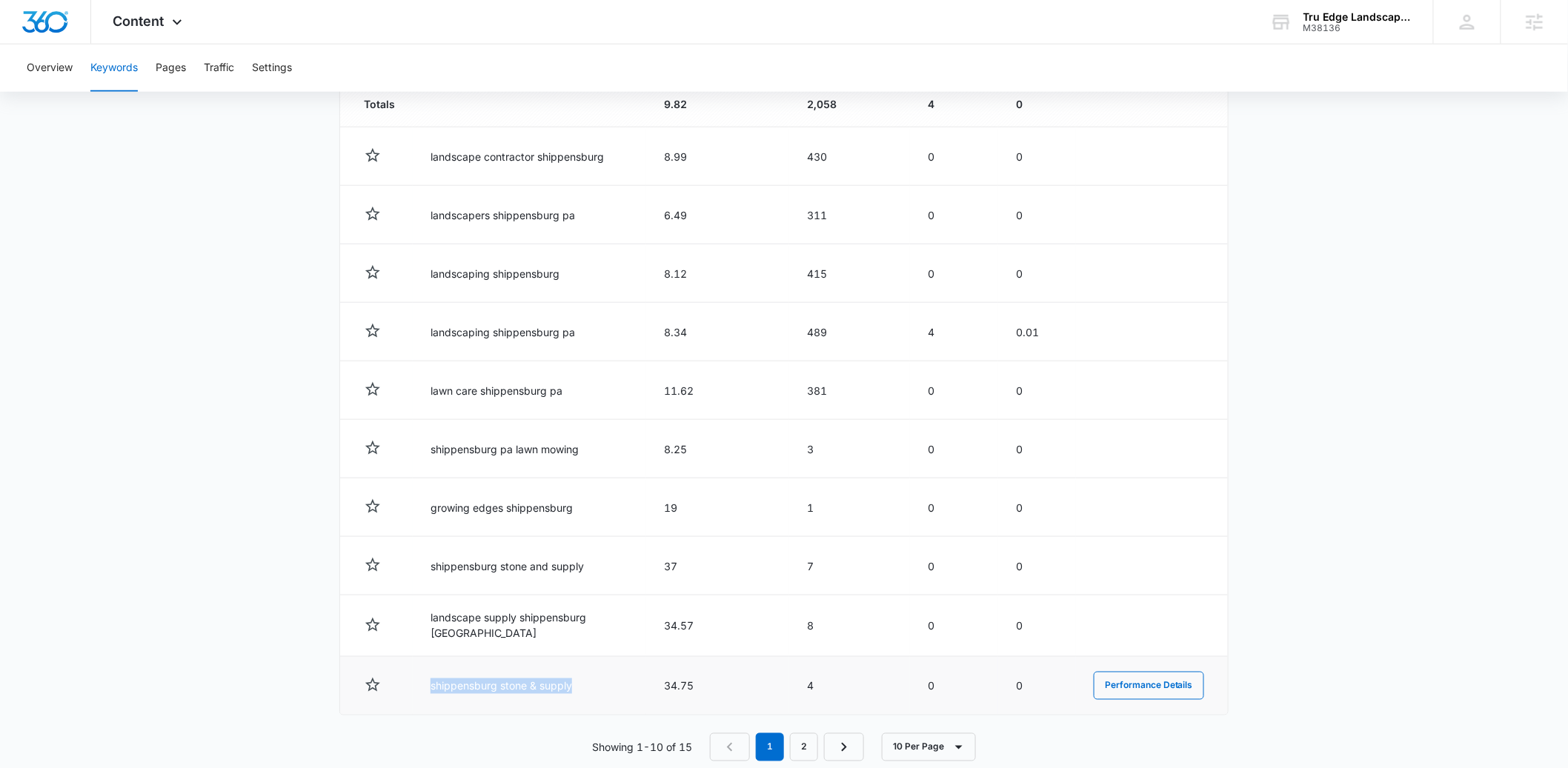
drag, startPoint x: 431, startPoint y: 685, endPoint x: 582, endPoint y: 679, distance: 151.1
click at [582, 683] on td "shippensburg stone & supply" at bounding box center [530, 686] width 233 height 58
click at [267, 564] on main "Keywords Keywords are words used for search engine optimization (SEO). This rep…" at bounding box center [784, 180] width 1568 height 1233
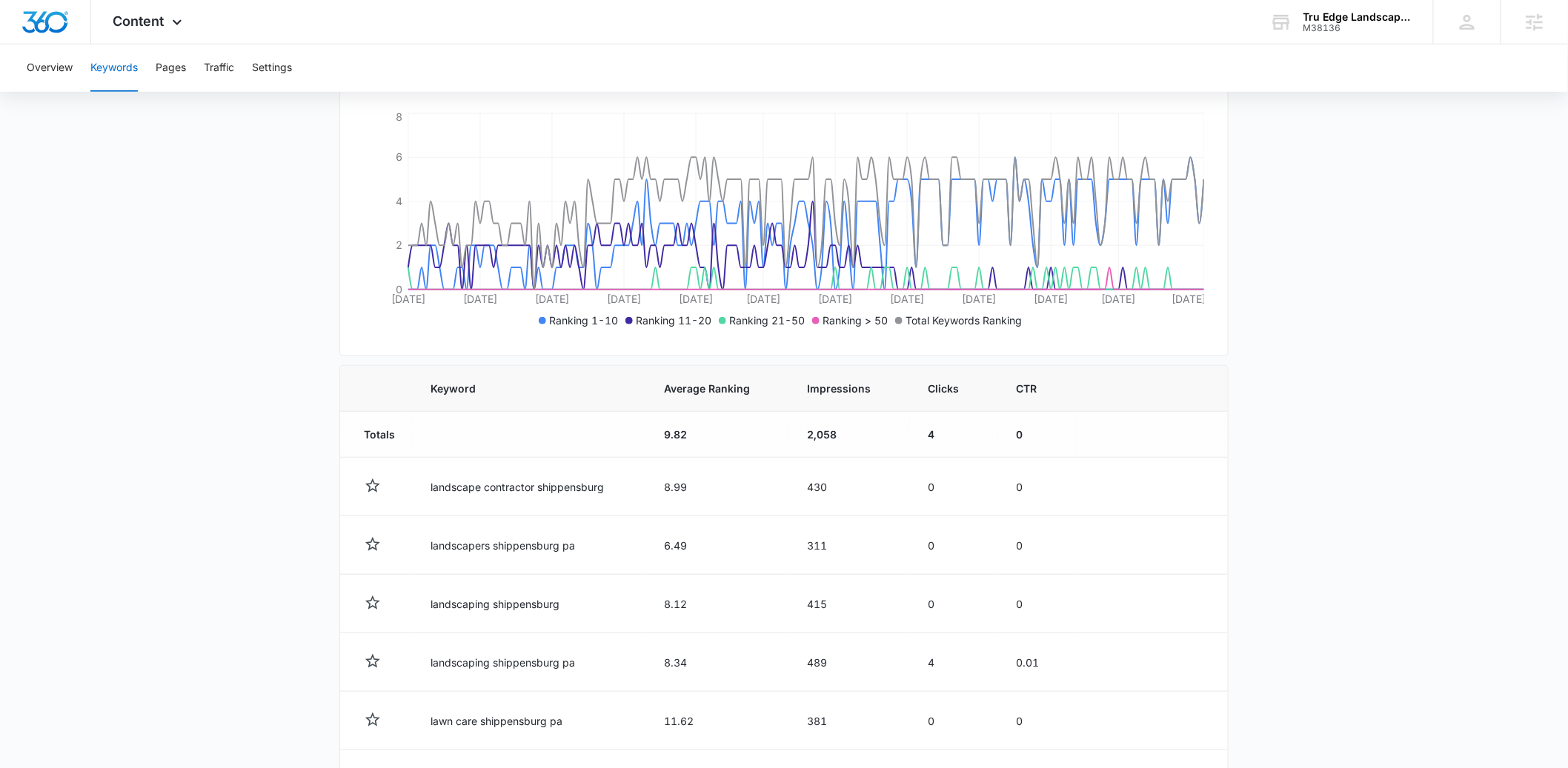
scroll to position [256, 0]
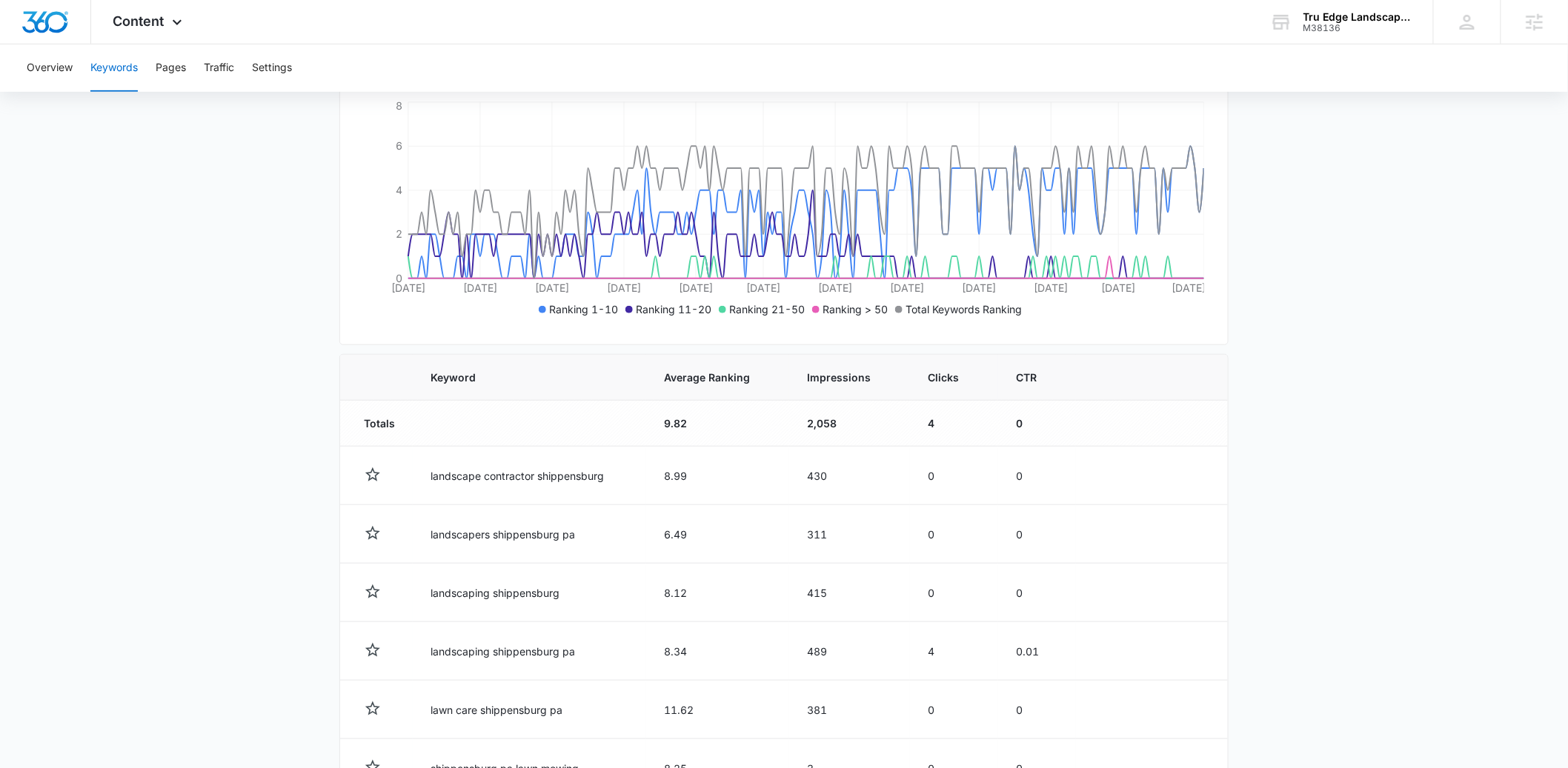
click at [1291, 413] on main "Keywords Keywords are words used for search engine optimization (SEO). This rep…" at bounding box center [784, 499] width 1568 height 1233
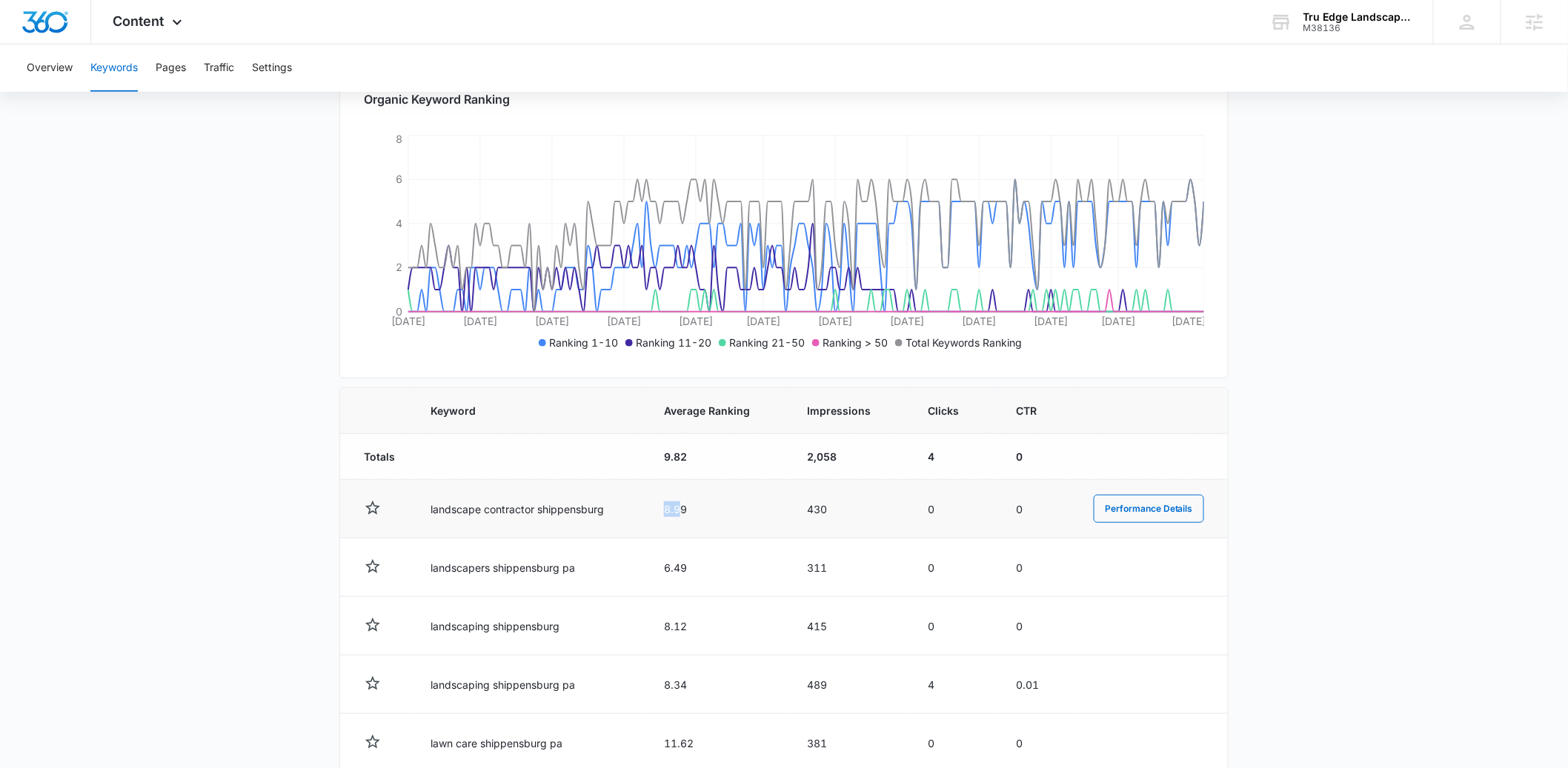
drag, startPoint x: 647, startPoint y: 509, endPoint x: 668, endPoint y: 509, distance: 21.0
click at [668, 509] on td "8.99" at bounding box center [717, 509] width 143 height 58
click at [227, 577] on main "Keywords Keywords are words used for search engine optimization (SEO). This rep…" at bounding box center [784, 532] width 1568 height 1233
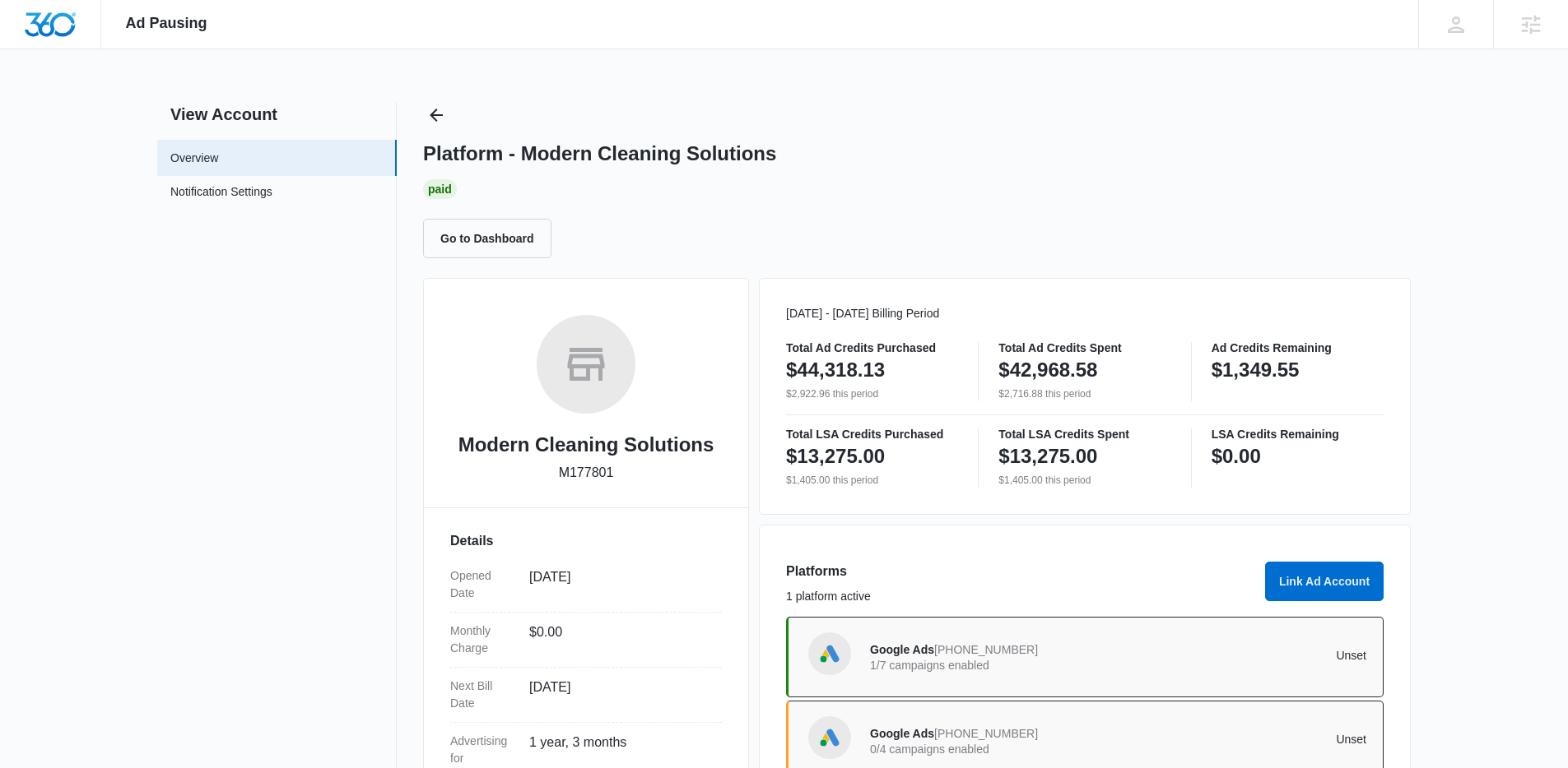
click at [1348, 254] on div "Go to Dashboard" at bounding box center [917, 239] width 988 height 40
